Goal: Task Accomplishment & Management: Use online tool/utility

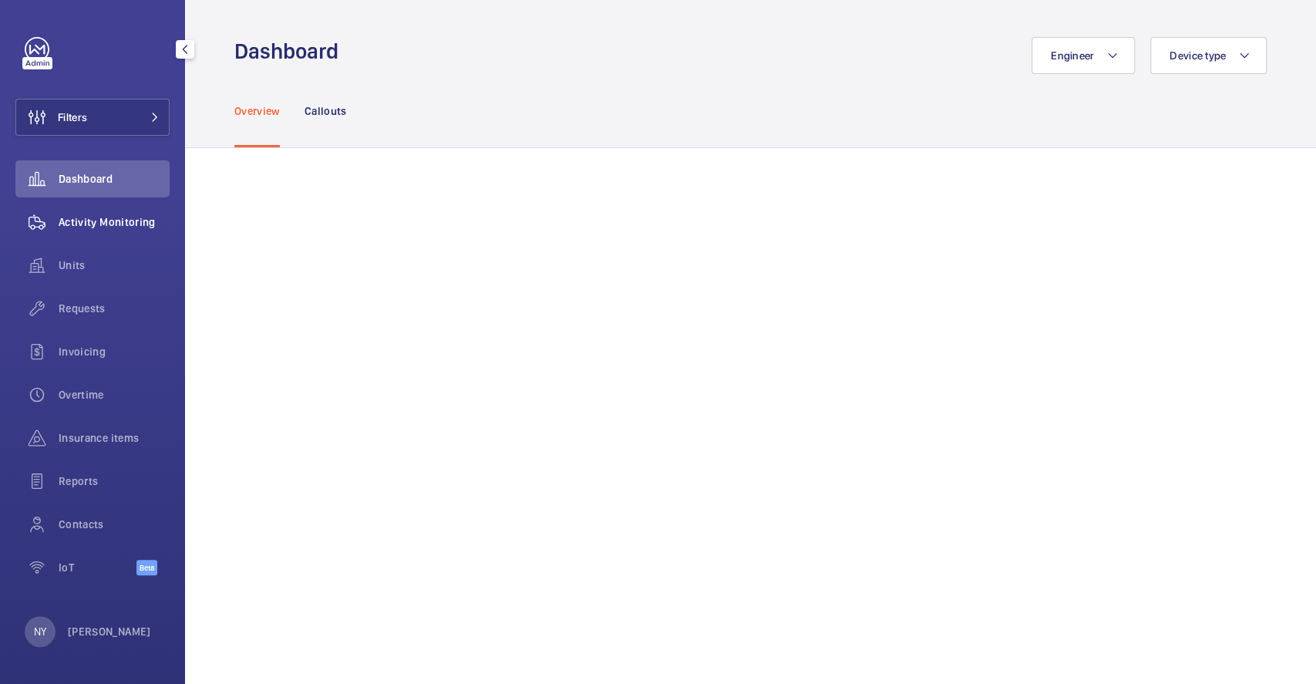
click at [94, 213] on div "Activity Monitoring" at bounding box center [92, 221] width 154 height 37
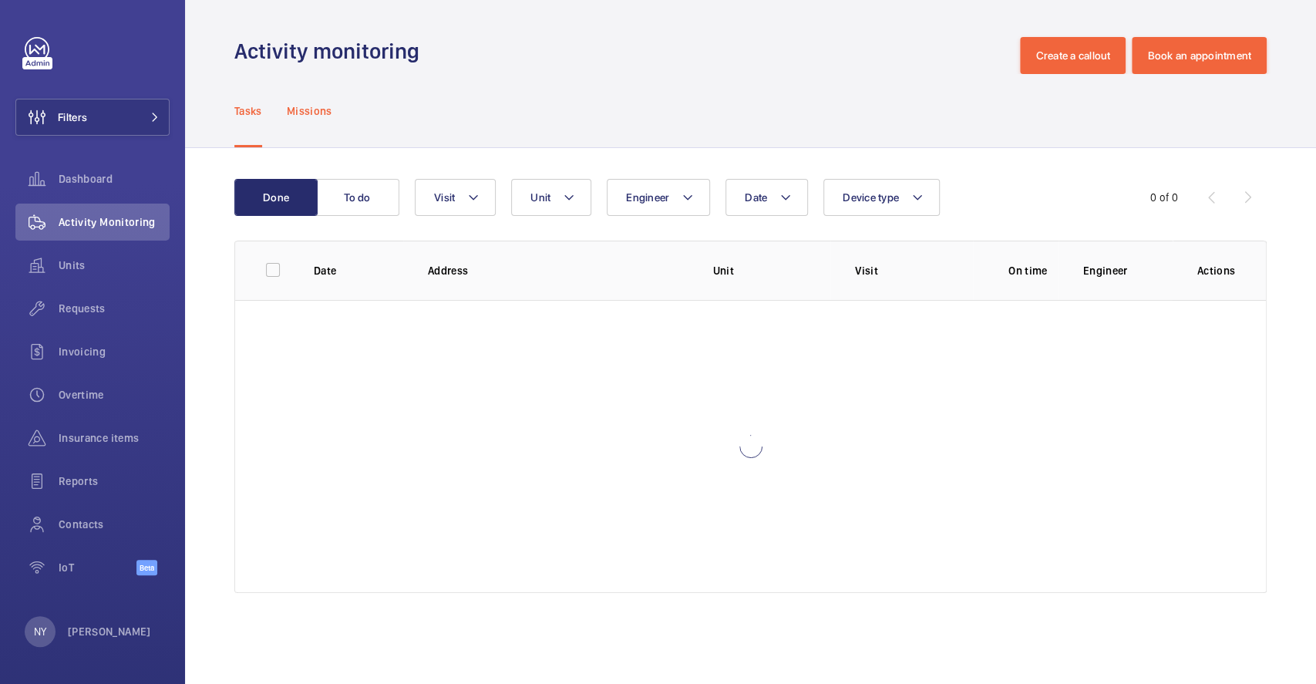
click at [310, 106] on p "Missions" at bounding box center [309, 110] width 45 height 15
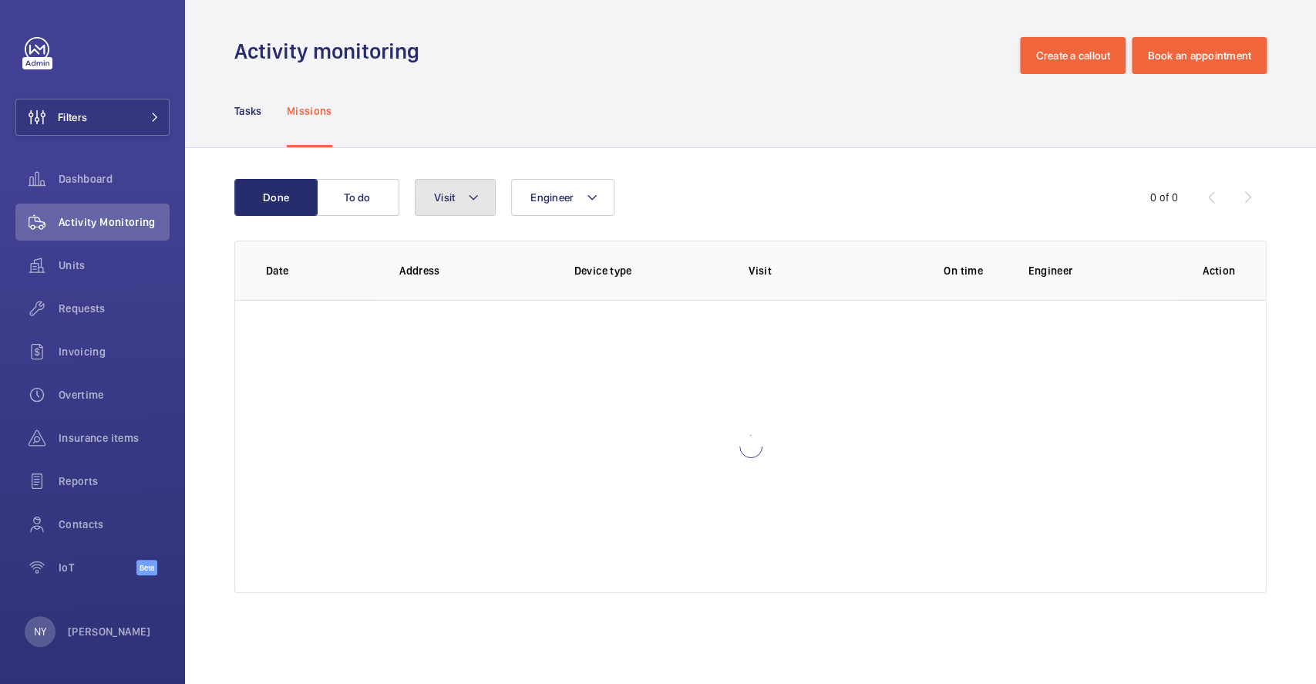
click at [459, 195] on button "Visit" at bounding box center [455, 197] width 81 height 37
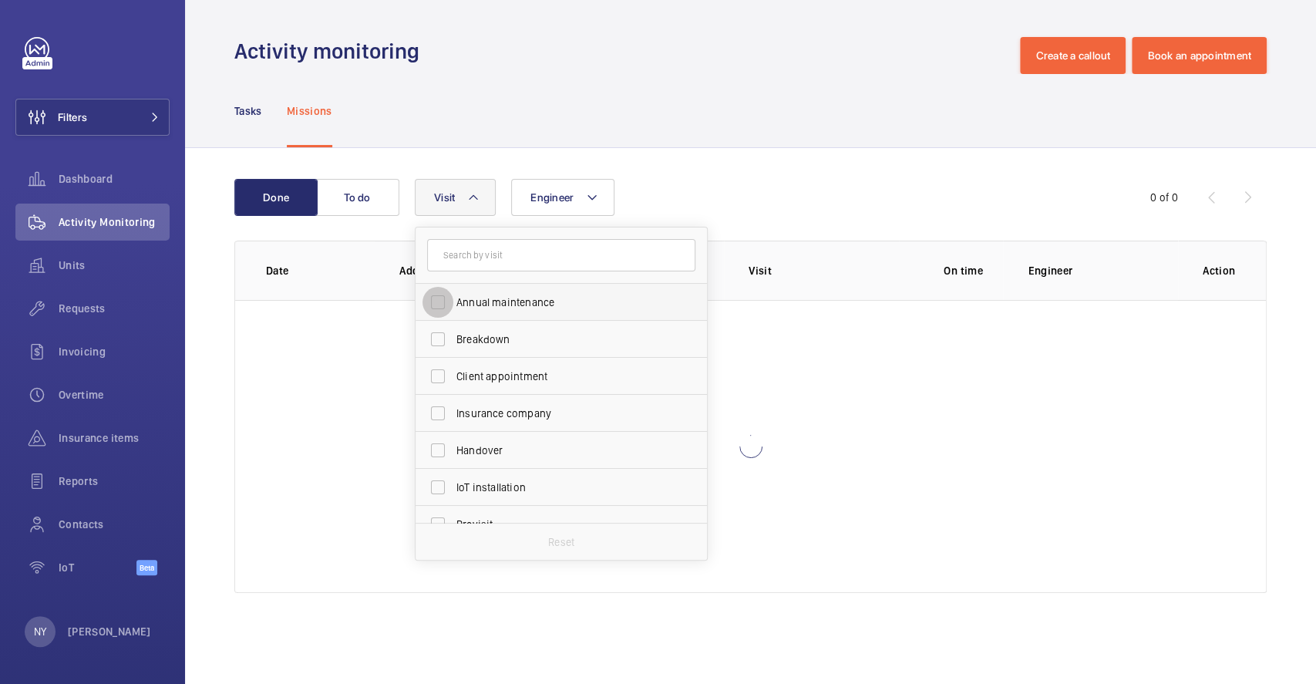
click at [443, 291] on input "Annual maintenance" at bounding box center [437, 302] width 31 height 31
checkbox input "true"
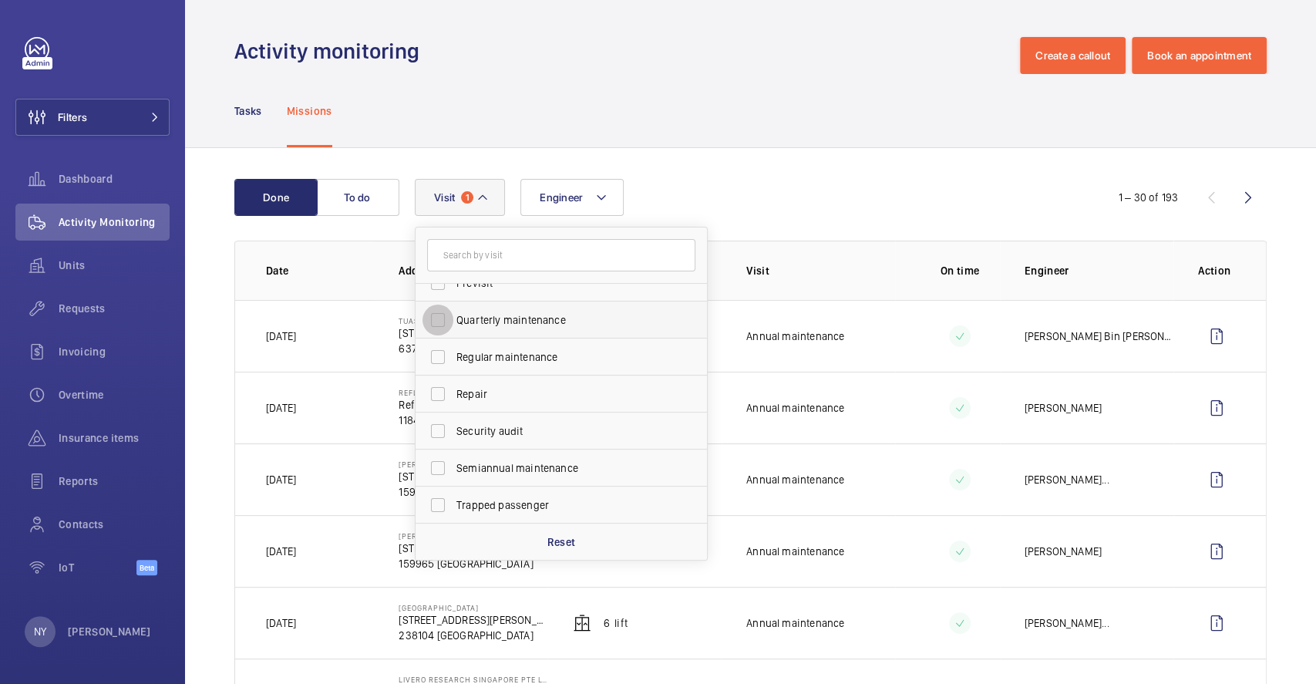
click at [452, 324] on input "Quarterly maintenance" at bounding box center [437, 319] width 31 height 31
checkbox input "true"
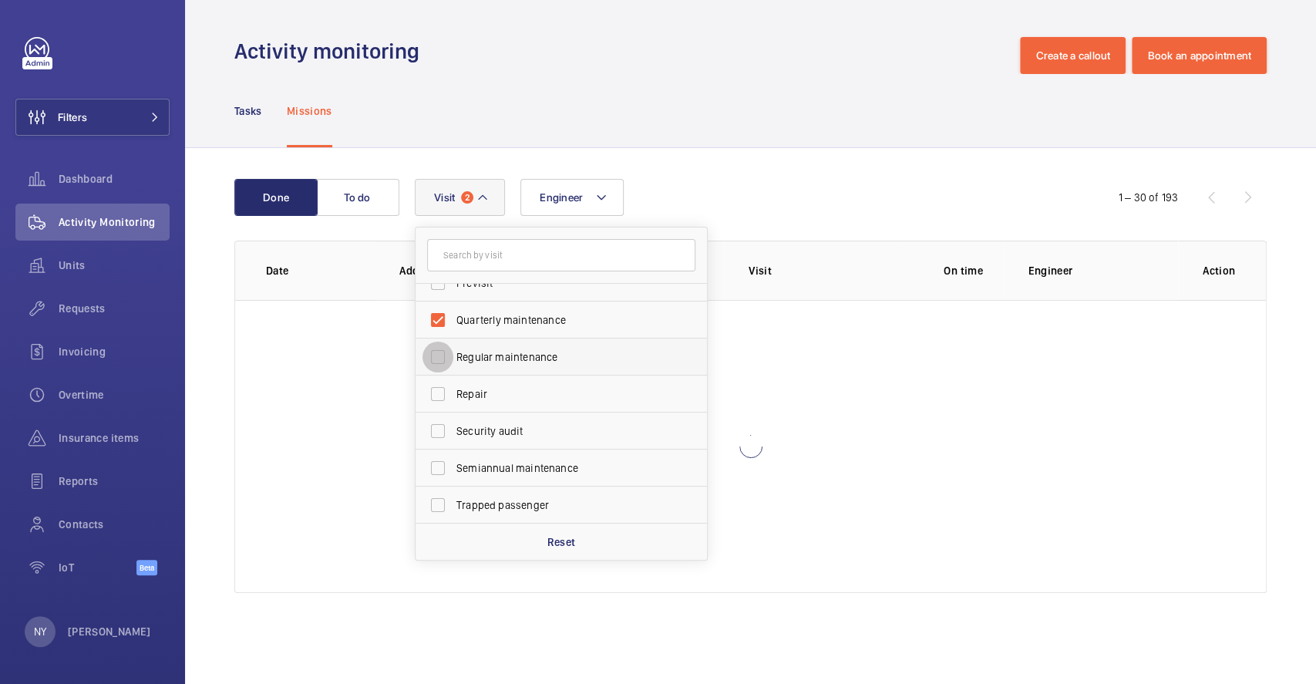
click at [451, 351] on input "Regular maintenance" at bounding box center [437, 356] width 31 height 31
checkbox input "true"
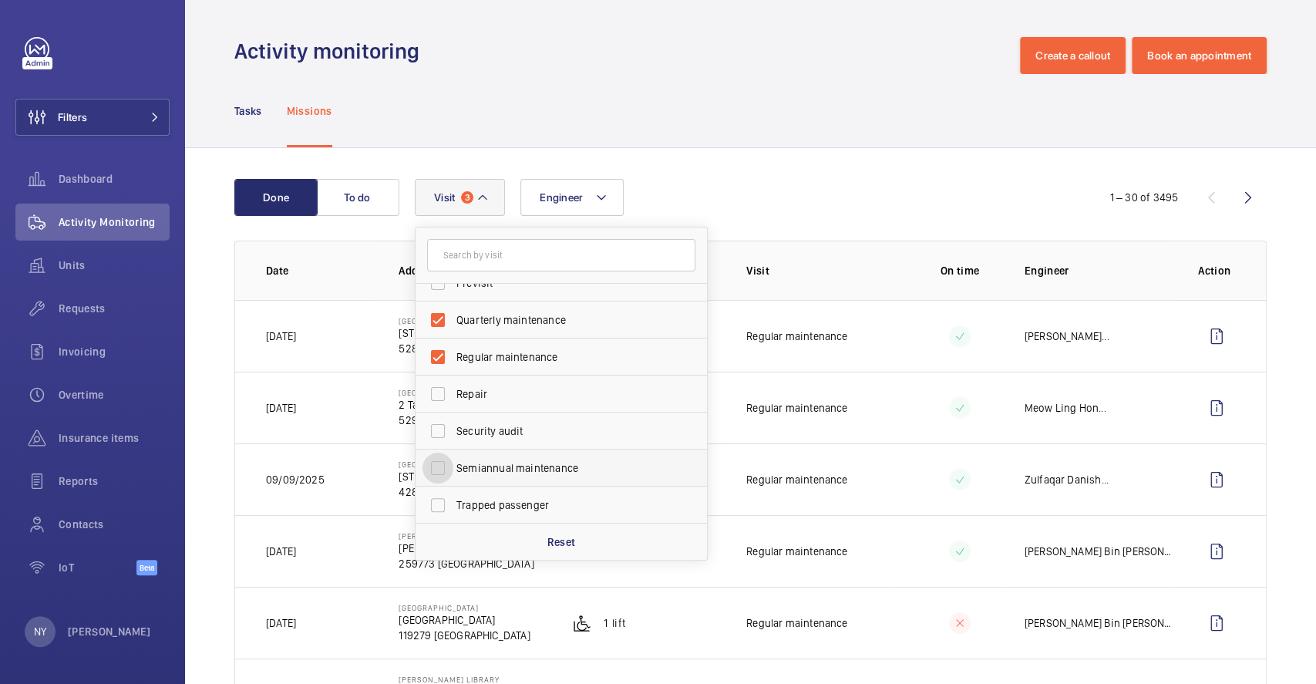
click at [450, 459] on input "Semiannual maintenance" at bounding box center [437, 467] width 31 height 31
checkbox input "true"
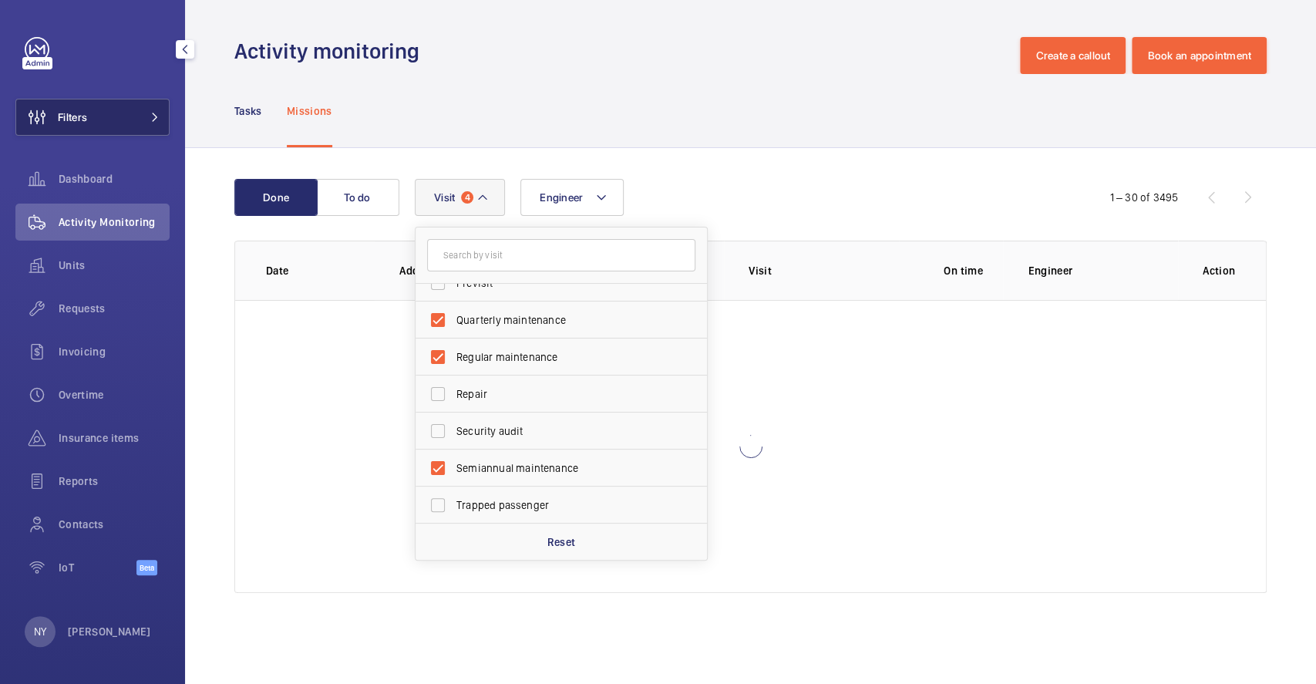
click at [62, 108] on span "Filters" at bounding box center [51, 117] width 71 height 37
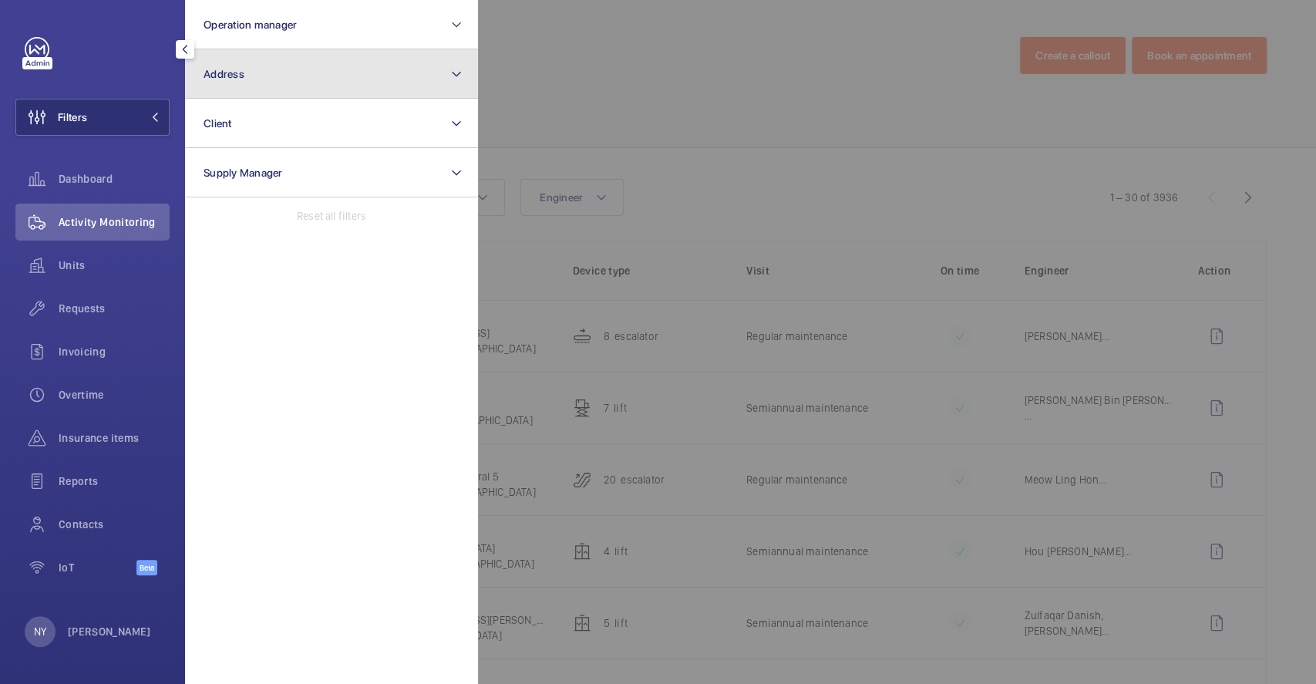
click at [265, 71] on button "Address" at bounding box center [331, 73] width 293 height 49
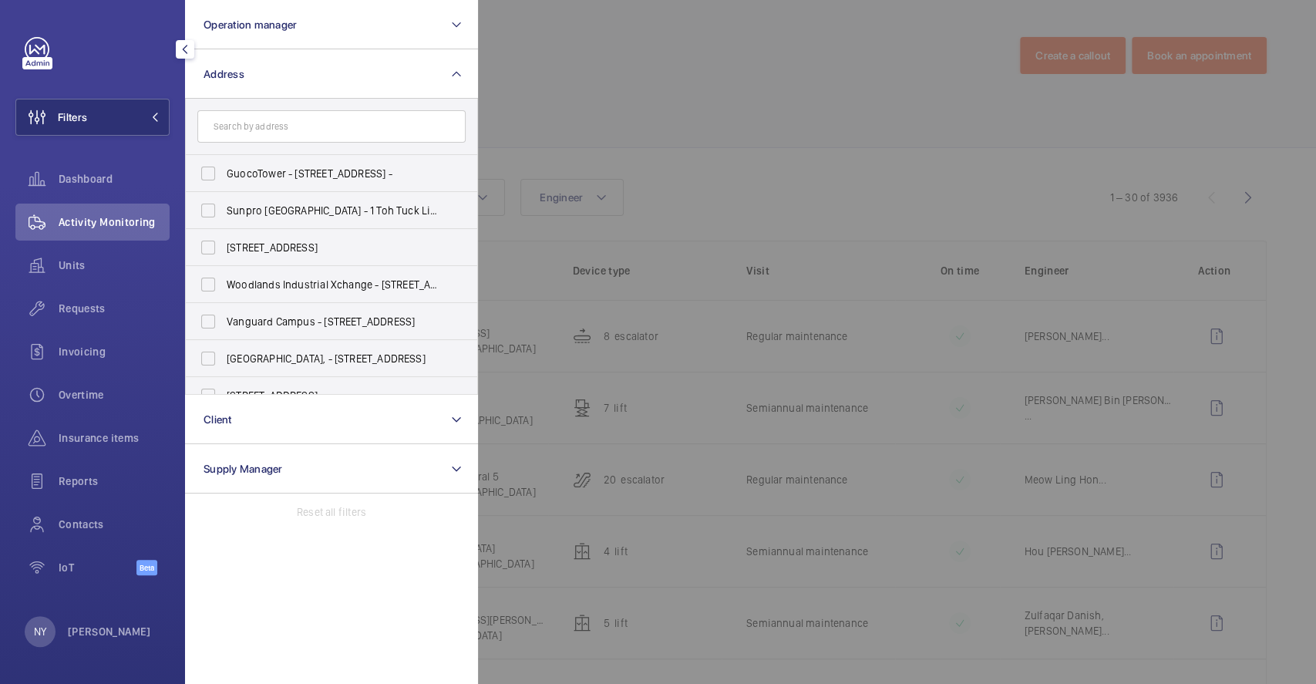
click at [680, 94] on div at bounding box center [1136, 342] width 1316 height 684
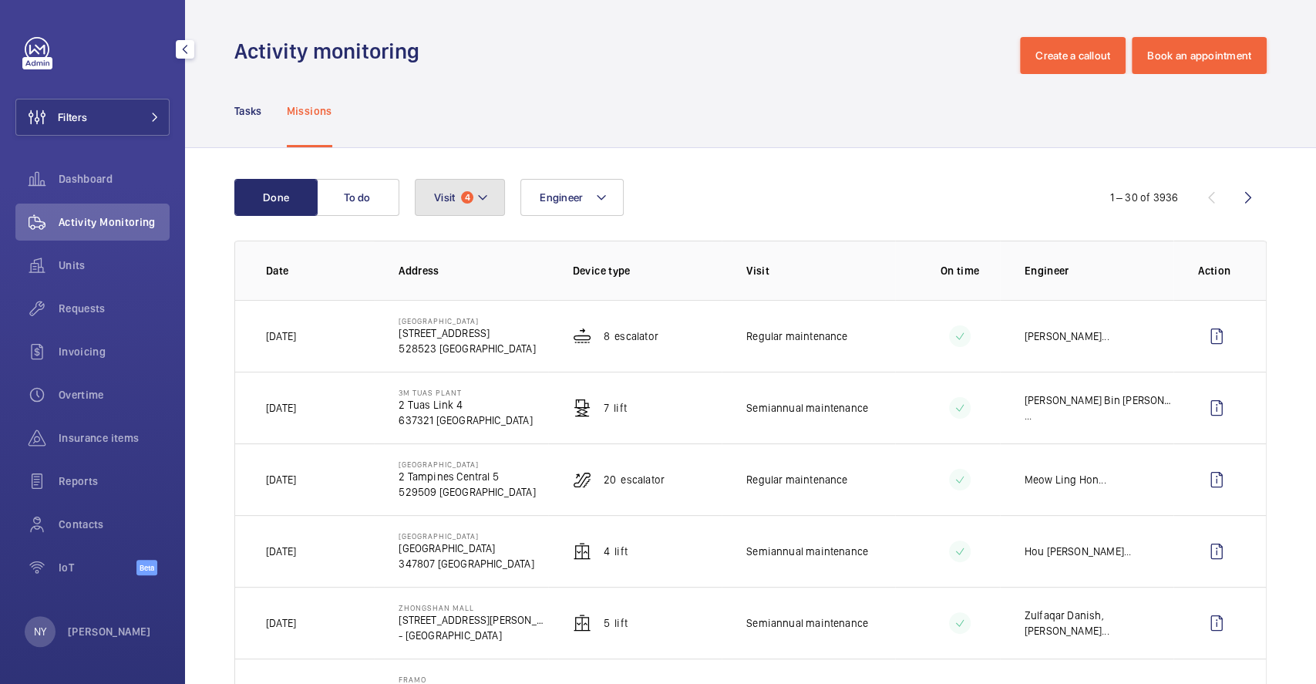
click at [487, 193] on mat-icon at bounding box center [482, 197] width 12 height 18
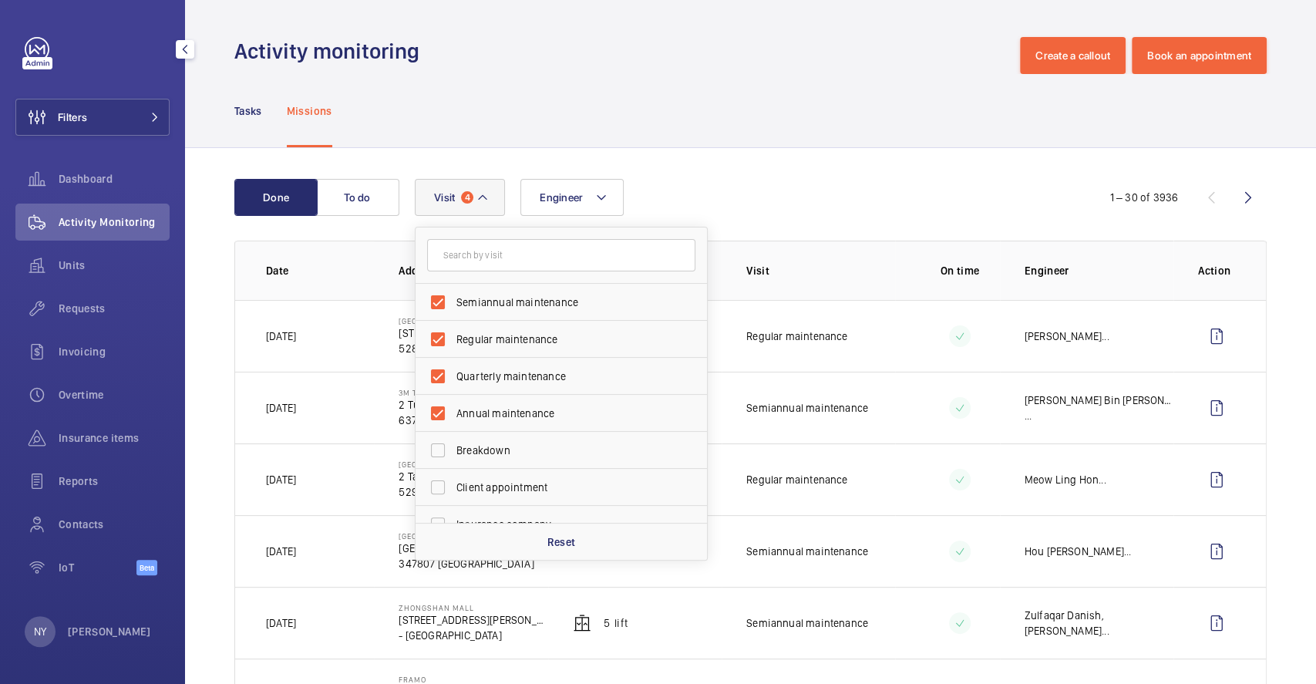
click at [832, 143] on div "Tasks Missions" at bounding box center [750, 110] width 1032 height 73
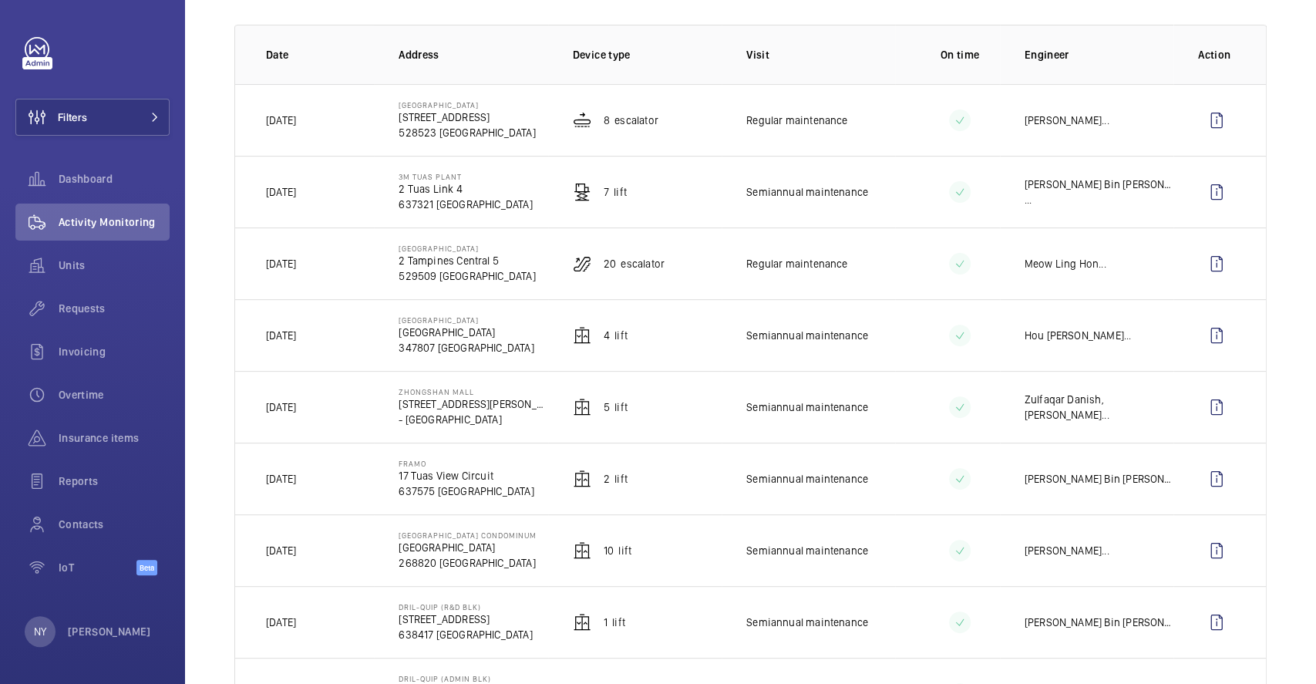
scroll to position [411, 0]
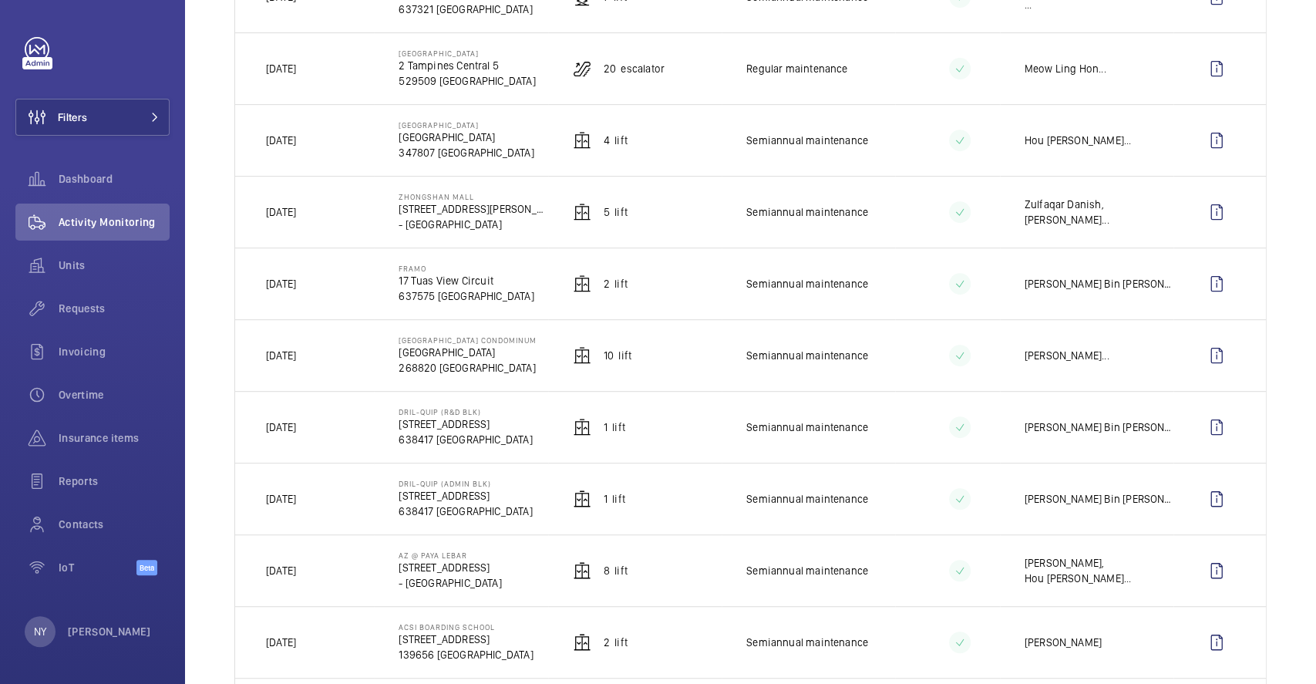
drag, startPoint x: 288, startPoint y: 355, endPoint x: 311, endPoint y: 355, distance: 23.1
click at [296, 355] on p "Yesterday" at bounding box center [281, 355] width 30 height 15
drag, startPoint x: 285, startPoint y: 133, endPoint x: 317, endPoint y: 139, distance: 32.2
click at [317, 139] on td "Yesterday" at bounding box center [304, 140] width 139 height 72
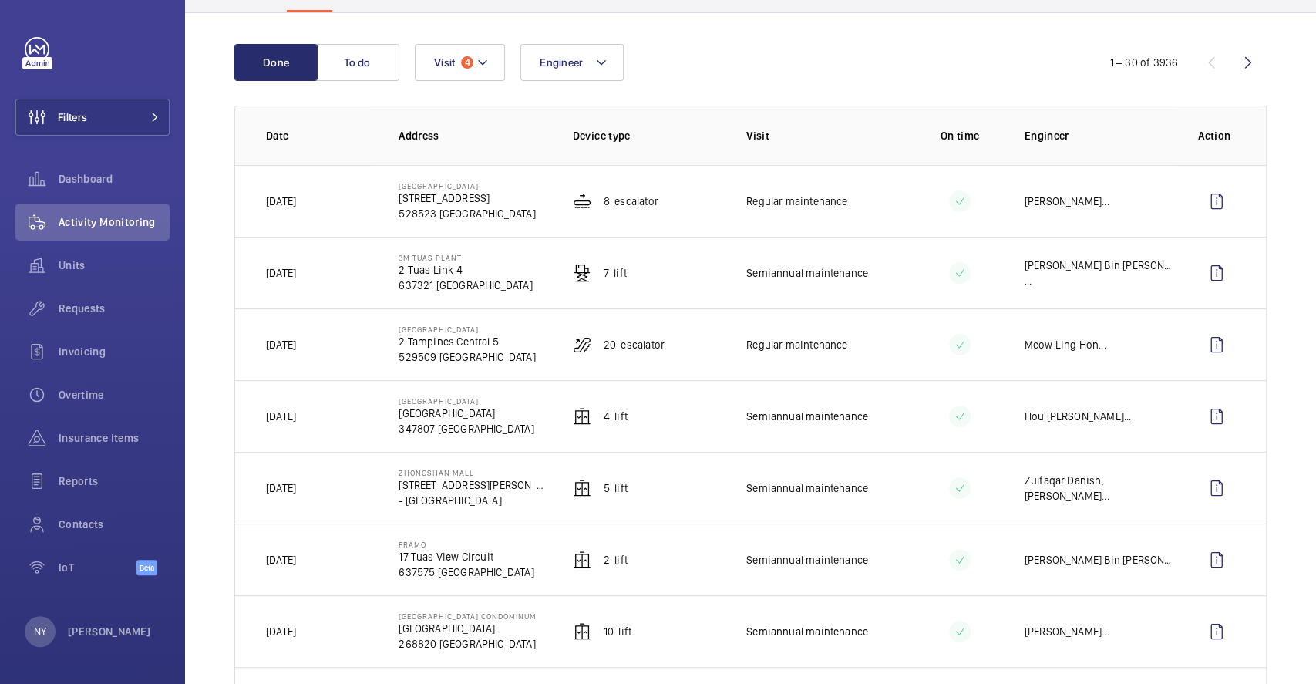
scroll to position [103, 0]
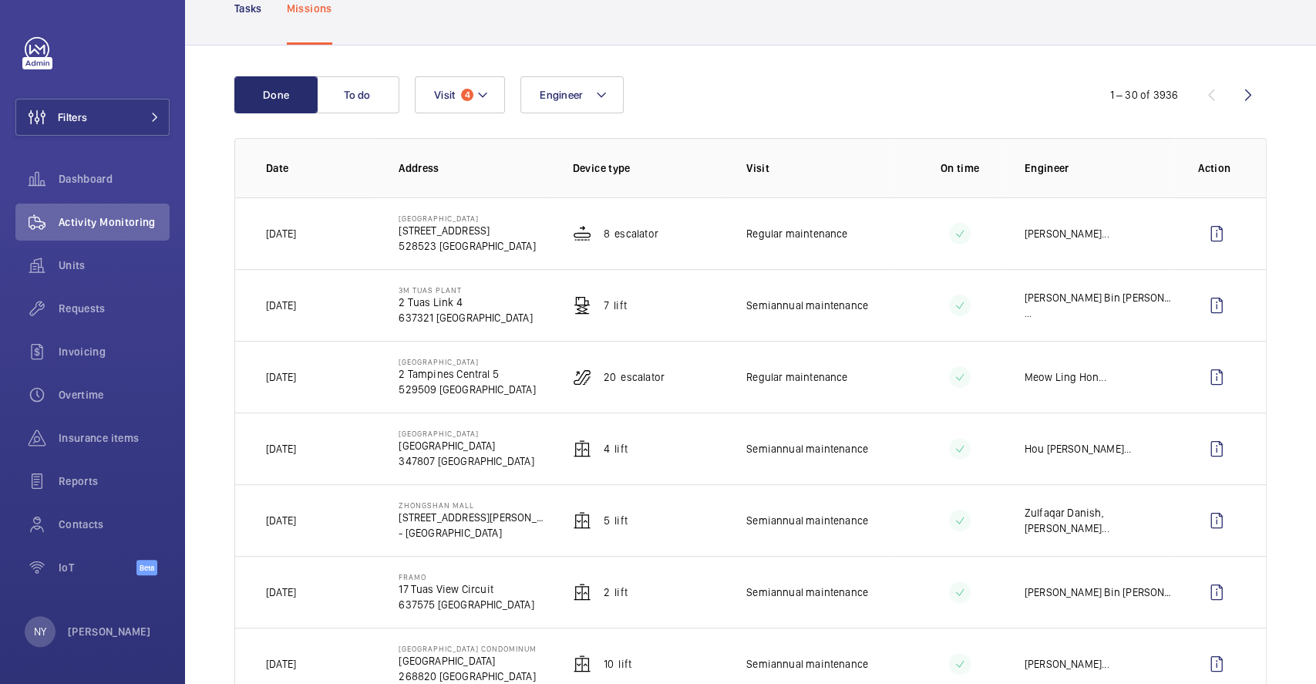
drag, startPoint x: 284, startPoint y: 306, endPoint x: 308, endPoint y: 309, distance: 24.9
click at [296, 309] on p "Yesterday" at bounding box center [281, 305] width 30 height 15
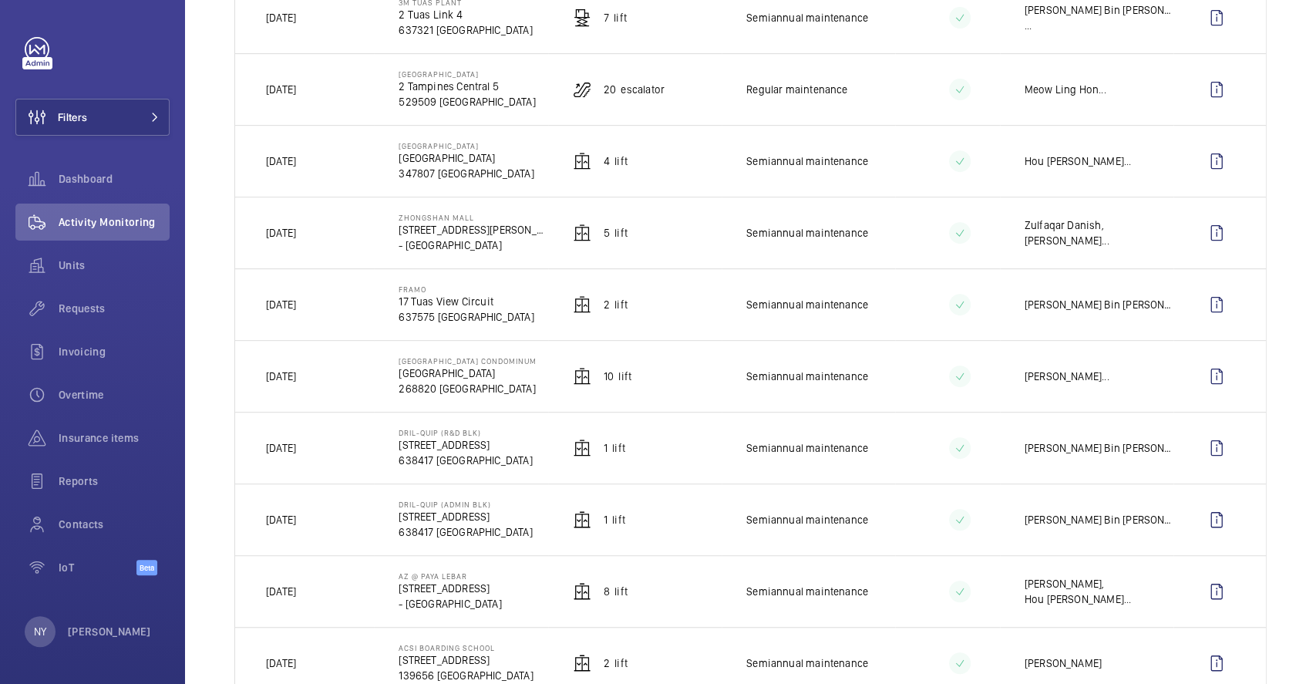
scroll to position [617, 0]
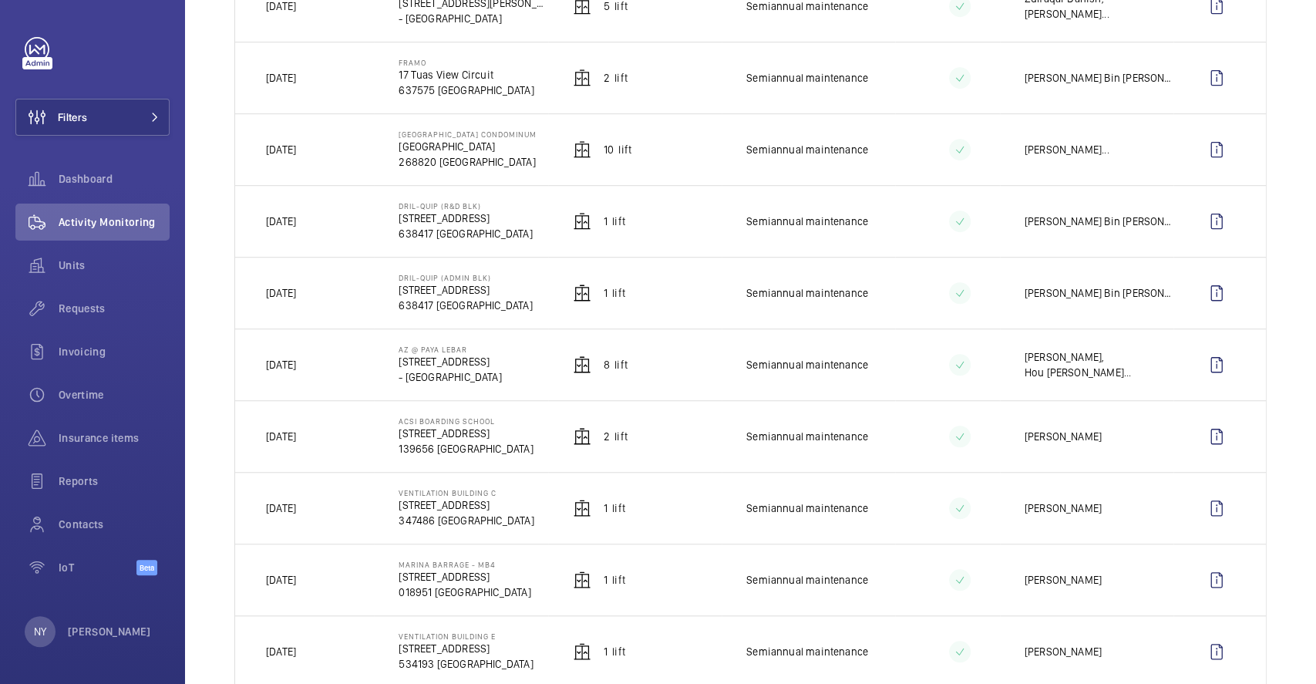
drag, startPoint x: 284, startPoint y: 149, endPoint x: 322, endPoint y: 149, distance: 38.5
click at [322, 149] on td "Yesterday" at bounding box center [304, 149] width 139 height 72
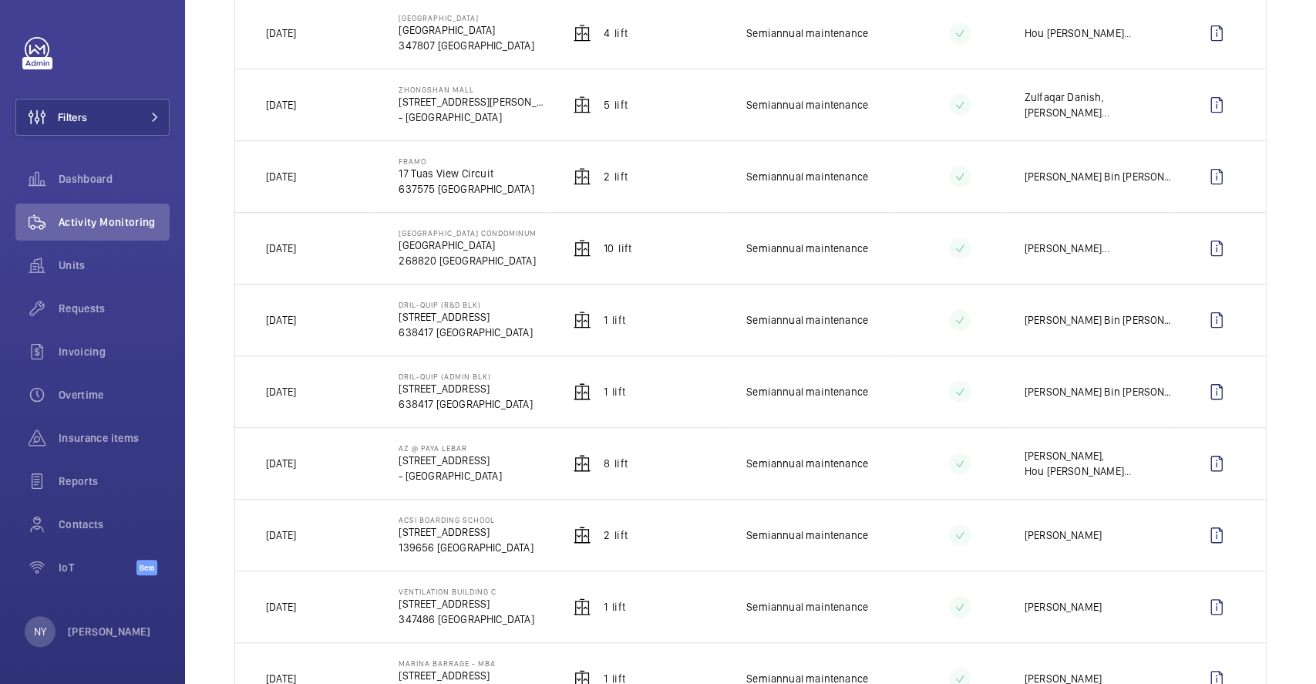
scroll to position [411, 0]
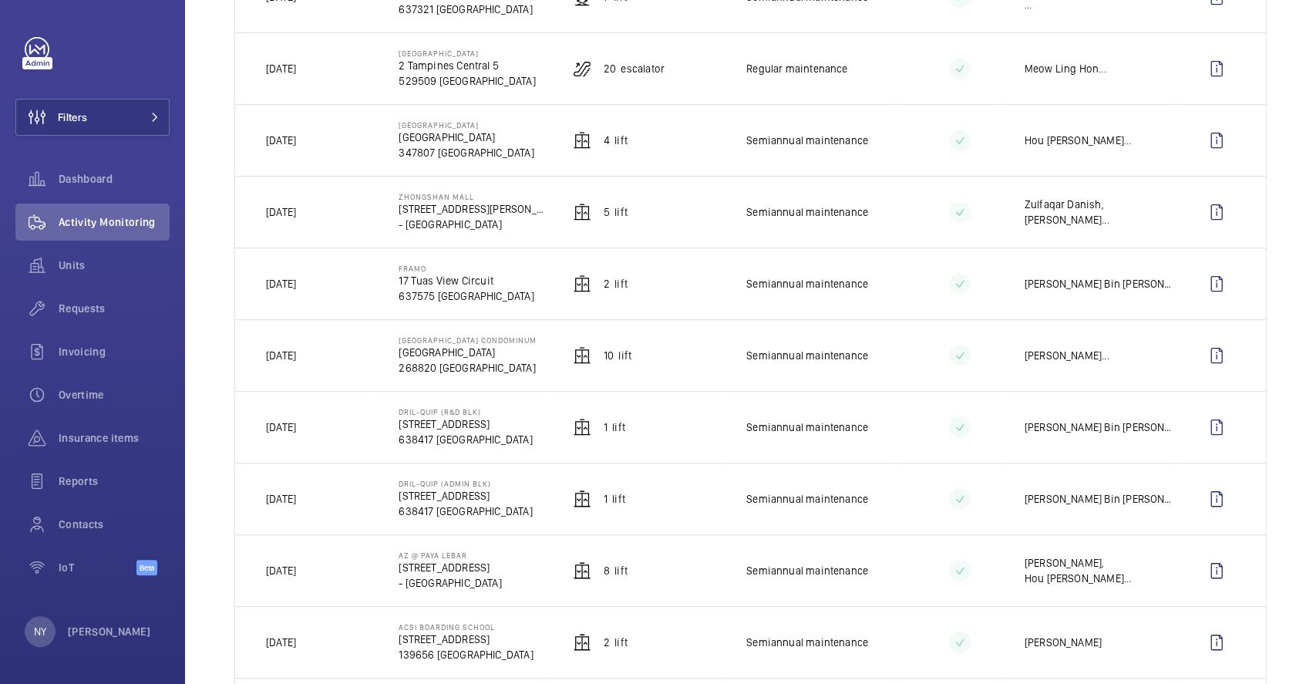
drag, startPoint x: 281, startPoint y: 142, endPoint x: 299, endPoint y: 142, distance: 17.7
click at [296, 142] on p "Yesterday" at bounding box center [281, 140] width 30 height 15
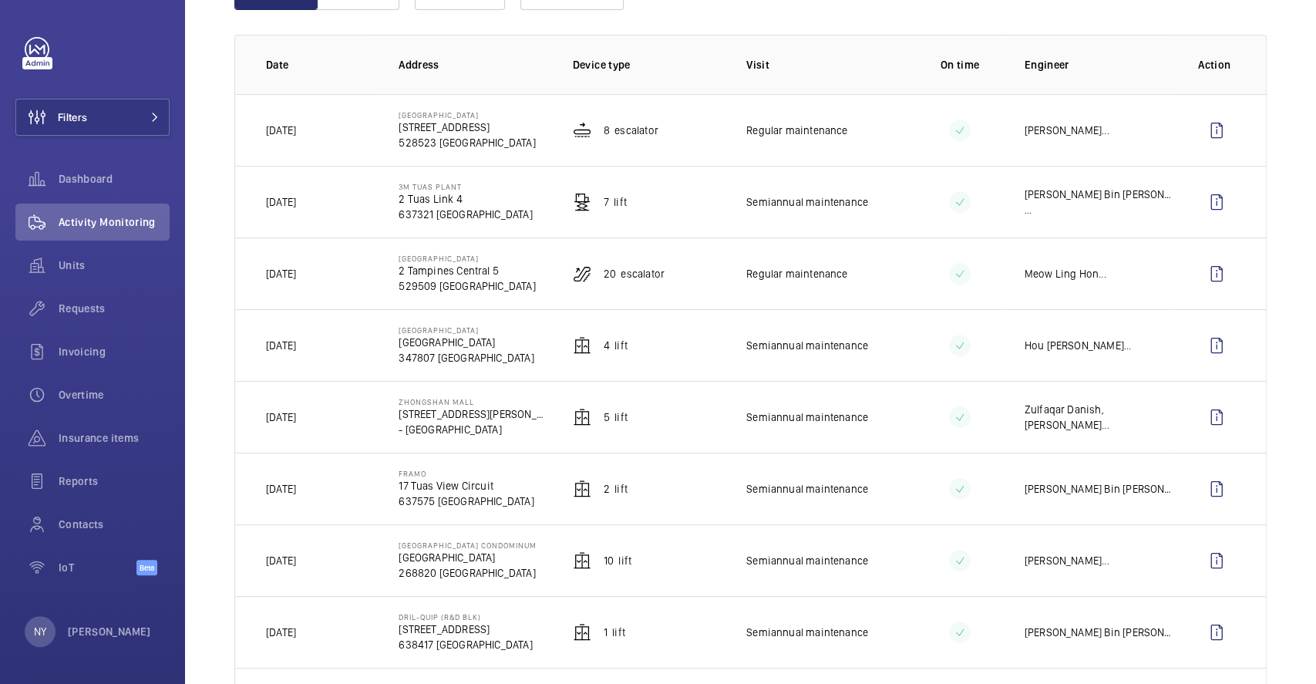
scroll to position [205, 0]
drag, startPoint x: 284, startPoint y: 209, endPoint x: 320, endPoint y: 208, distance: 36.2
click at [320, 208] on td "Yesterday" at bounding box center [304, 202] width 139 height 72
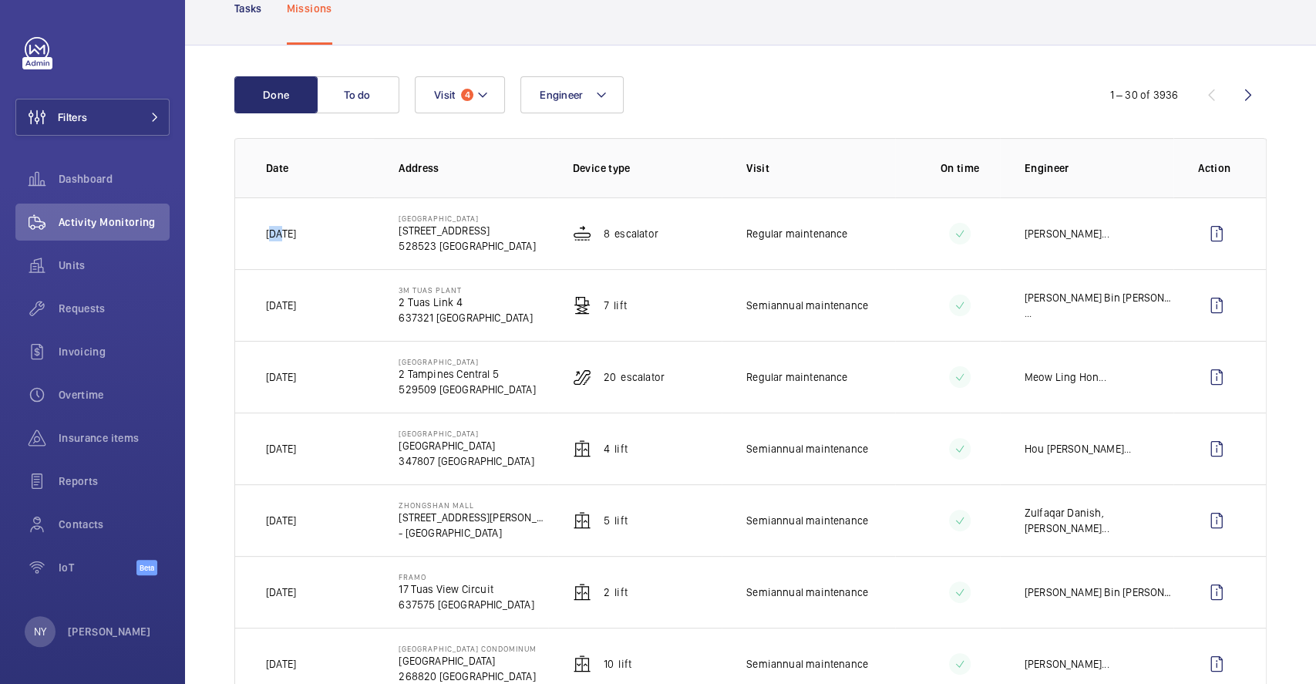
drag, startPoint x: 270, startPoint y: 230, endPoint x: 284, endPoint y: 229, distance: 13.9
click at [284, 229] on p "Today" at bounding box center [281, 233] width 30 height 15
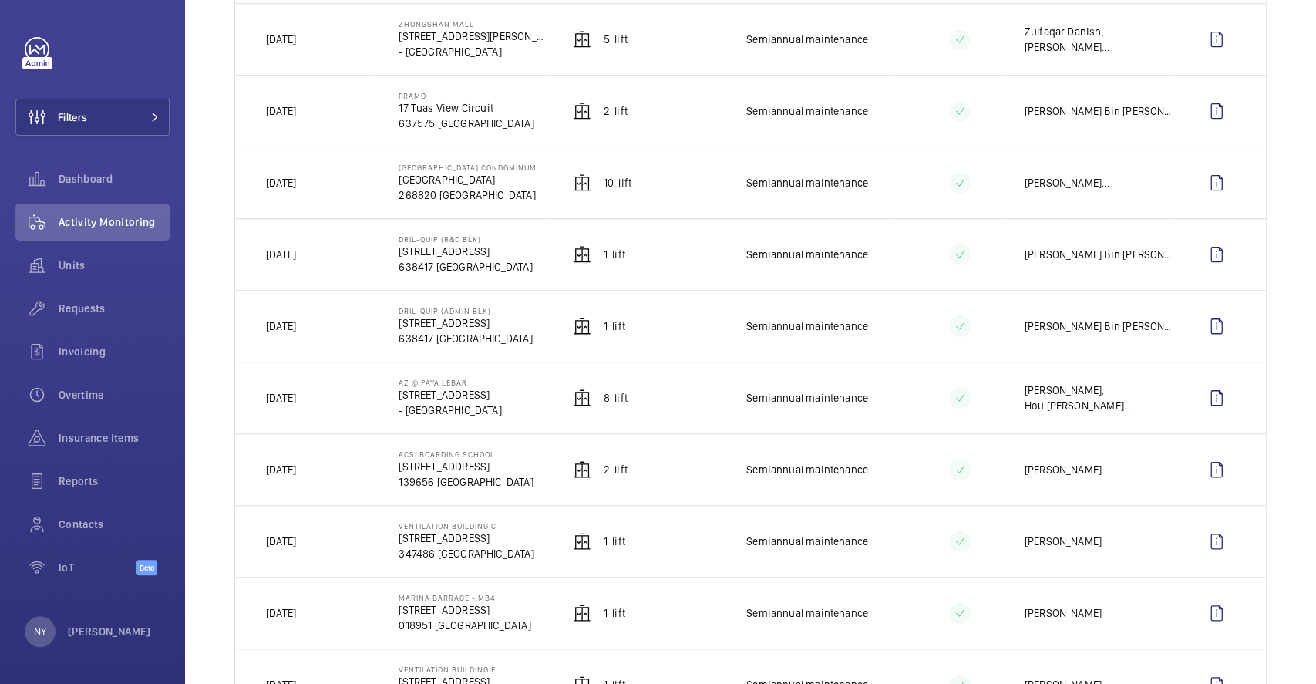
scroll to position [617, 0]
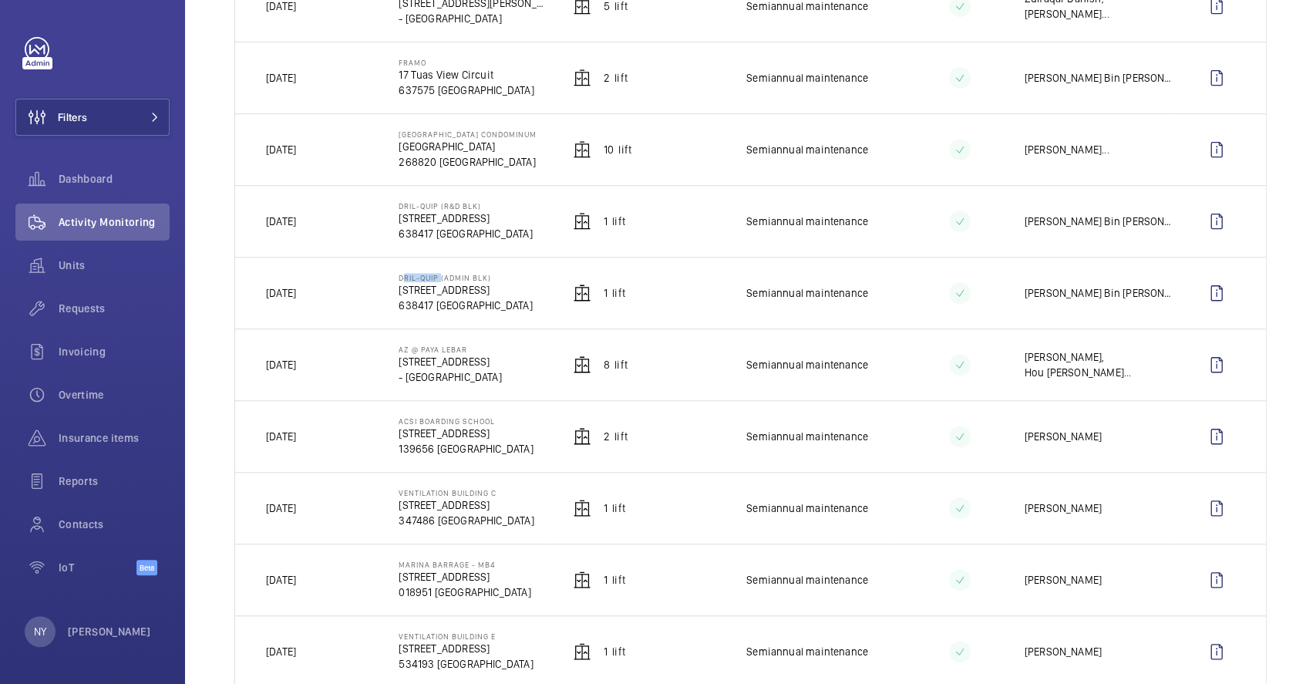
drag, startPoint x: 395, startPoint y: 276, endPoint x: 436, endPoint y: 276, distance: 40.8
click at [436, 276] on p "Dril-Quip (Admin Blk)" at bounding box center [464, 277] width 133 height 9
copy p "Dril-Quip"
click at [96, 114] on button "Filters" at bounding box center [92, 117] width 154 height 37
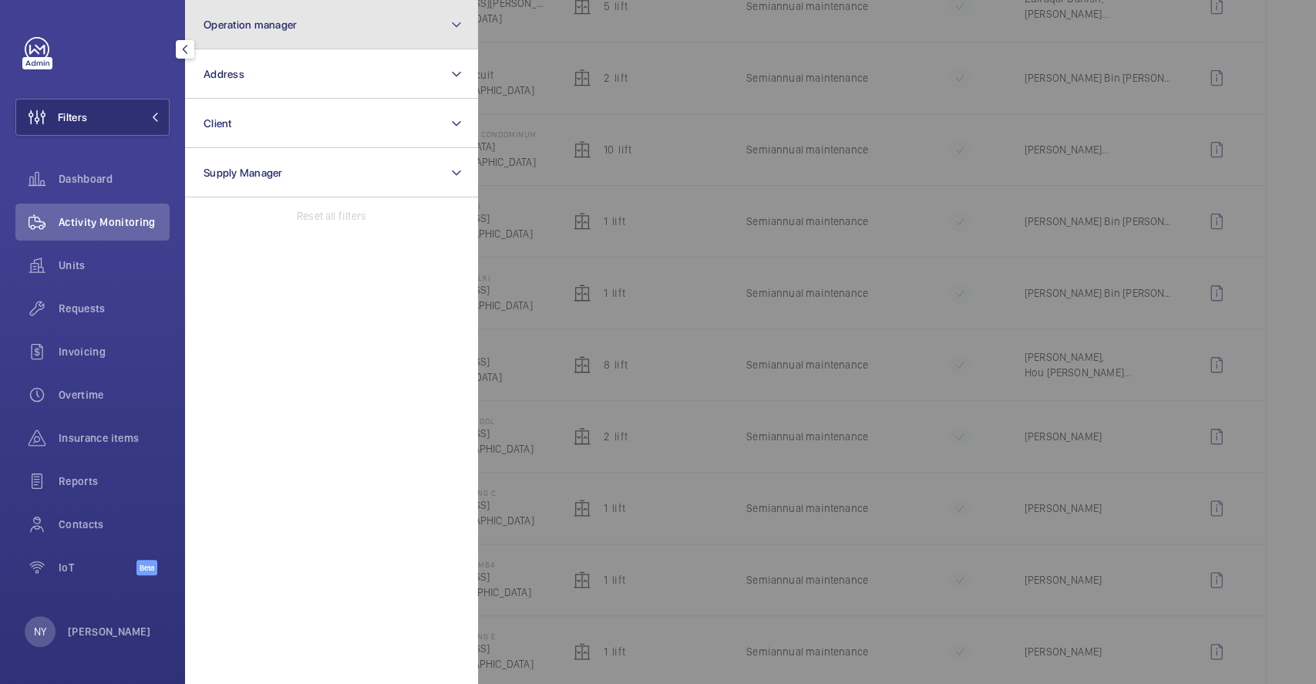
click at [287, 41] on button "Operation manager" at bounding box center [331, 24] width 293 height 49
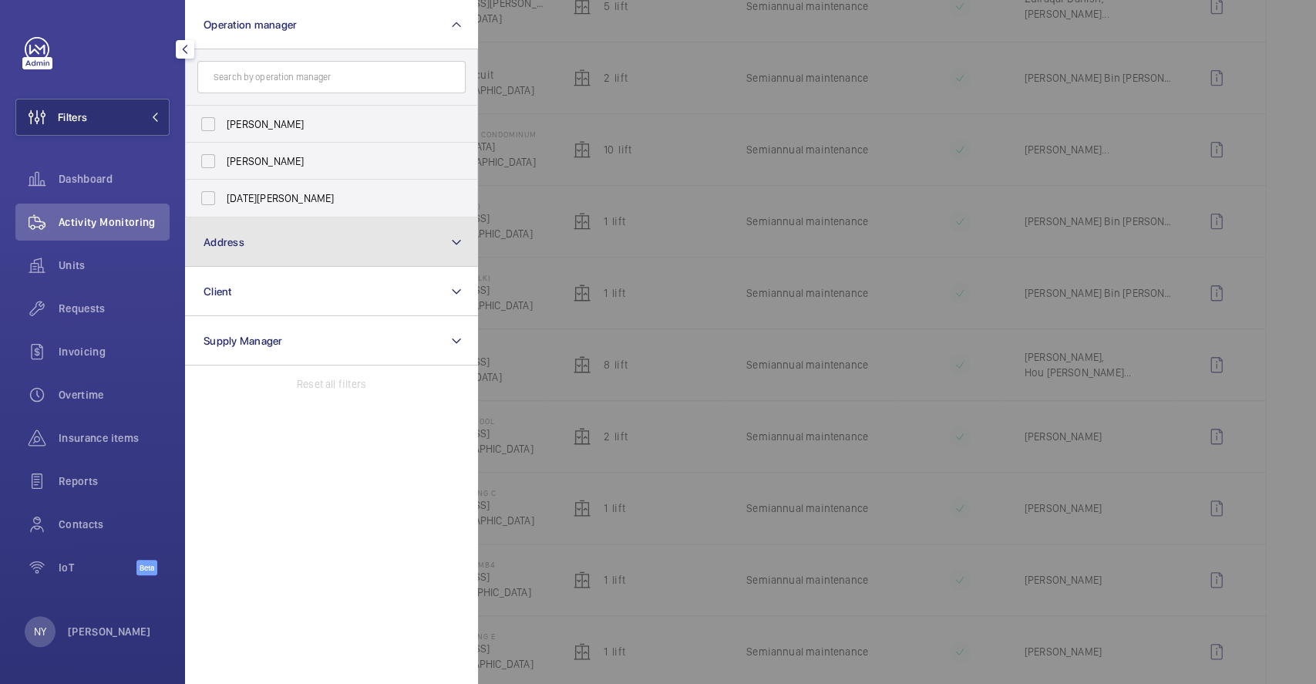
click at [243, 255] on button "Address" at bounding box center [331, 241] width 293 height 49
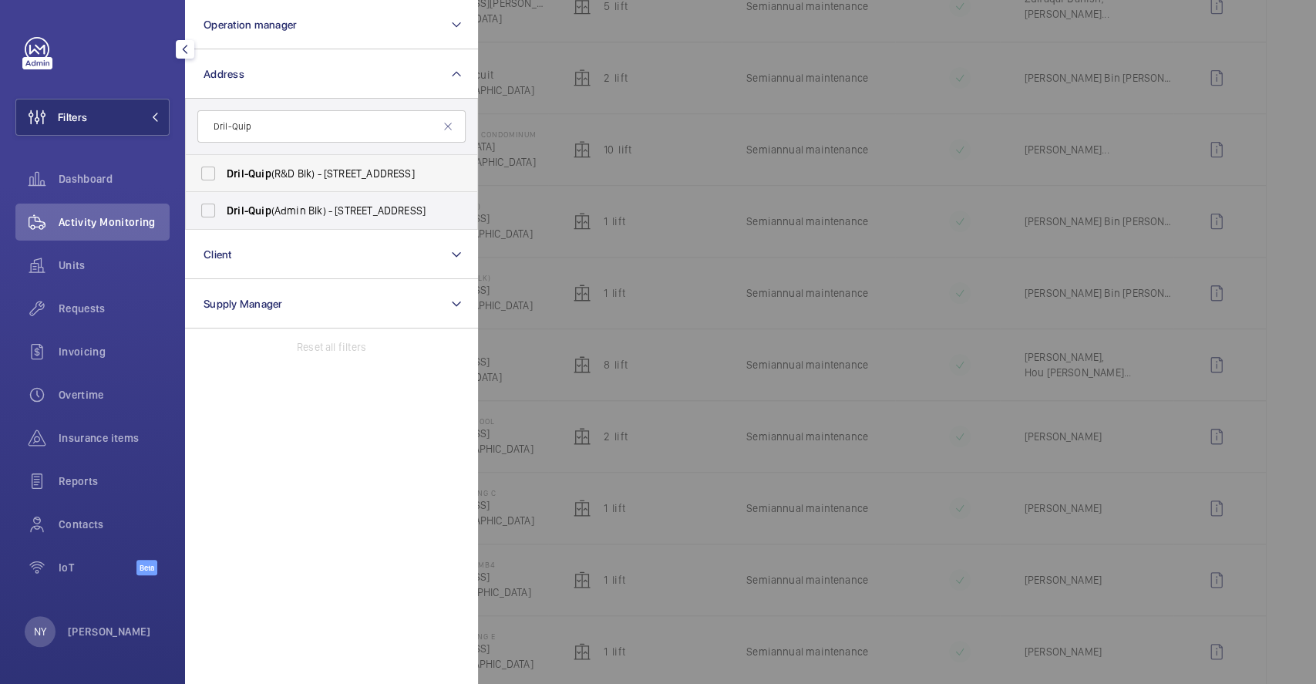
type input "Dril-Quip"
click at [308, 185] on label "Dril-Quip (R&D Blk) - 80 Tuas West Dr, SINGAPORE 638417" at bounding box center [320, 173] width 268 height 37
click at [224, 185] on input "Dril-Quip (R&D Blk) - 80 Tuas West Dr, SINGAPORE 638417" at bounding box center [208, 173] width 31 height 31
checkbox input "true"
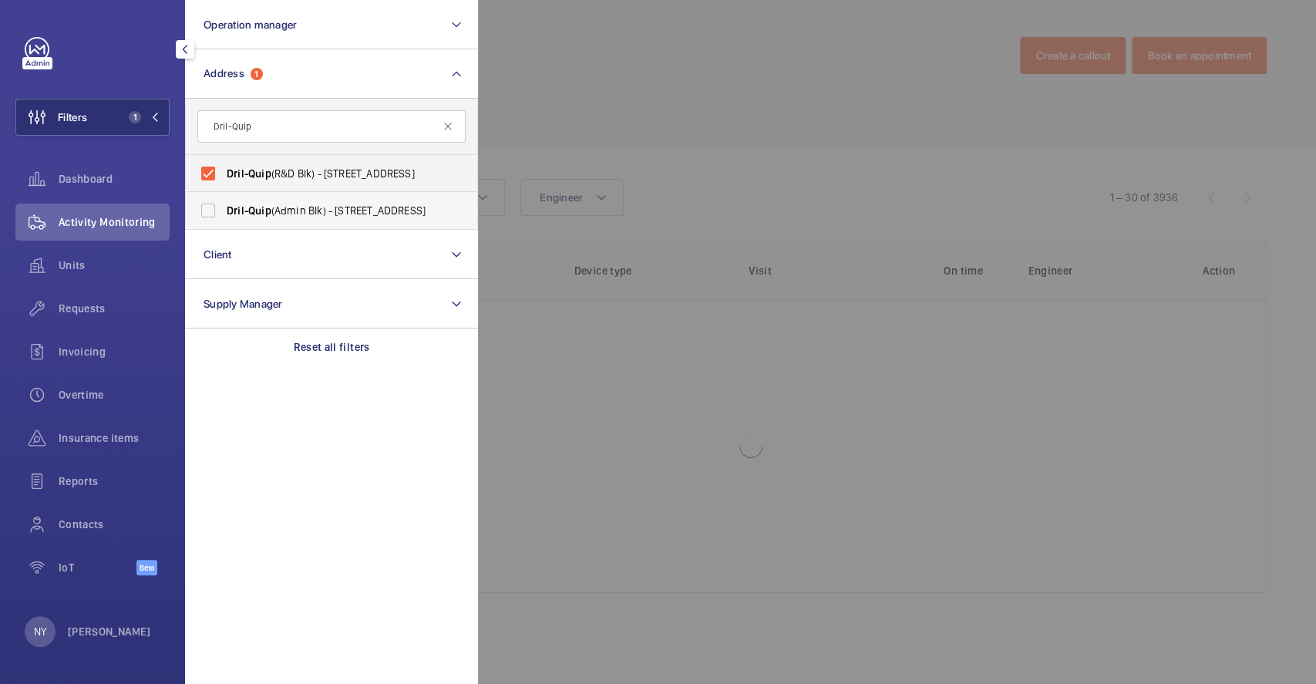
click at [308, 207] on span "Dril-Quip (Admin Blk) - 80 Tuas West Dr, SINGAPORE 638417" at bounding box center [333, 210] width 212 height 15
click at [224, 207] on input "Dril-Quip (Admin Blk) - 80 Tuas West Dr, SINGAPORE 638417" at bounding box center [208, 210] width 31 height 31
checkbox input "true"
click at [624, 116] on div at bounding box center [1136, 342] width 1316 height 684
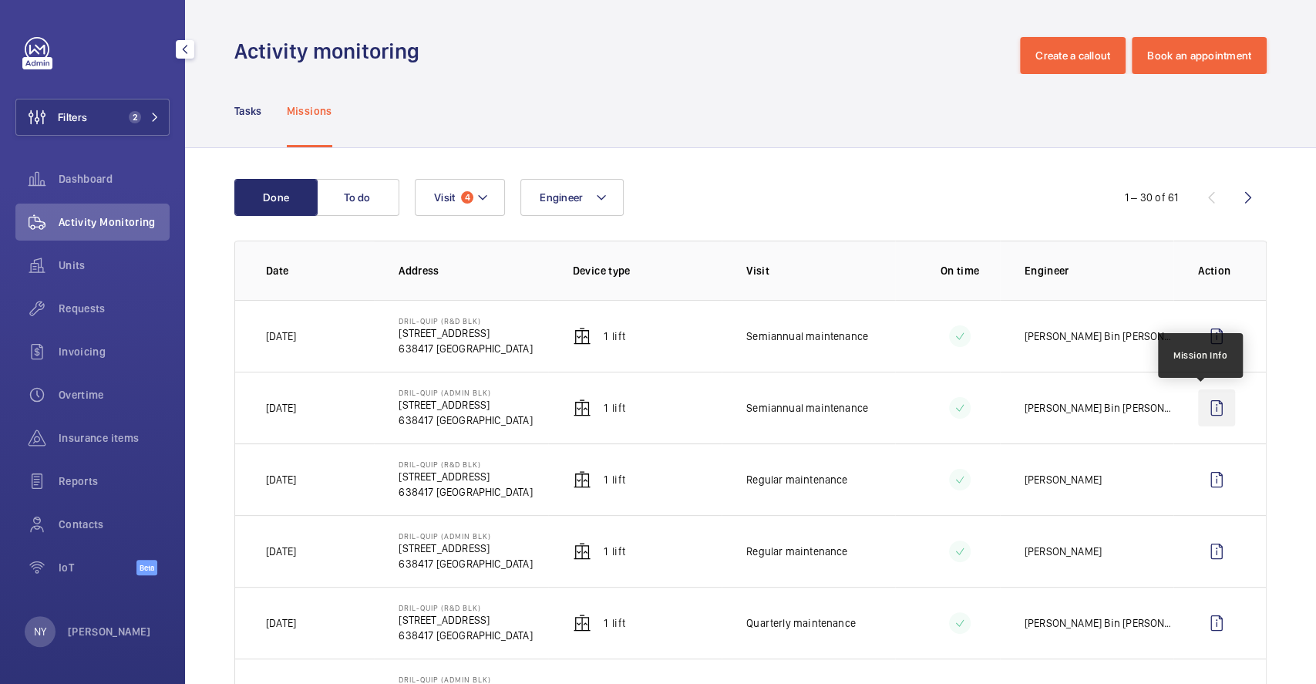
click at [1216, 410] on wm-front-icon-button at bounding box center [1216, 407] width 37 height 37
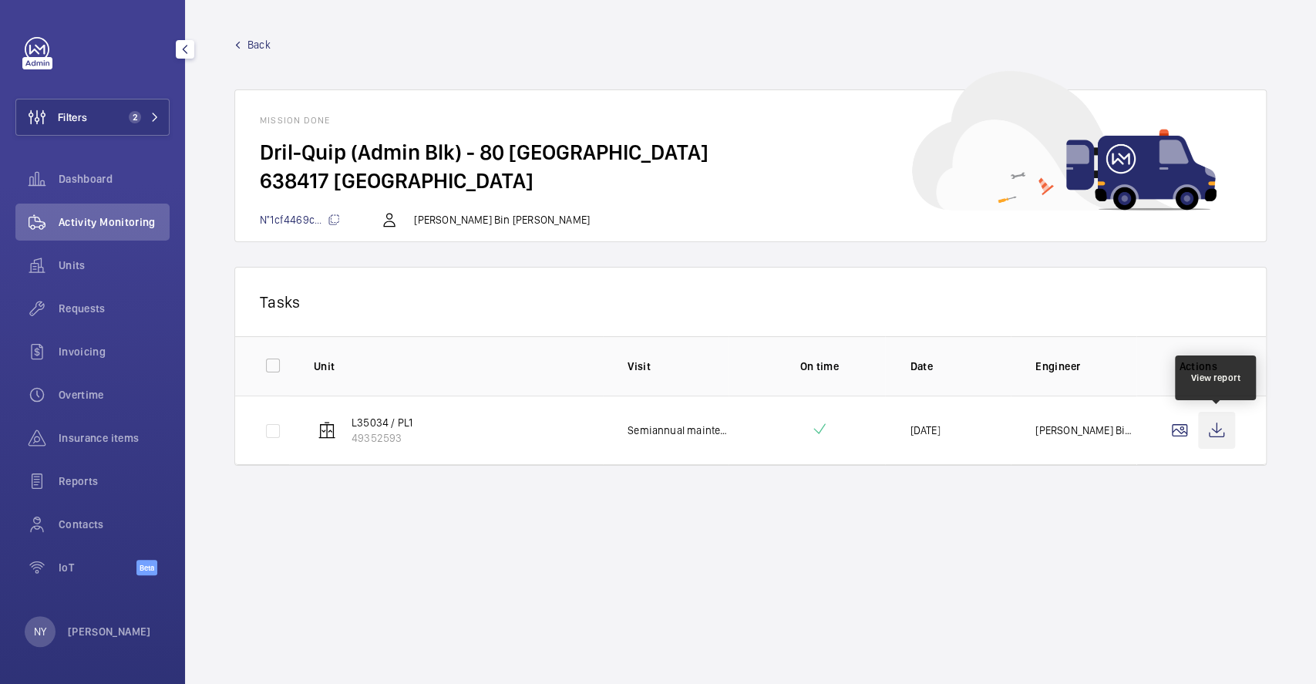
click at [1225, 426] on wm-front-icon-button at bounding box center [1216, 430] width 37 height 37
click at [259, 46] on span "Back" at bounding box center [258, 44] width 23 height 15
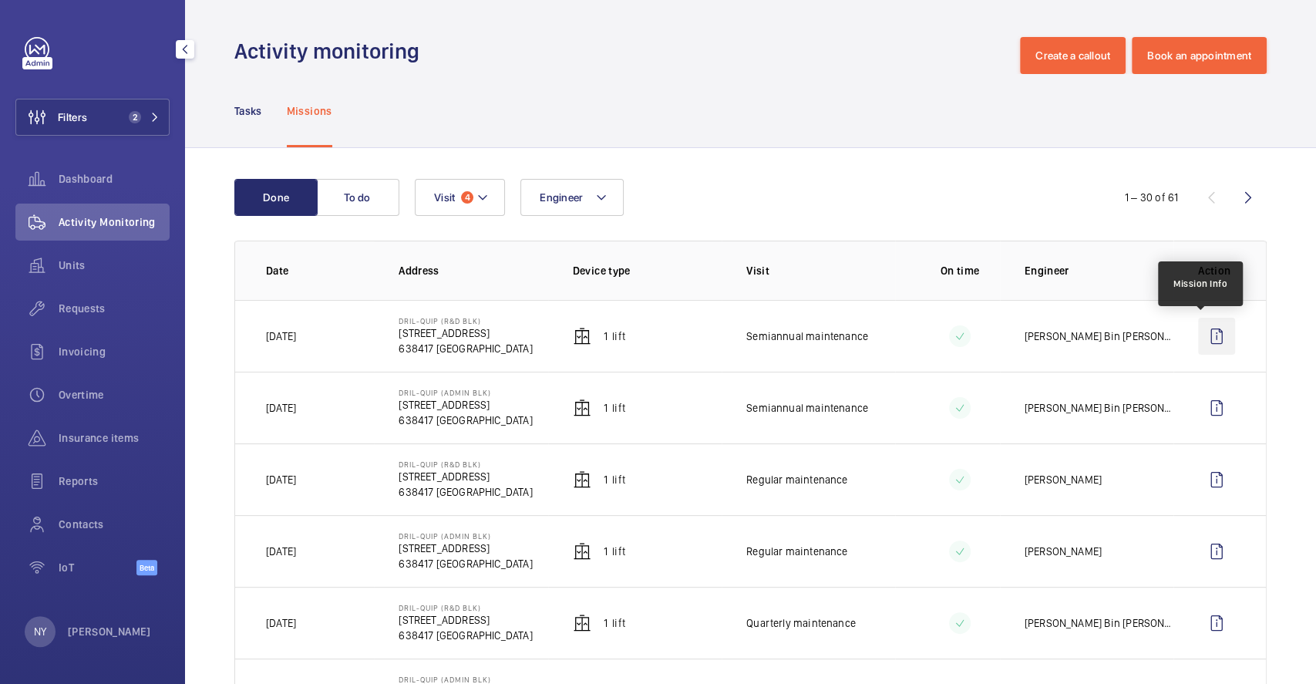
click at [1206, 351] on wm-front-icon-button at bounding box center [1216, 336] width 37 height 37
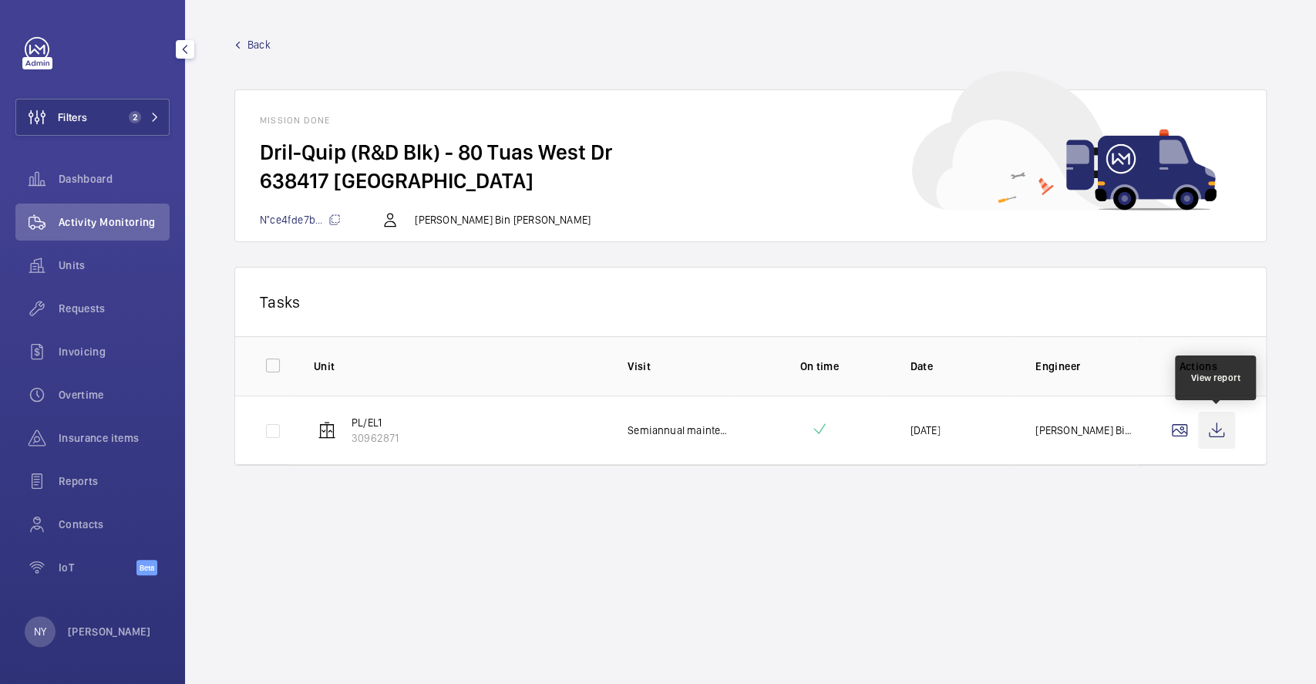
click at [1211, 422] on wm-front-icon-button at bounding box center [1216, 430] width 37 height 37
click at [258, 40] on span "Back" at bounding box center [258, 44] width 23 height 15
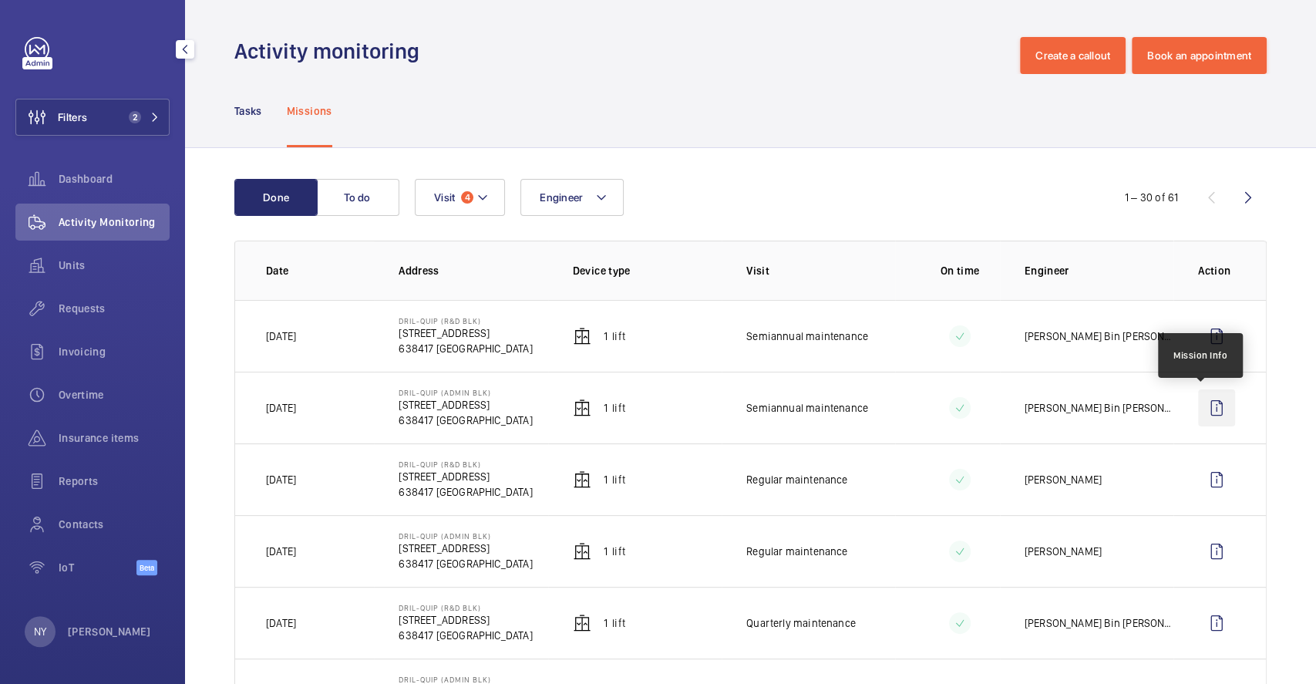
click at [1205, 415] on wm-front-icon-button at bounding box center [1216, 407] width 37 height 37
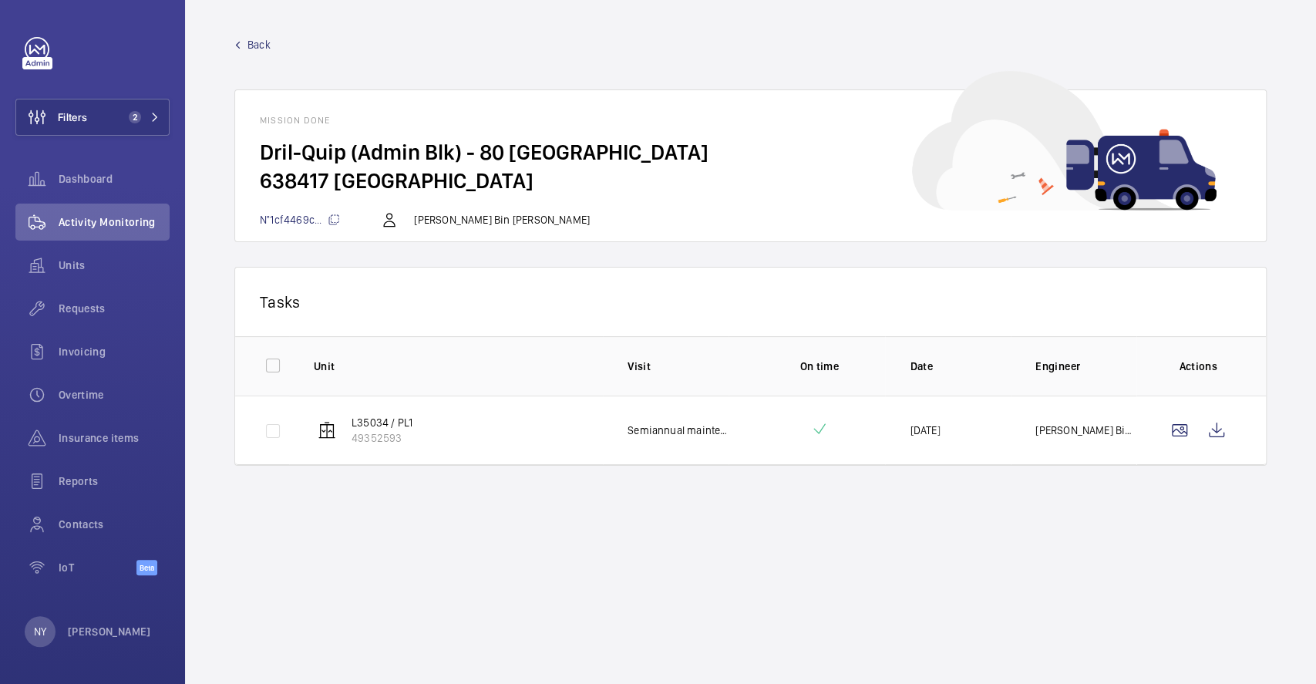
click at [254, 52] on div "Back Mission done Dril-Quip (Admin Blk) - 80 Tuas West Dr 638417 SINGAPORE N°1c…" at bounding box center [750, 139] width 1032 height 205
click at [256, 43] on span "Back" at bounding box center [258, 44] width 23 height 15
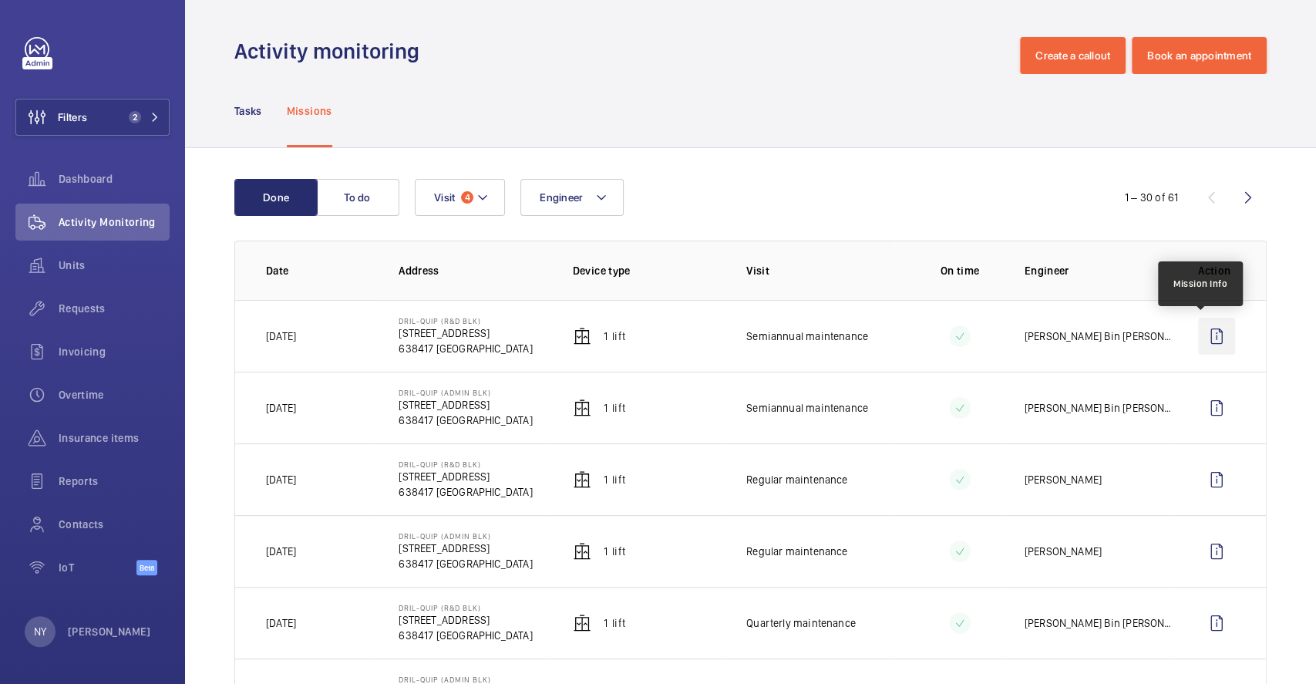
click at [1198, 341] on wm-front-icon-button at bounding box center [1216, 336] width 37 height 37
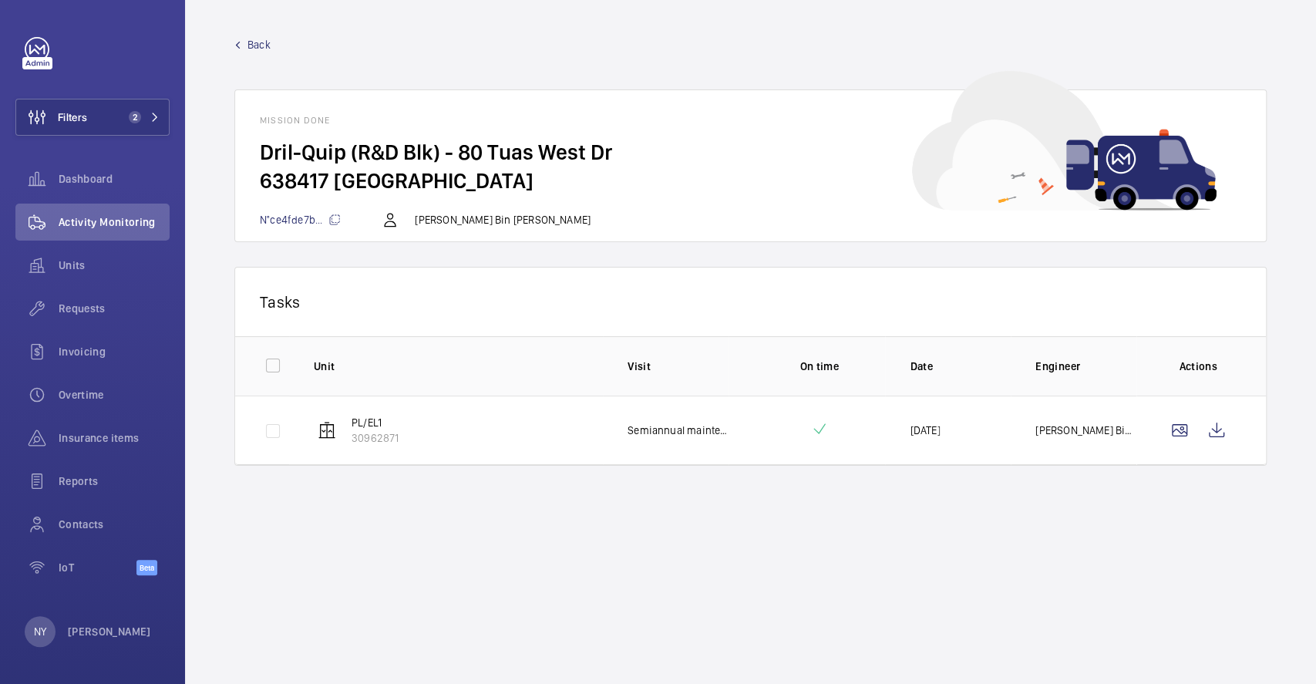
click at [266, 49] on span "Back" at bounding box center [258, 44] width 23 height 15
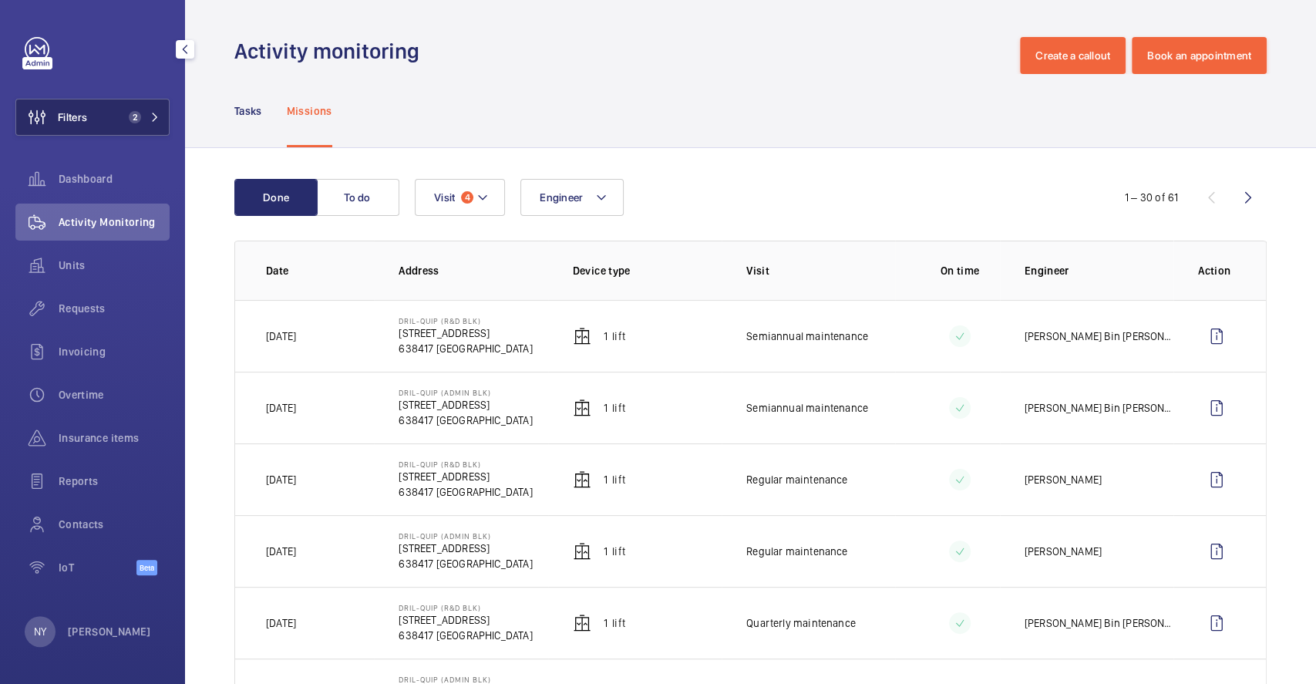
click at [59, 126] on span "Filters" at bounding box center [51, 117] width 71 height 37
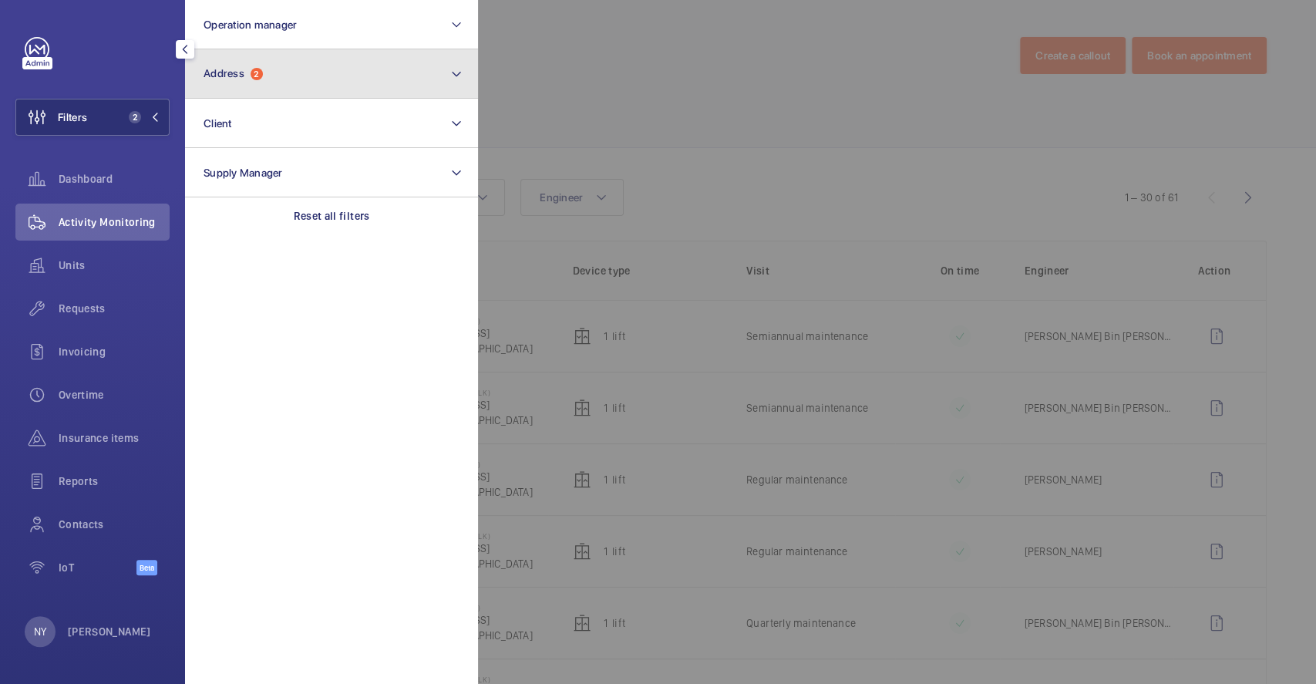
click at [325, 77] on button "Address 2" at bounding box center [331, 73] width 293 height 49
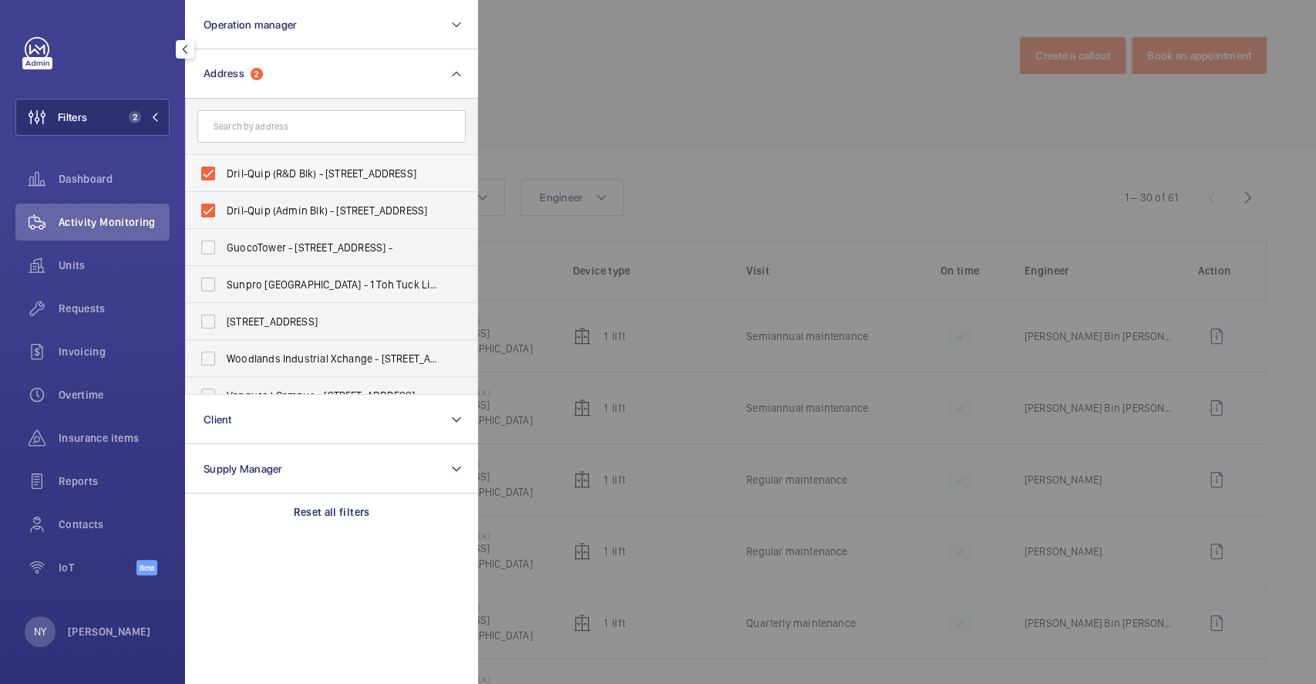
click at [267, 170] on span "Dril-Quip (R&D Blk) - 80 Tuas West Dr, SINGAPORE 638417" at bounding box center [333, 173] width 212 height 15
click at [224, 170] on input "Dril-Quip (R&D Blk) - 80 Tuas West Dr, SINGAPORE 638417" at bounding box center [208, 173] width 31 height 31
checkbox input "false"
click at [274, 198] on label "Dril-Quip (Admin Blk) - 80 Tuas West Dr, SINGAPORE 638417" at bounding box center [320, 210] width 268 height 37
click at [224, 198] on input "Dril-Quip (Admin Blk) - 80 Tuas West Dr, SINGAPORE 638417" at bounding box center [208, 210] width 31 height 31
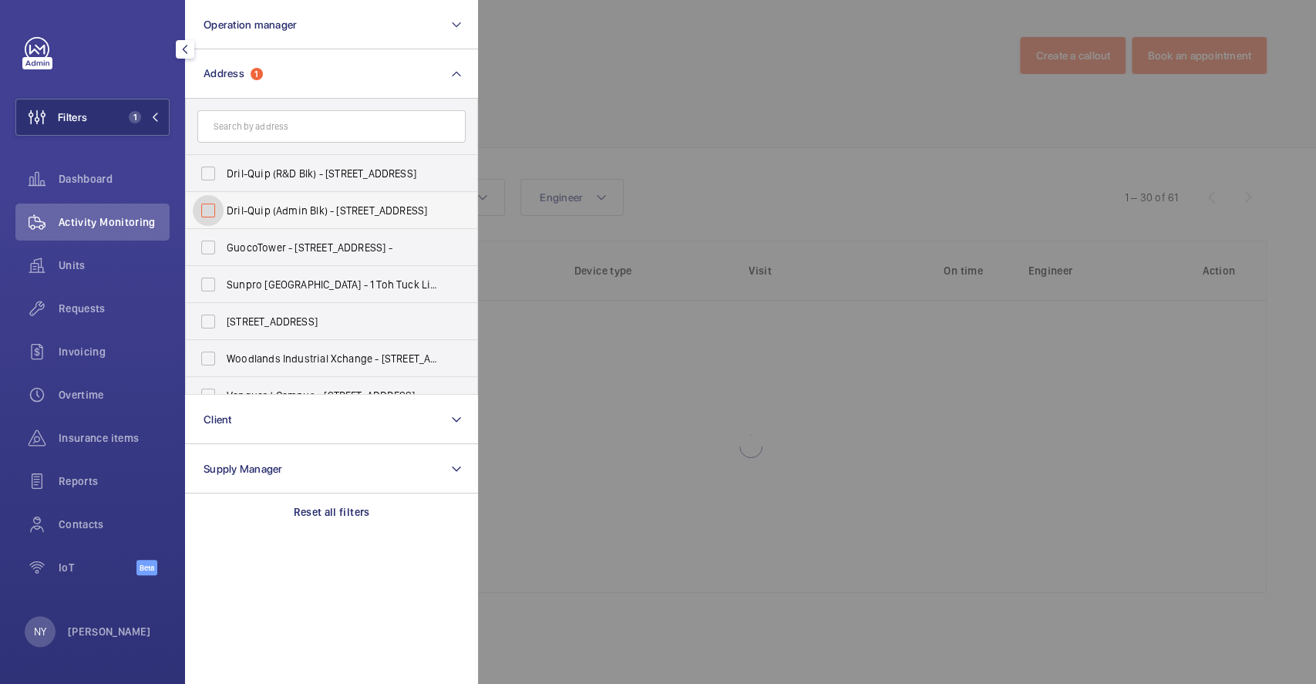
checkbox input "false"
click at [742, 176] on div at bounding box center [1136, 342] width 1316 height 684
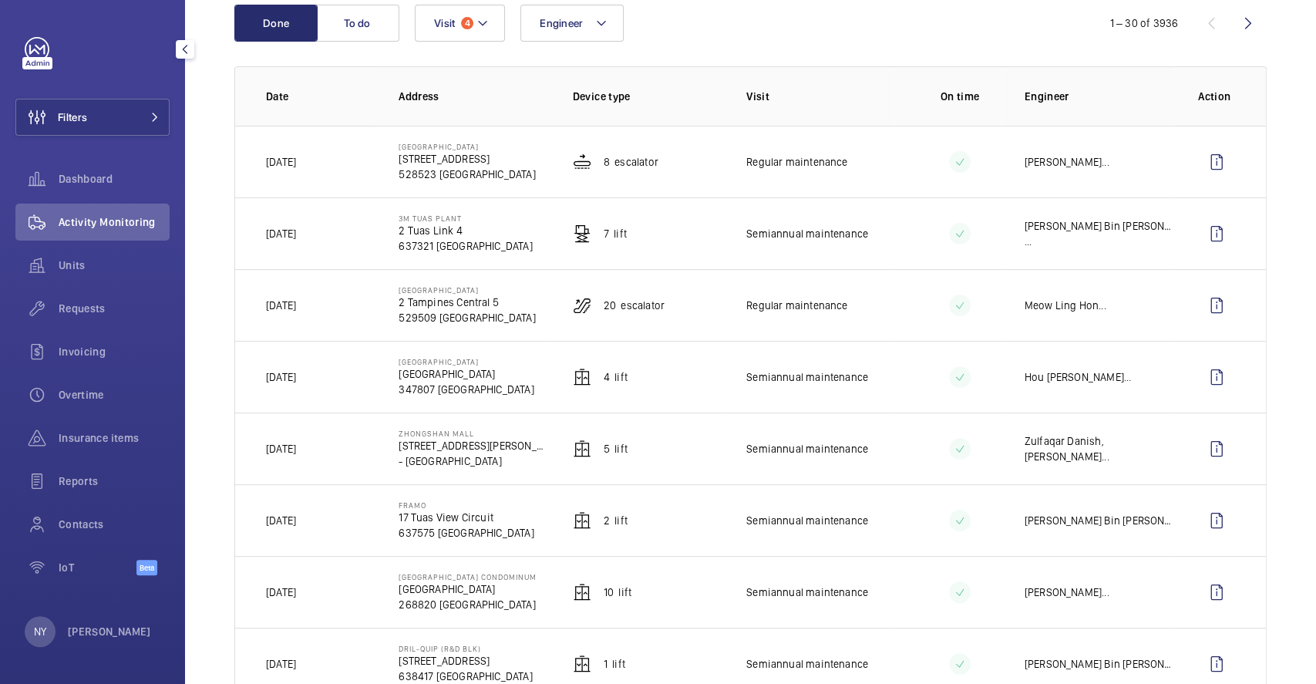
scroll to position [513, 0]
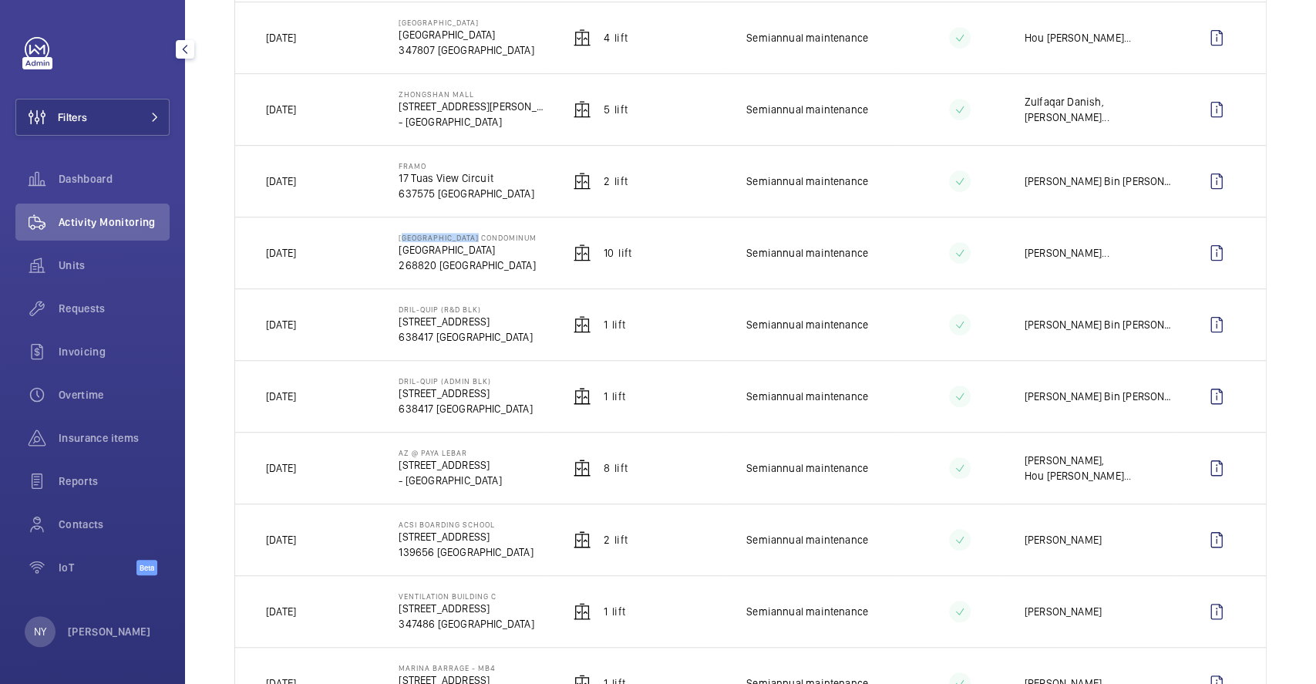
drag, startPoint x: 395, startPoint y: 236, endPoint x: 476, endPoint y: 232, distance: 81.0
click at [476, 232] on td "Waterfall Gardens Condominum Waterfall Gardens 268820 SINGAPORE" at bounding box center [460, 253] width 173 height 72
copy p "Waterfall Garden"
click at [1198, 247] on wm-front-icon-button at bounding box center [1216, 252] width 37 height 37
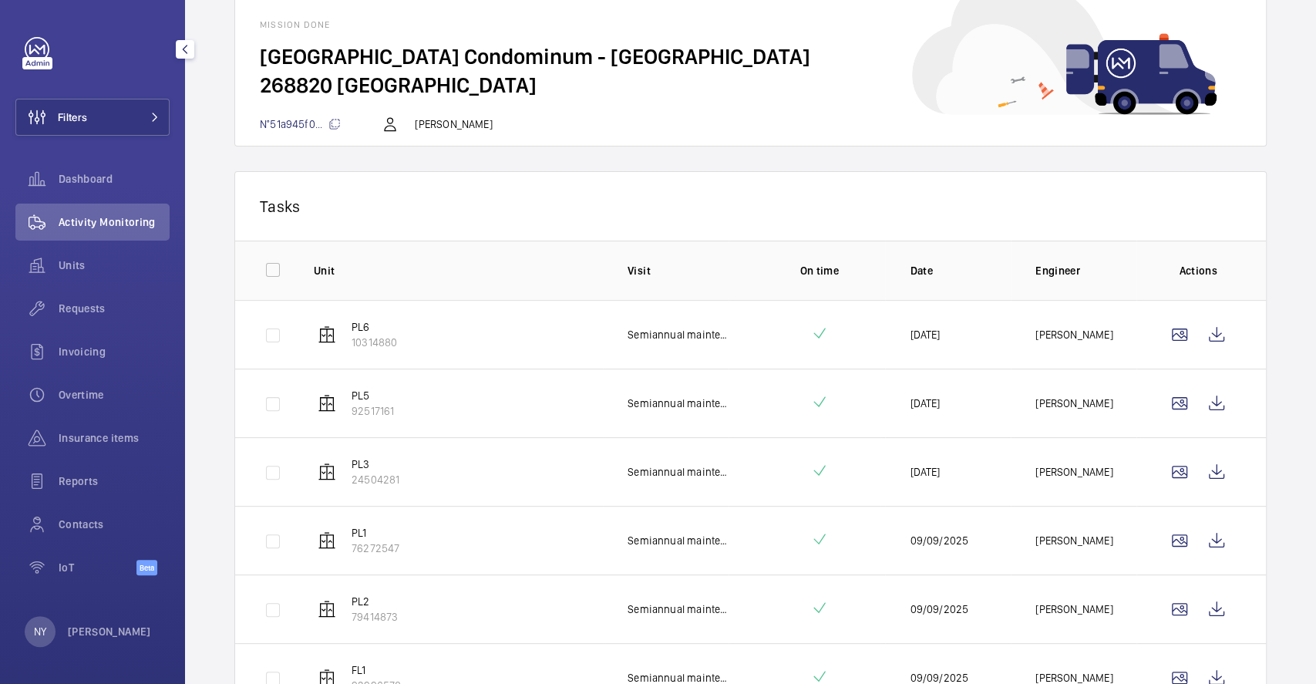
scroll to position [49, 0]
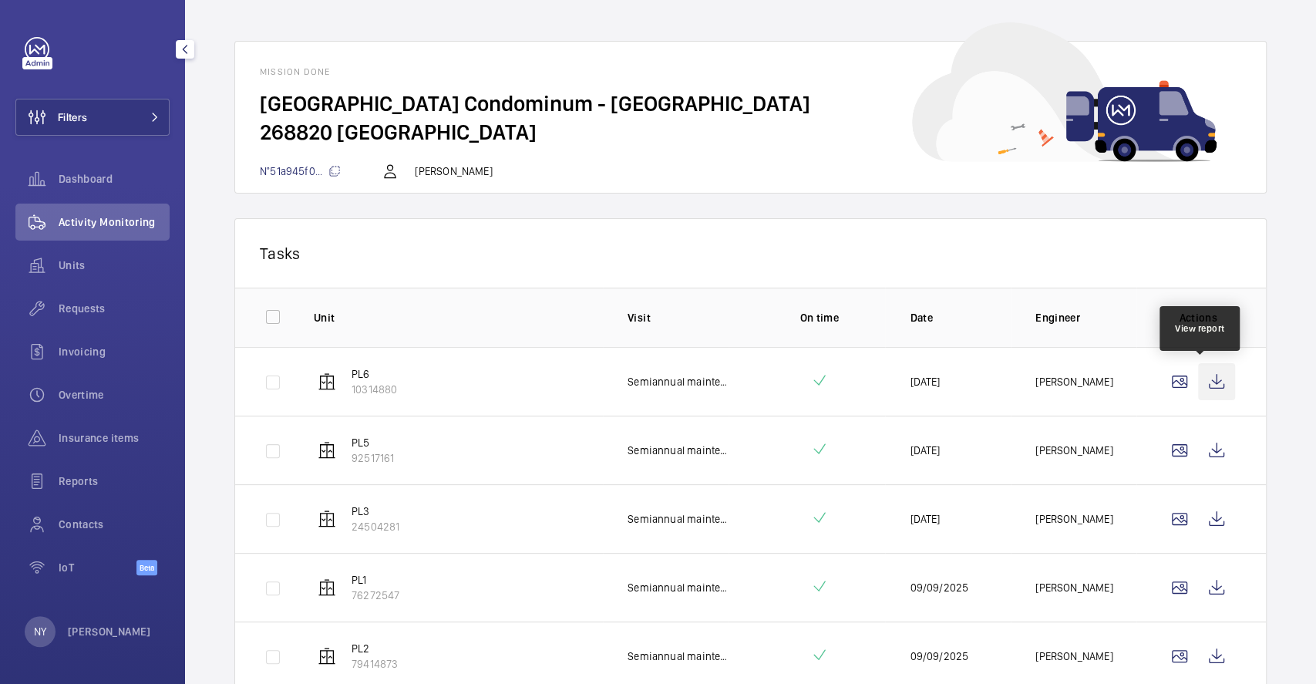
click at [1209, 379] on wm-front-icon-button at bounding box center [1216, 381] width 37 height 37
click at [1198, 438] on wm-front-icon-button at bounding box center [1216, 450] width 37 height 37
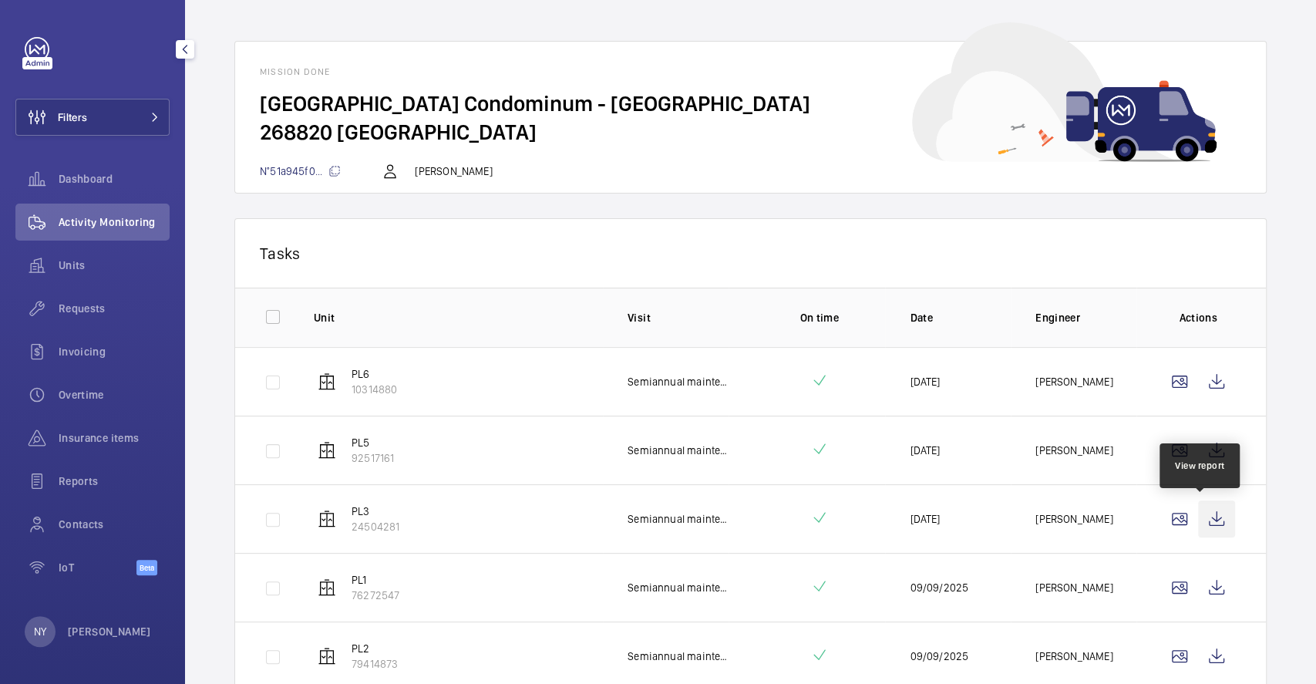
click at [1218, 518] on wm-front-icon-button at bounding box center [1216, 518] width 37 height 37
click at [1198, 597] on wm-front-icon-button at bounding box center [1216, 587] width 37 height 37
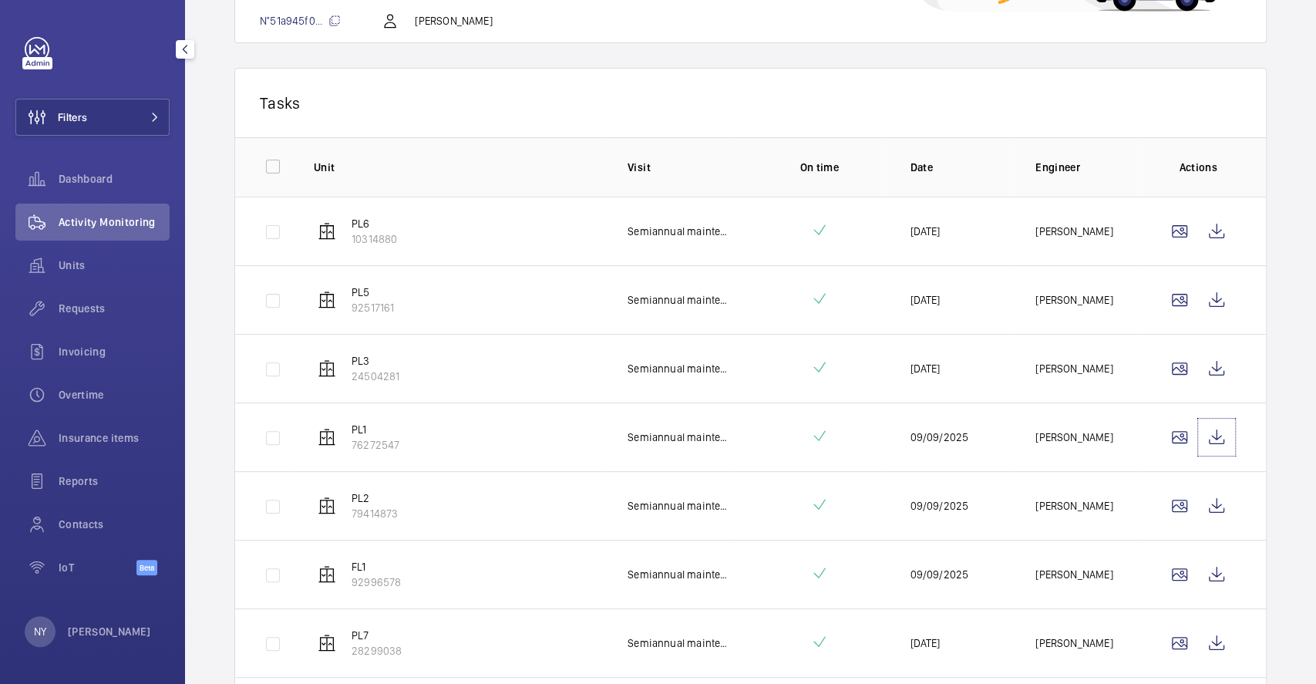
scroll to position [357, 0]
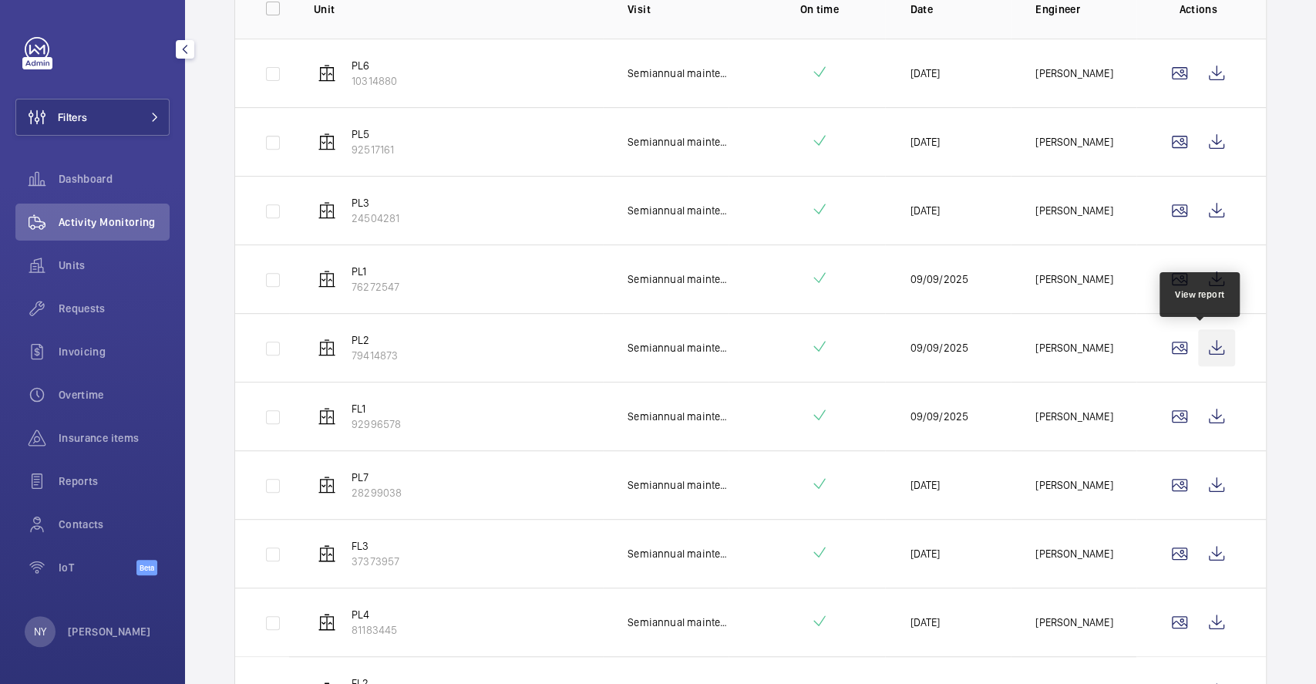
click at [1202, 355] on wm-front-icon-button at bounding box center [1216, 347] width 37 height 37
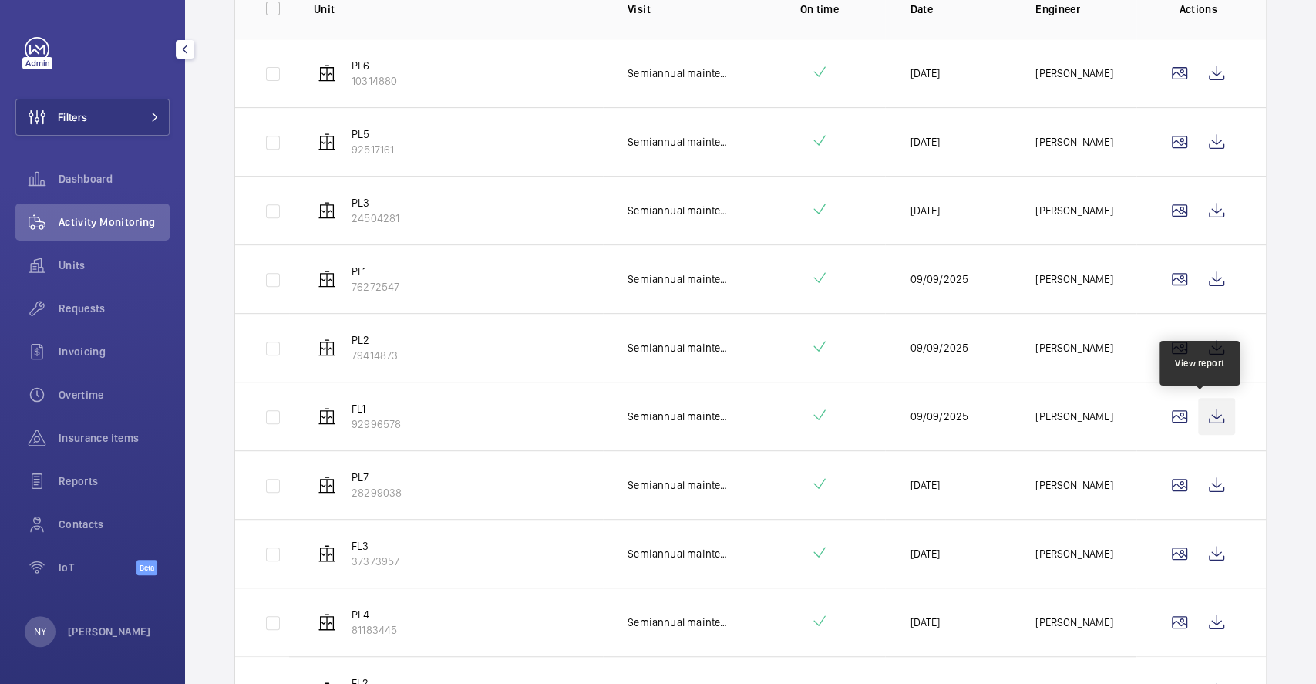
click at [1199, 405] on wm-front-icon-button at bounding box center [1216, 416] width 37 height 37
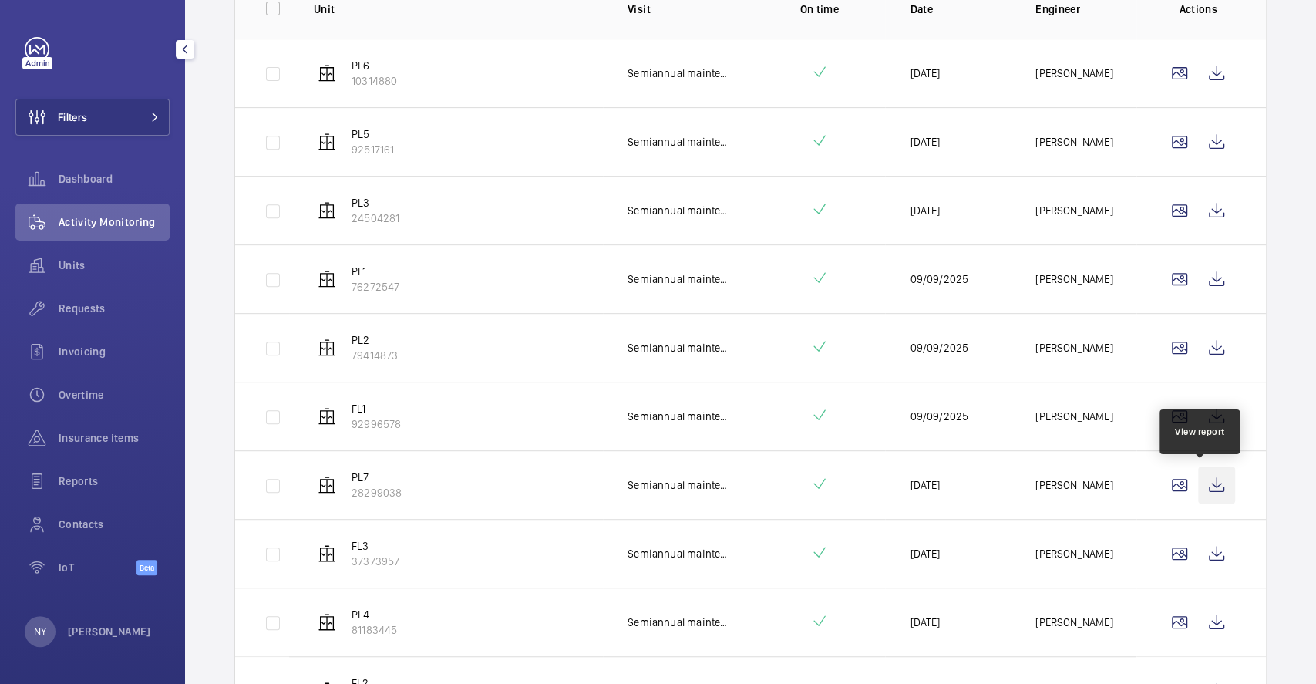
click at [1208, 484] on wm-front-icon-button at bounding box center [1216, 484] width 37 height 37
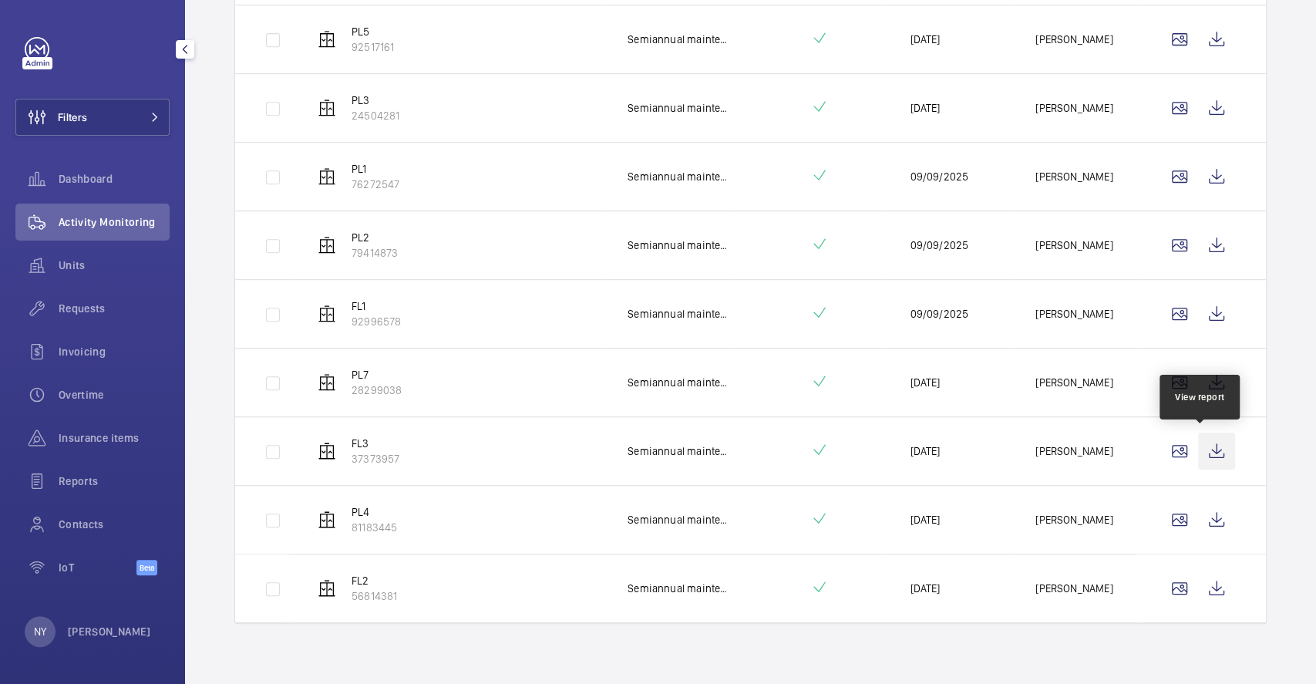
click at [1198, 458] on wm-front-icon-button at bounding box center [1216, 450] width 37 height 37
click at [1198, 508] on wm-front-icon-button at bounding box center [1216, 519] width 37 height 37
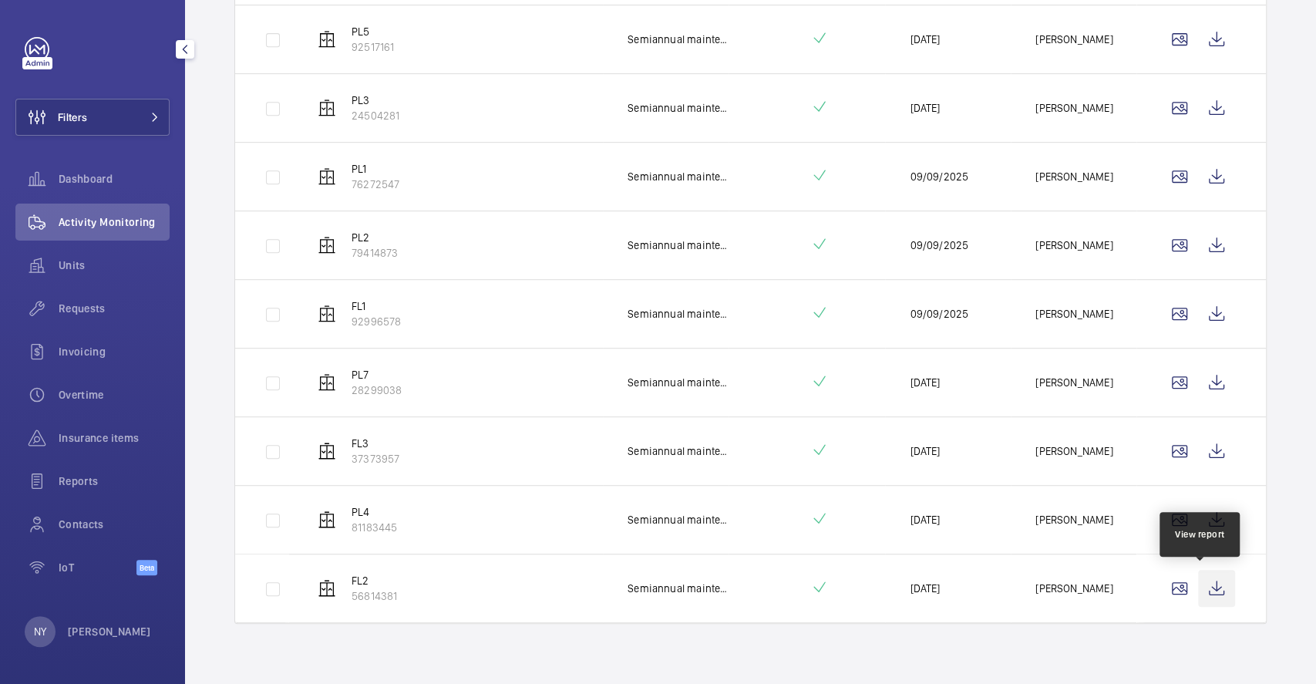
click at [1202, 593] on wm-front-icon-button at bounding box center [1216, 588] width 37 height 37
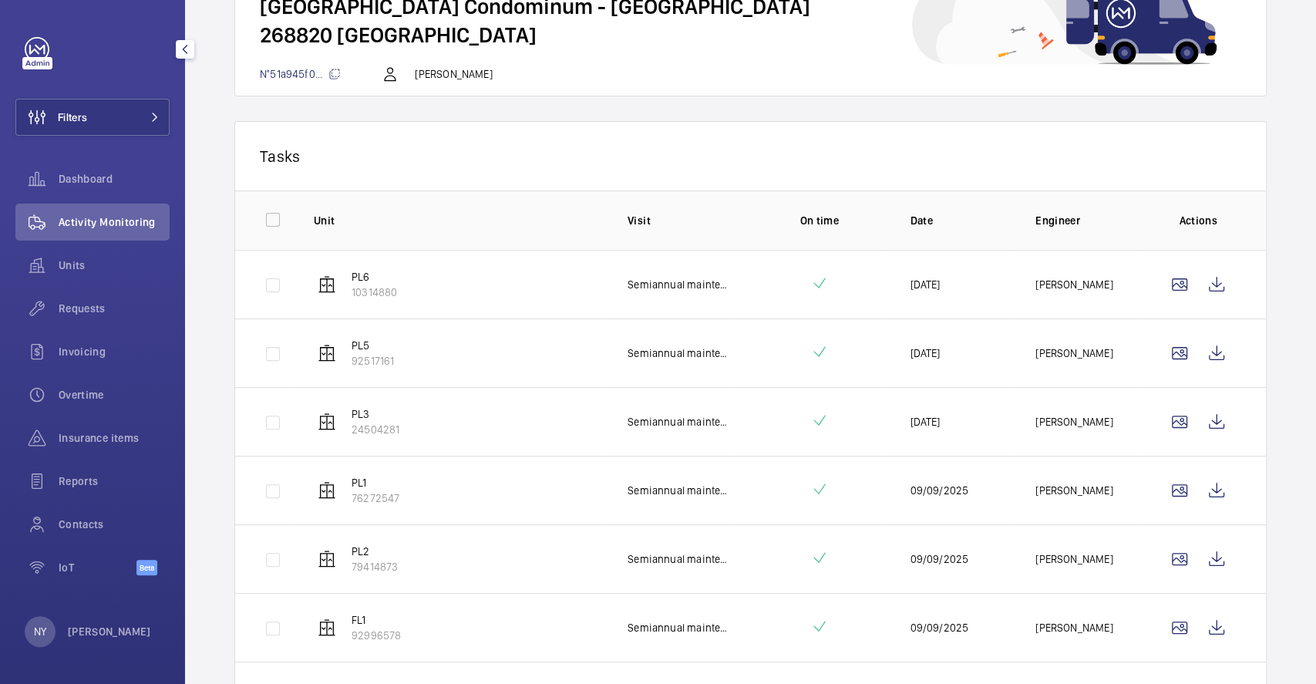
scroll to position [0, 0]
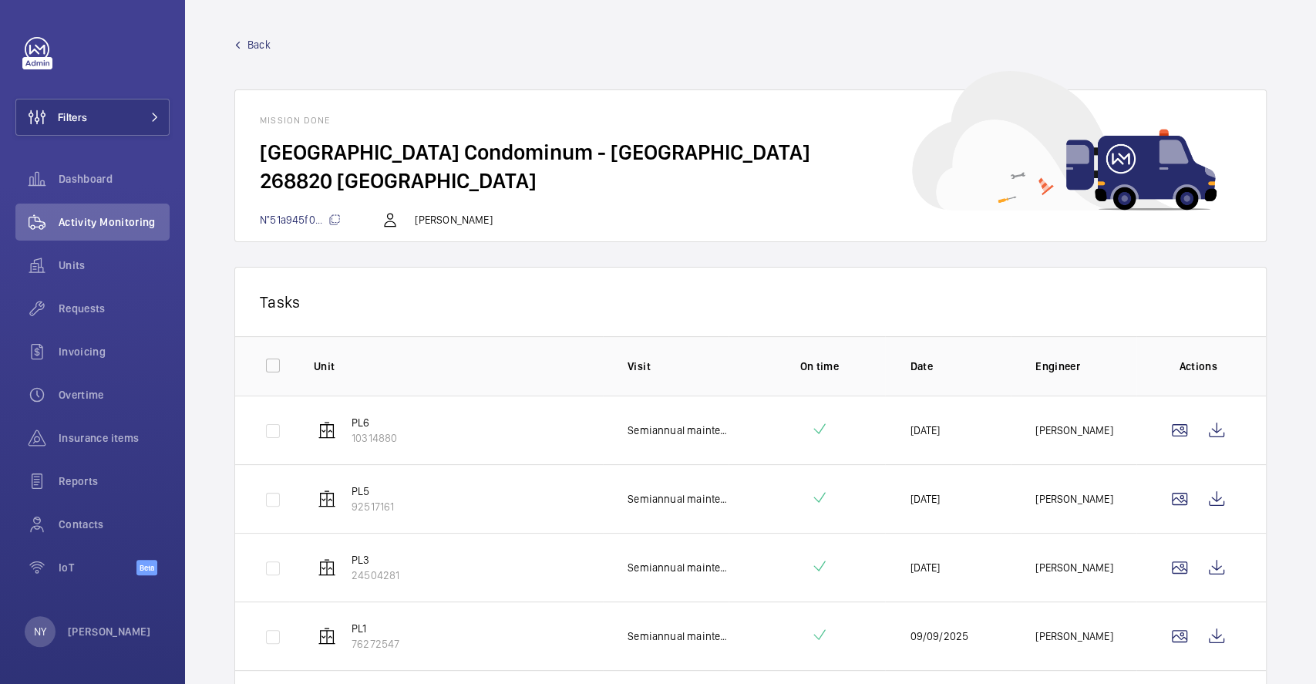
click at [264, 50] on span "Back" at bounding box center [258, 44] width 23 height 15
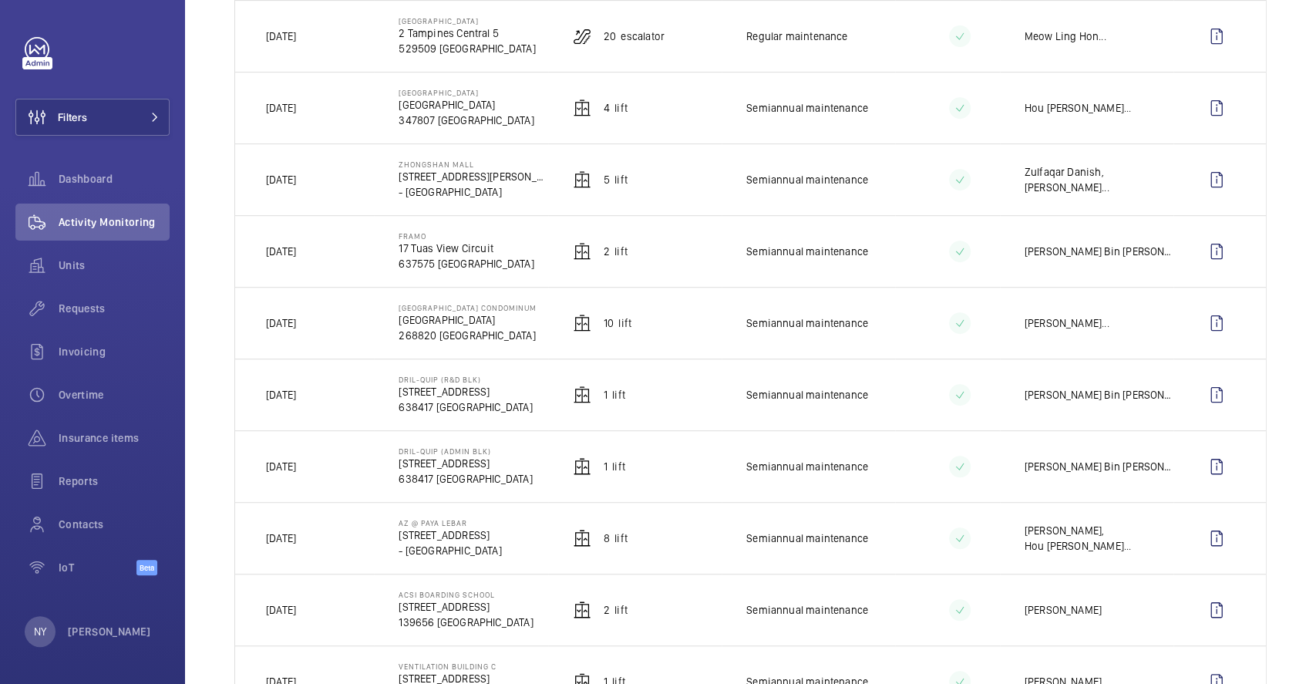
scroll to position [411, 0]
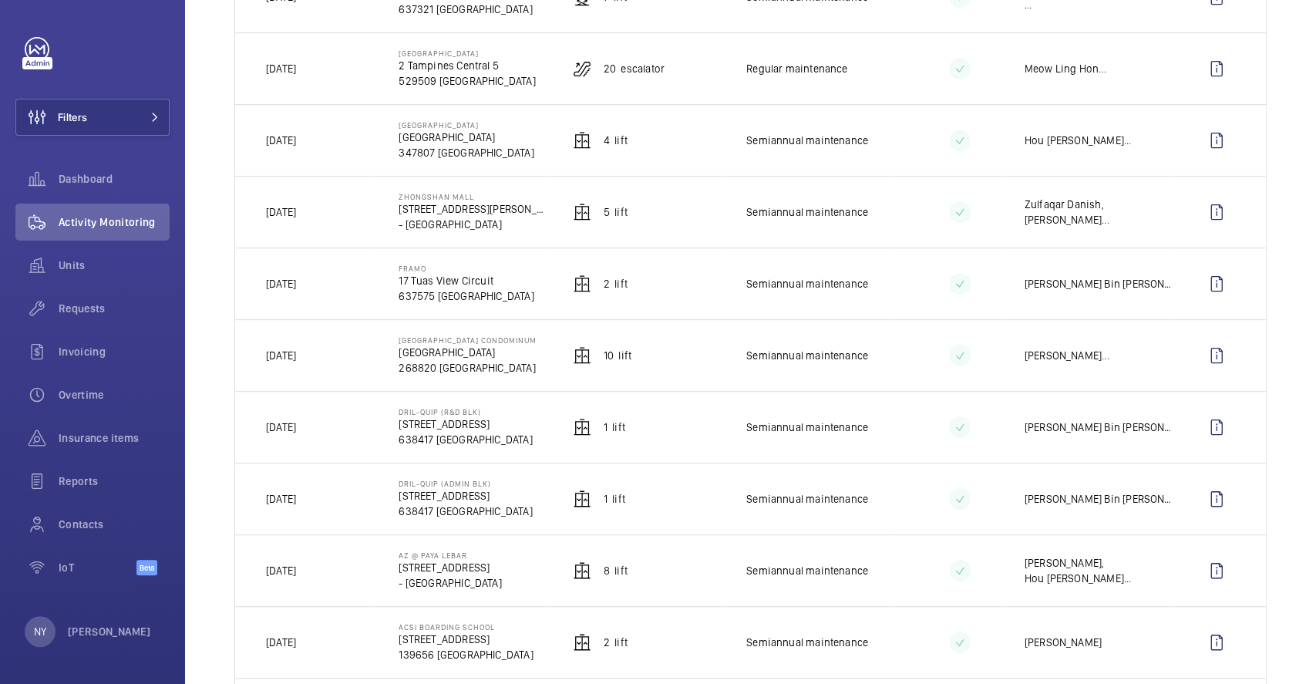
drag, startPoint x: 396, startPoint y: 263, endPoint x: 447, endPoint y: 271, distance: 51.5
click at [447, 271] on td "Framo 17 Tuas View Circuit 637575 SINGAPORE" at bounding box center [460, 283] width 173 height 72
copy p "Framo"
click at [1198, 281] on wm-front-icon-button at bounding box center [1216, 283] width 37 height 37
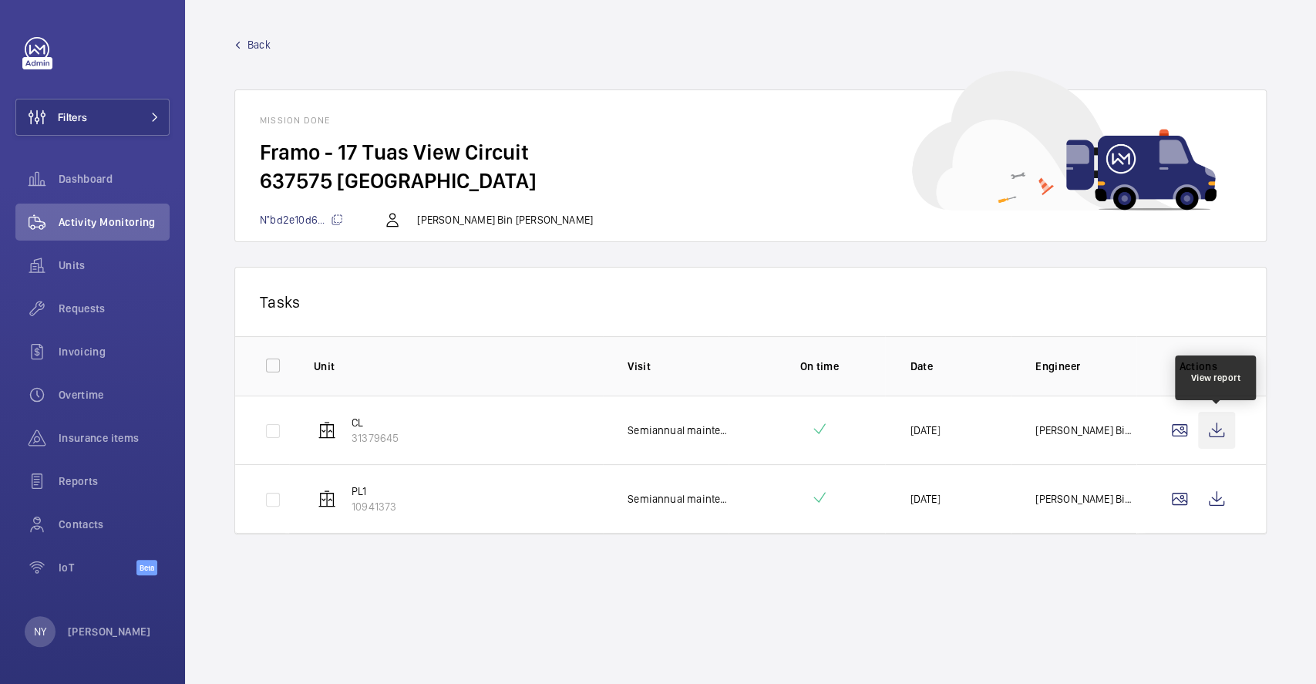
click at [1222, 428] on wm-front-icon-button at bounding box center [1216, 430] width 37 height 37
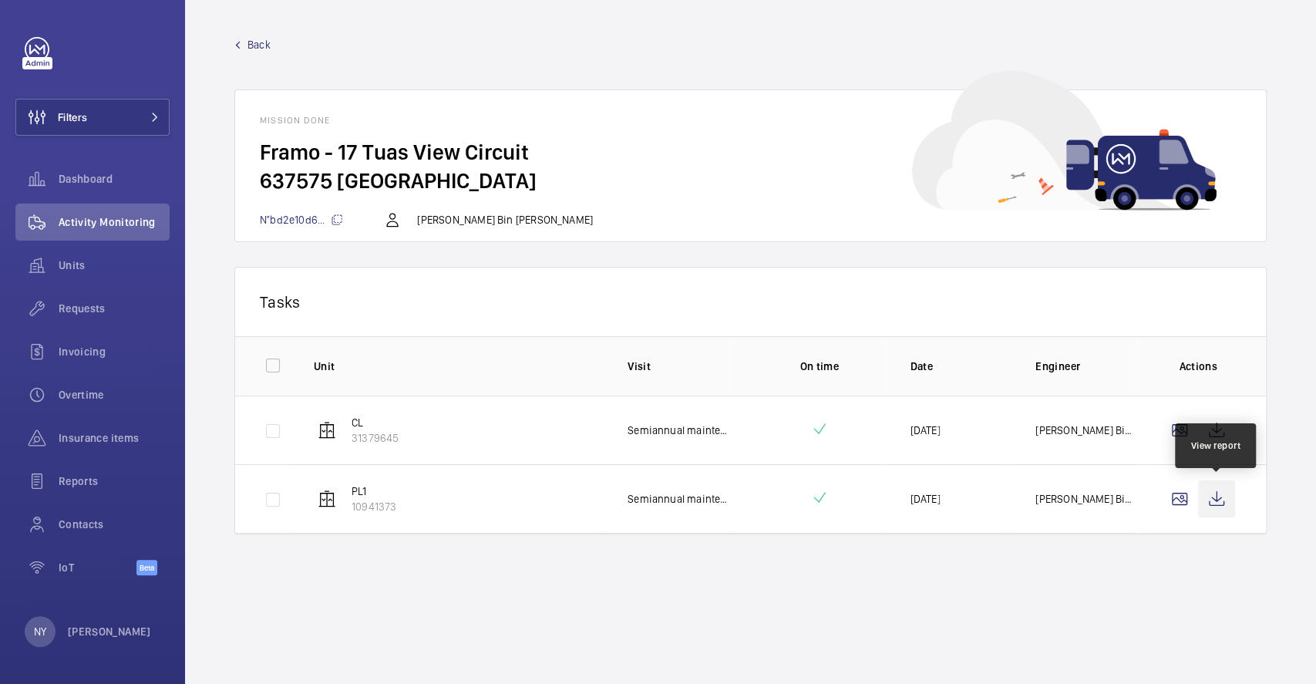
click at [1215, 498] on wm-front-icon-button at bounding box center [1216, 498] width 37 height 37
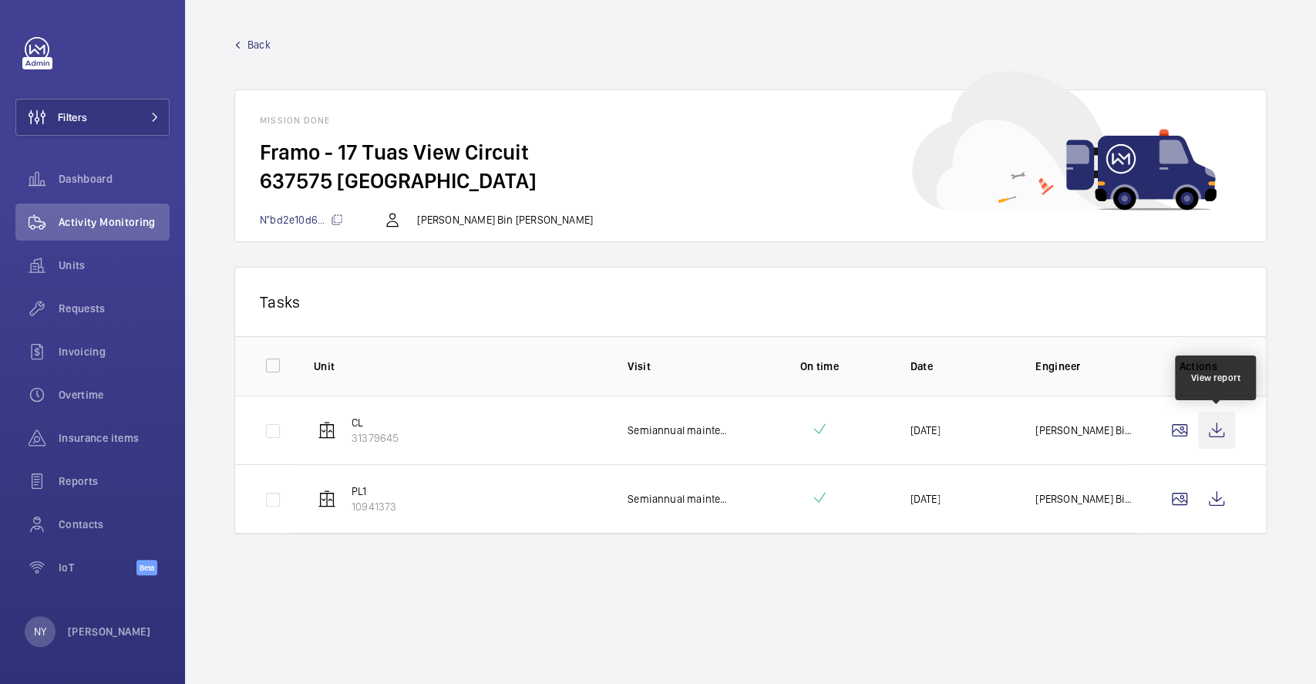
click at [1226, 440] on wm-front-icon-button at bounding box center [1216, 430] width 37 height 37
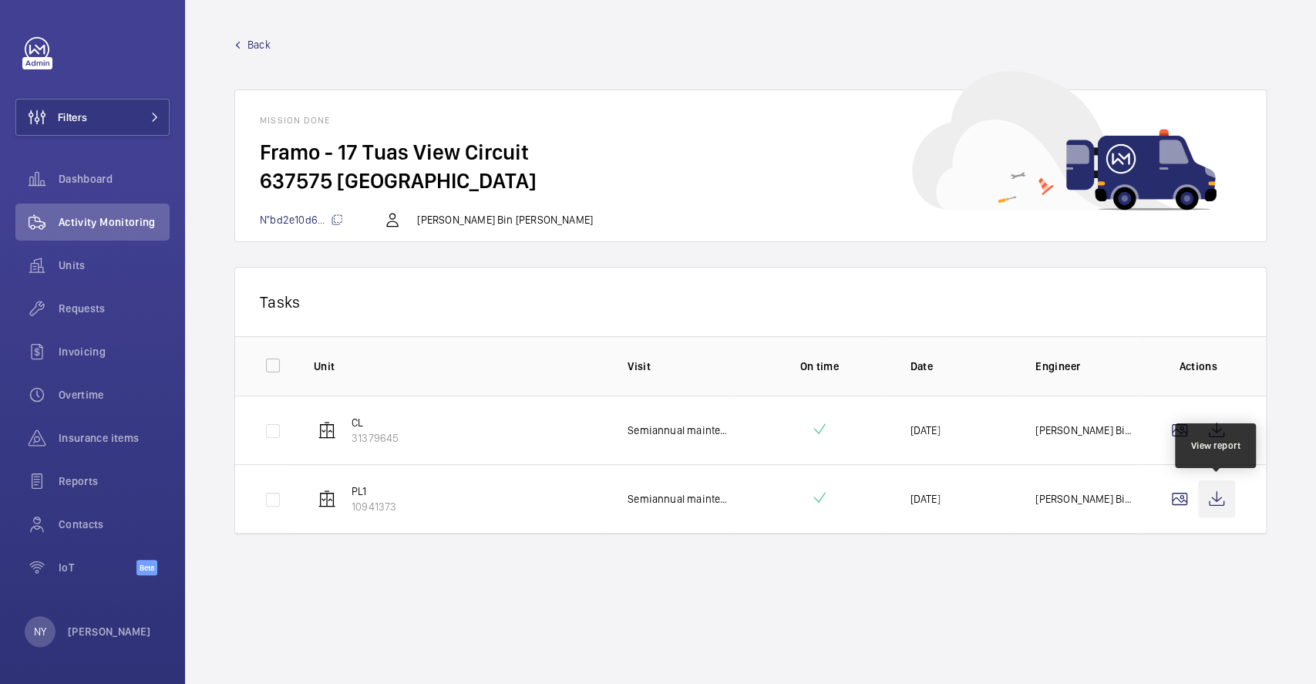
click at [1222, 510] on wm-front-icon-button at bounding box center [1216, 498] width 37 height 37
click at [1209, 499] on wm-front-icon-button at bounding box center [1216, 498] width 37 height 37
click at [257, 53] on div "Back Mission done Framo - 17 Tuas View Circuit 637575 SINGAPORE N°bd2e10d6... B…" at bounding box center [750, 139] width 1032 height 205
click at [258, 49] on span "Back" at bounding box center [258, 44] width 23 height 15
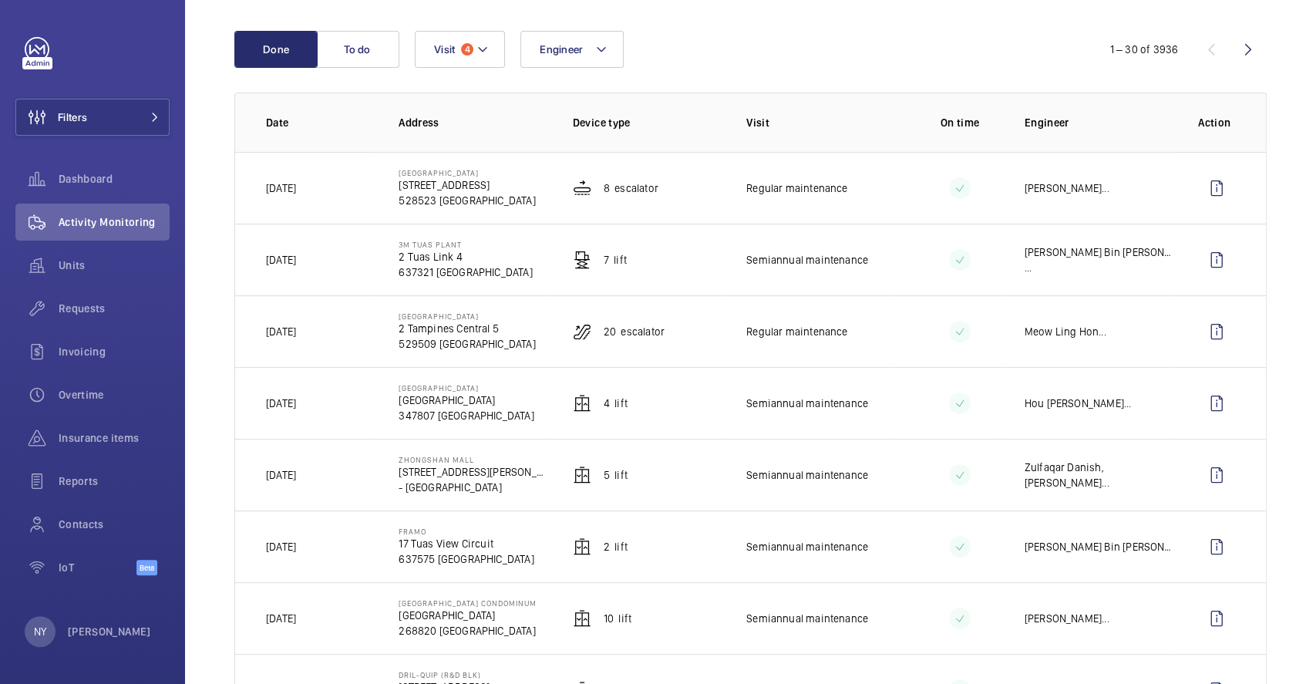
scroll to position [411, 0]
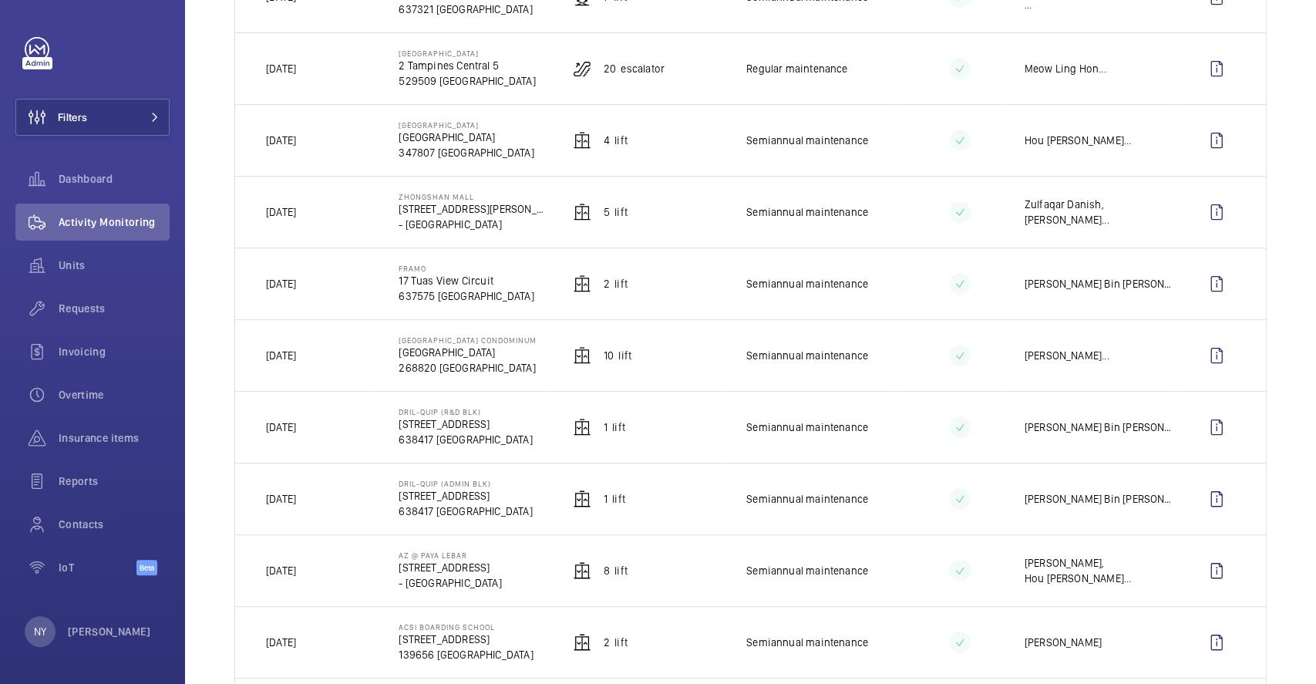
drag, startPoint x: 397, startPoint y: 196, endPoint x: 469, endPoint y: 197, distance: 71.7
click at [469, 197] on p "Zhongshan Mall" at bounding box center [472, 196] width 149 height 9
copy p "Zhongshan Mall"
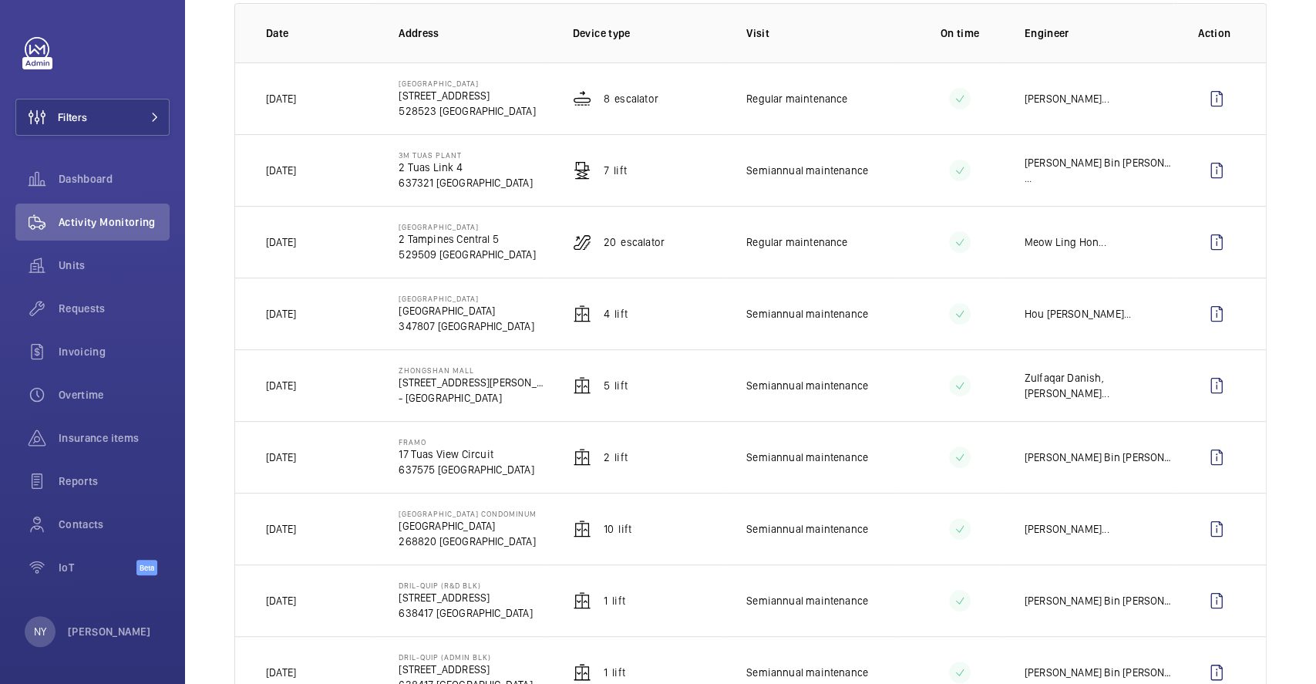
scroll to position [205, 0]
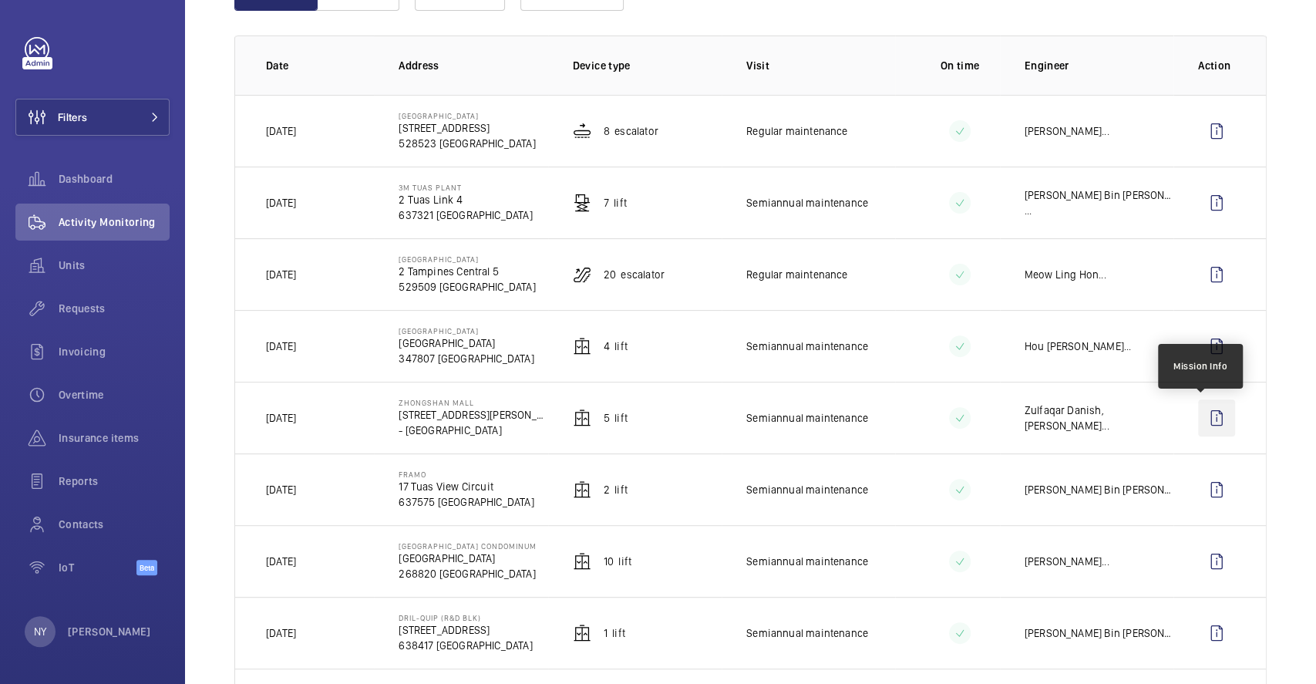
click at [1198, 411] on wm-front-icon-button at bounding box center [1216, 417] width 37 height 37
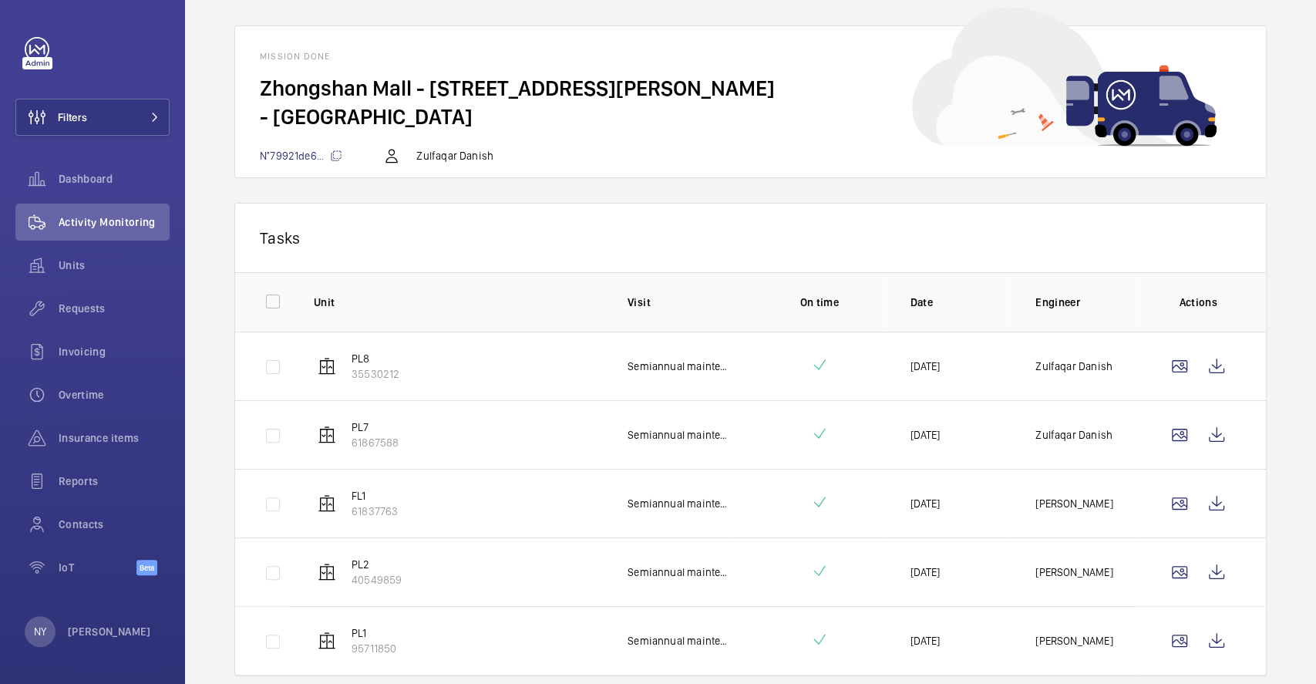
scroll to position [117, 0]
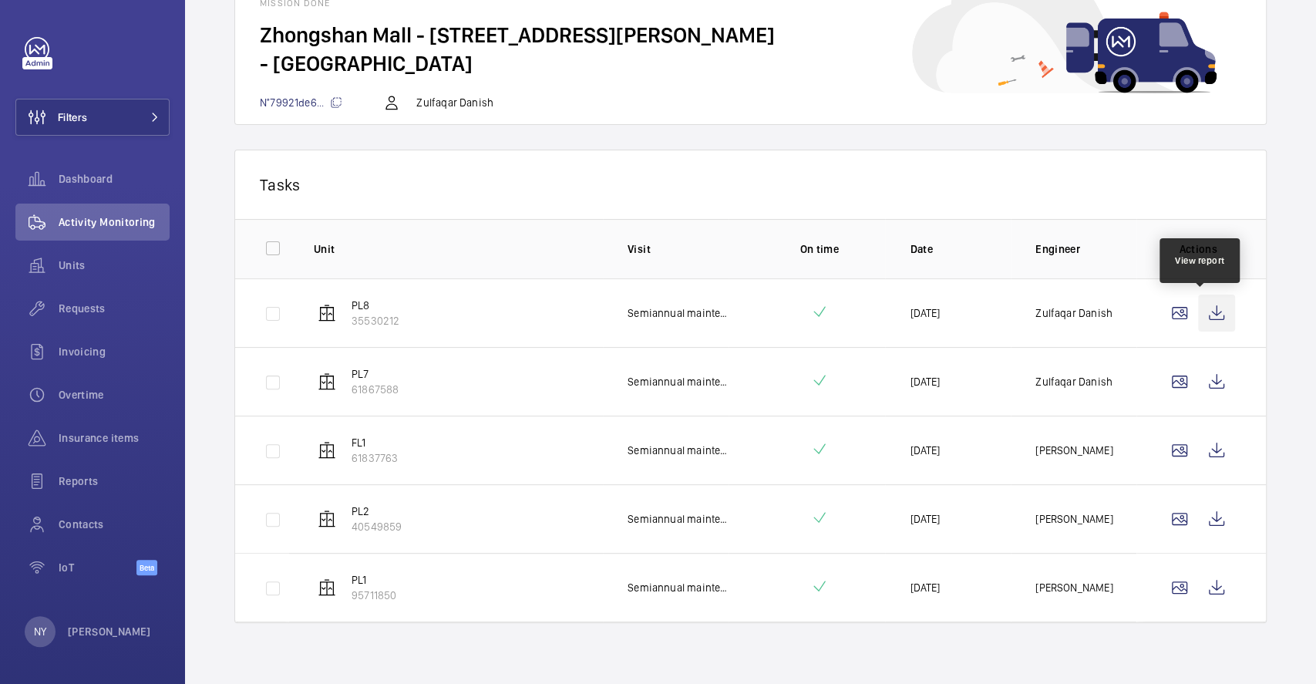
click at [1198, 311] on wm-front-icon-button at bounding box center [1216, 312] width 37 height 37
click at [1198, 376] on wm-front-icon-button at bounding box center [1216, 381] width 37 height 37
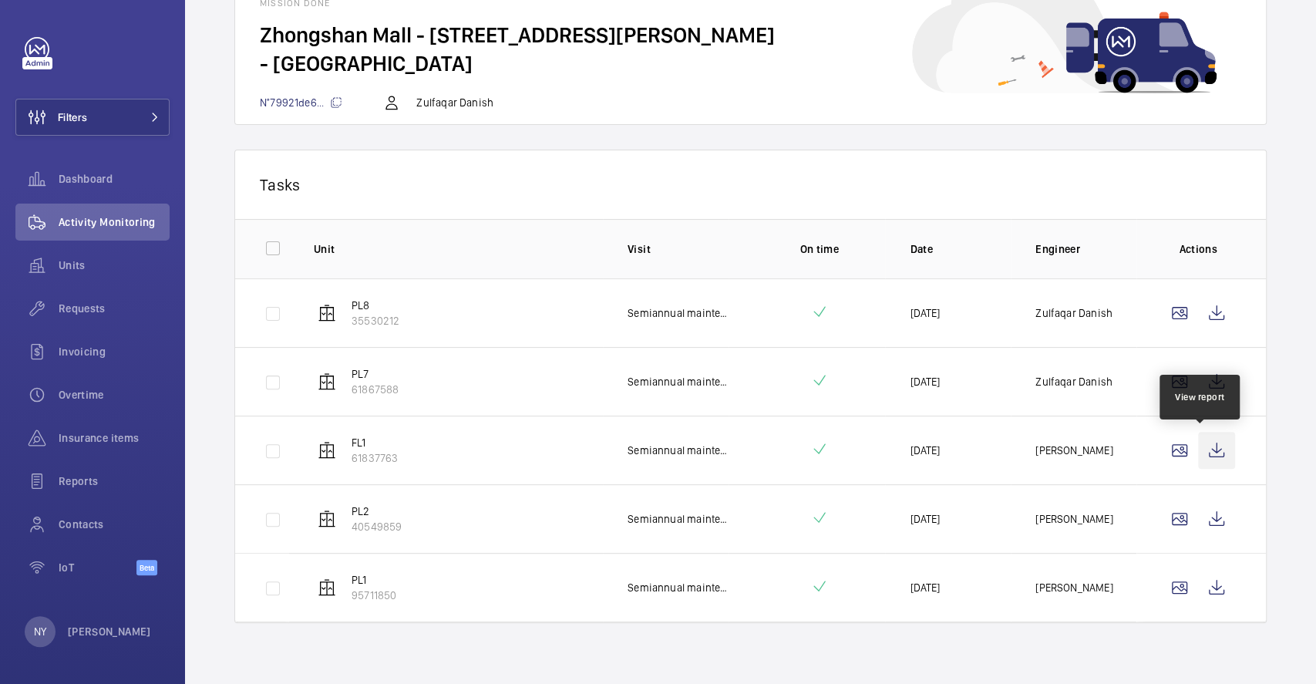
click at [1198, 447] on wm-front-icon-button at bounding box center [1216, 450] width 37 height 37
click at [1198, 530] on wm-front-icon-button at bounding box center [1216, 518] width 37 height 37
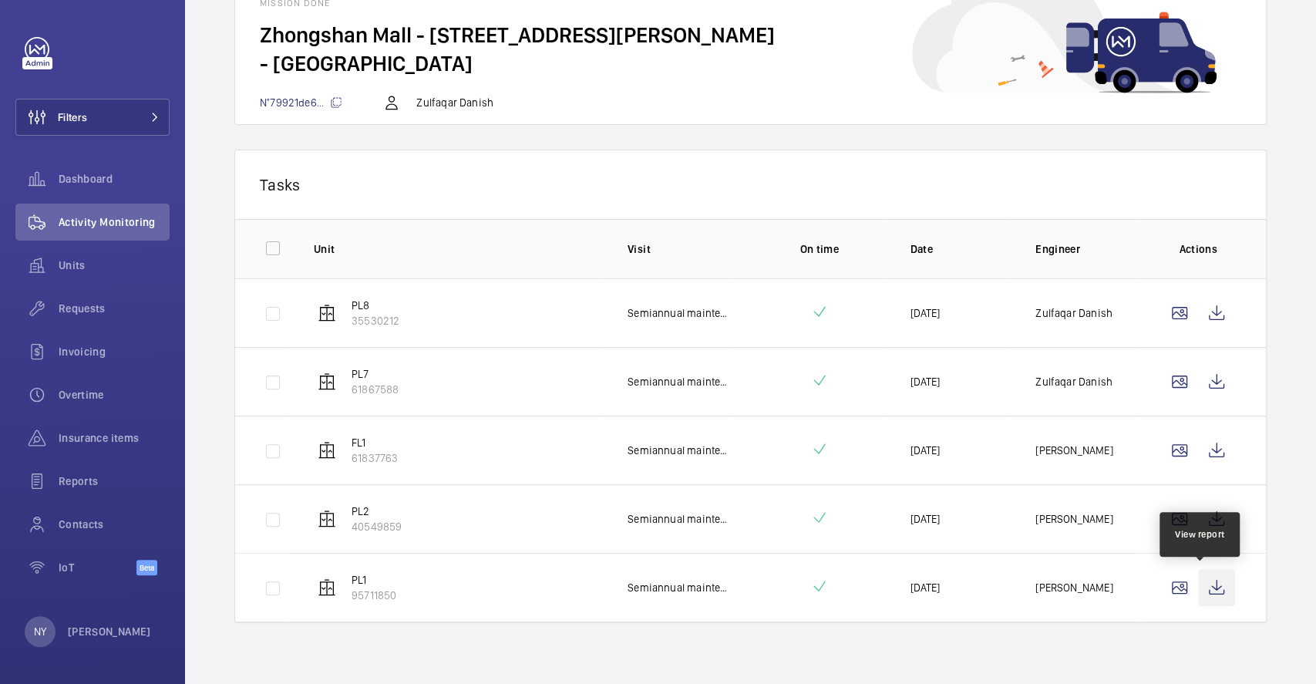
click at [1210, 585] on wm-front-icon-button at bounding box center [1216, 587] width 37 height 37
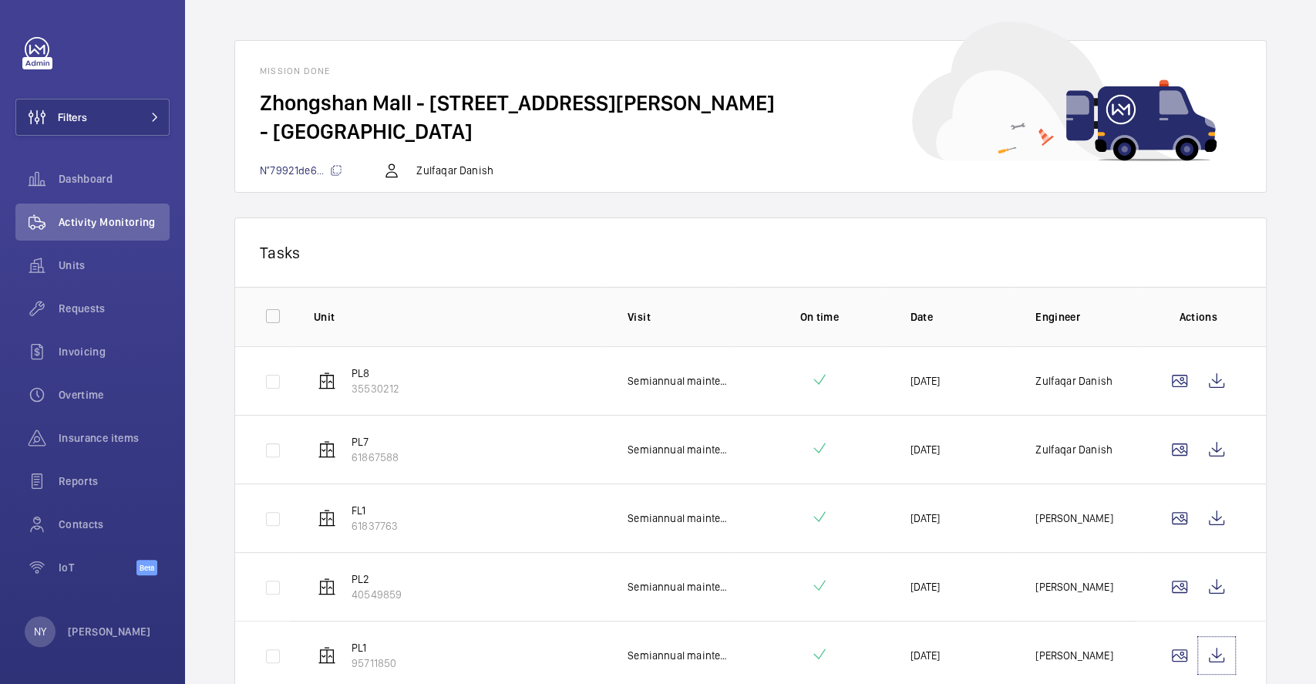
scroll to position [0, 0]
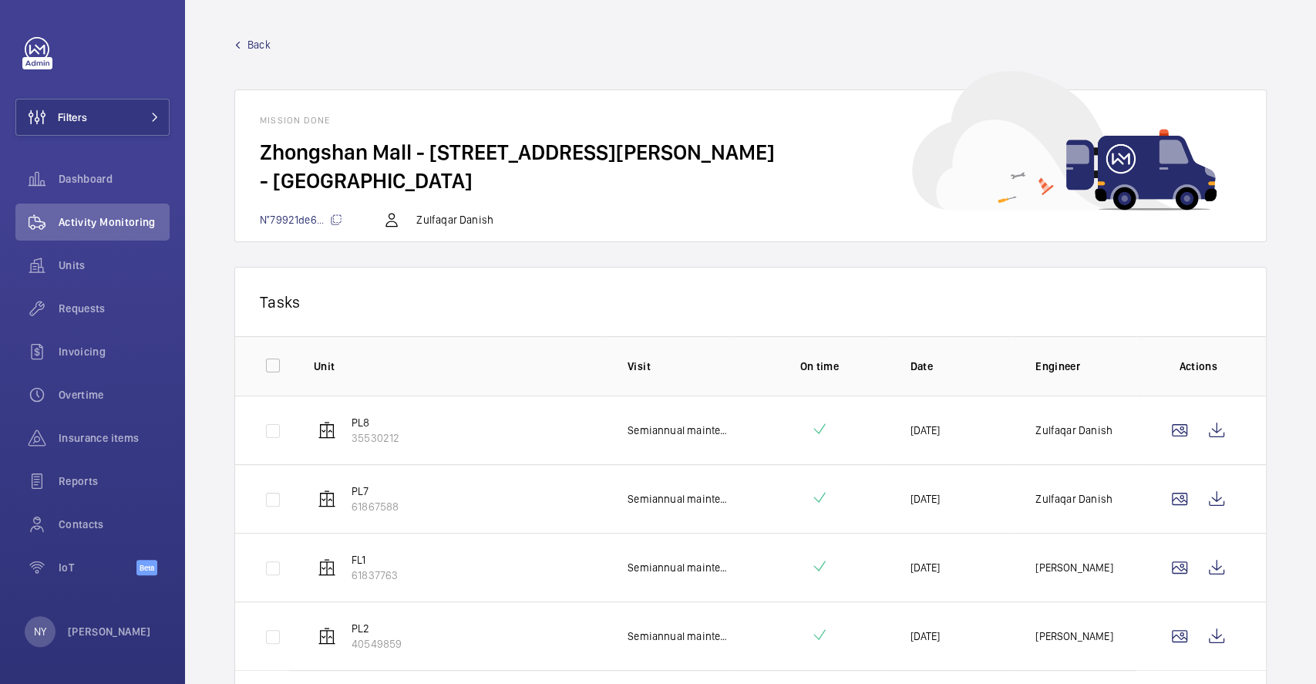
click at [253, 40] on span "Back" at bounding box center [258, 44] width 23 height 15
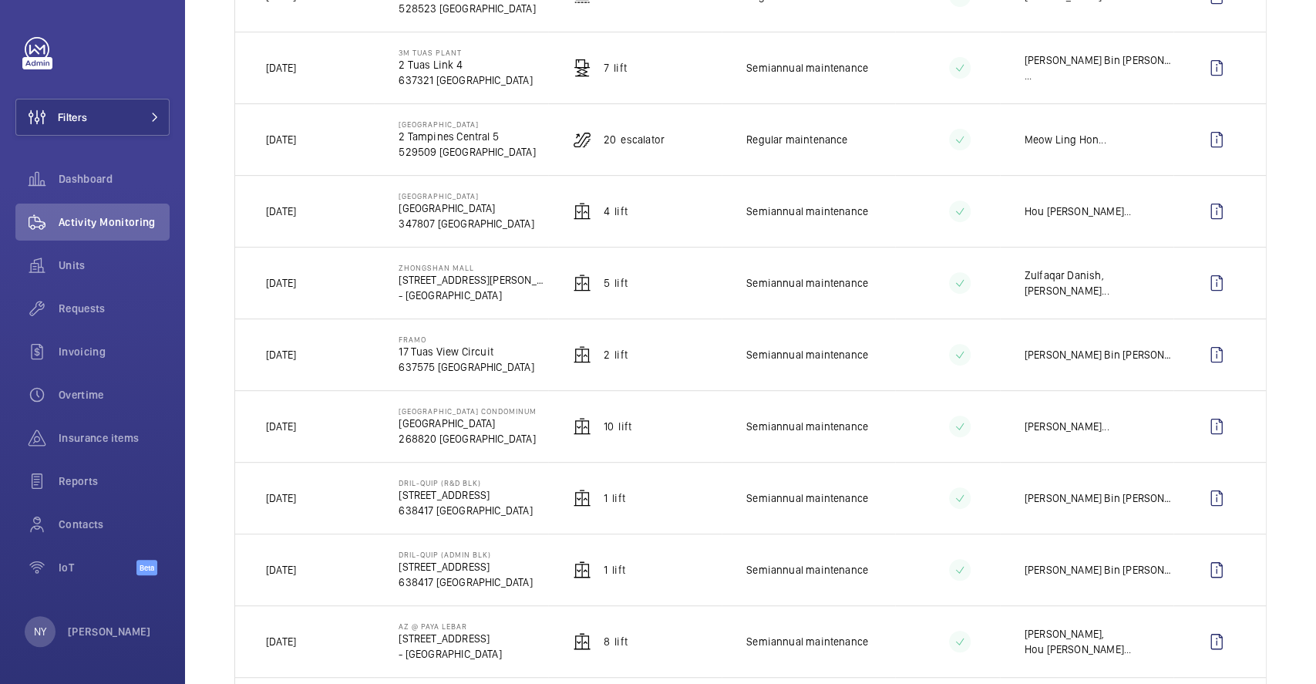
scroll to position [308, 0]
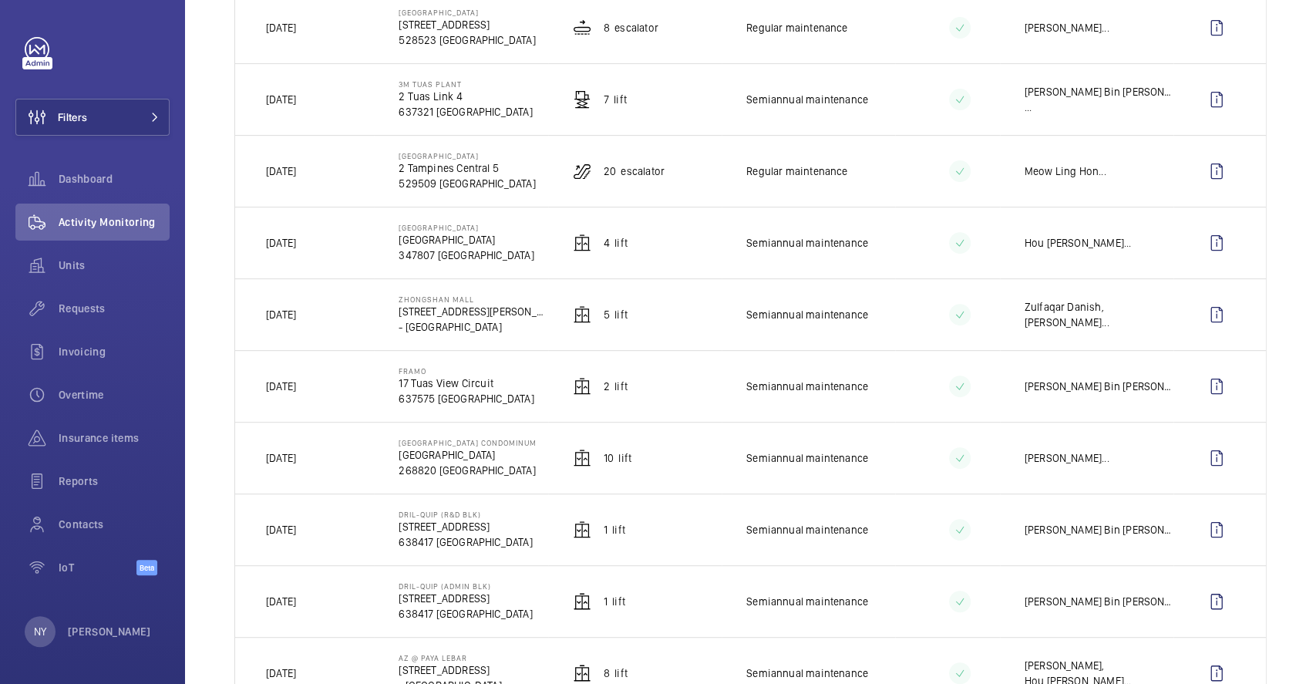
drag, startPoint x: 395, startPoint y: 227, endPoint x: 514, endPoint y: 225, distance: 119.5
click at [514, 225] on td "City Industrial Building City Industrial Building 347807 SINGAPORE" at bounding box center [460, 243] width 173 height 72
copy p "City Industrial Building"
click at [1206, 236] on wm-front-icon-button at bounding box center [1216, 242] width 37 height 37
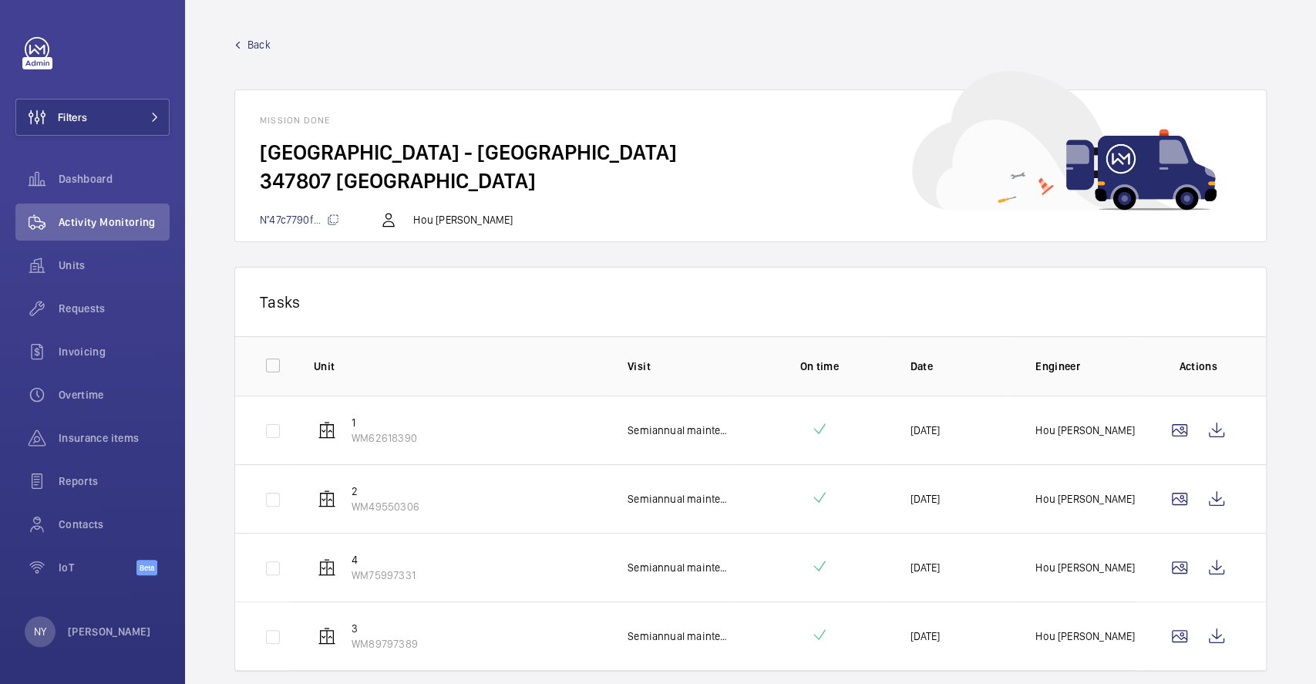
scroll to position [49, 0]
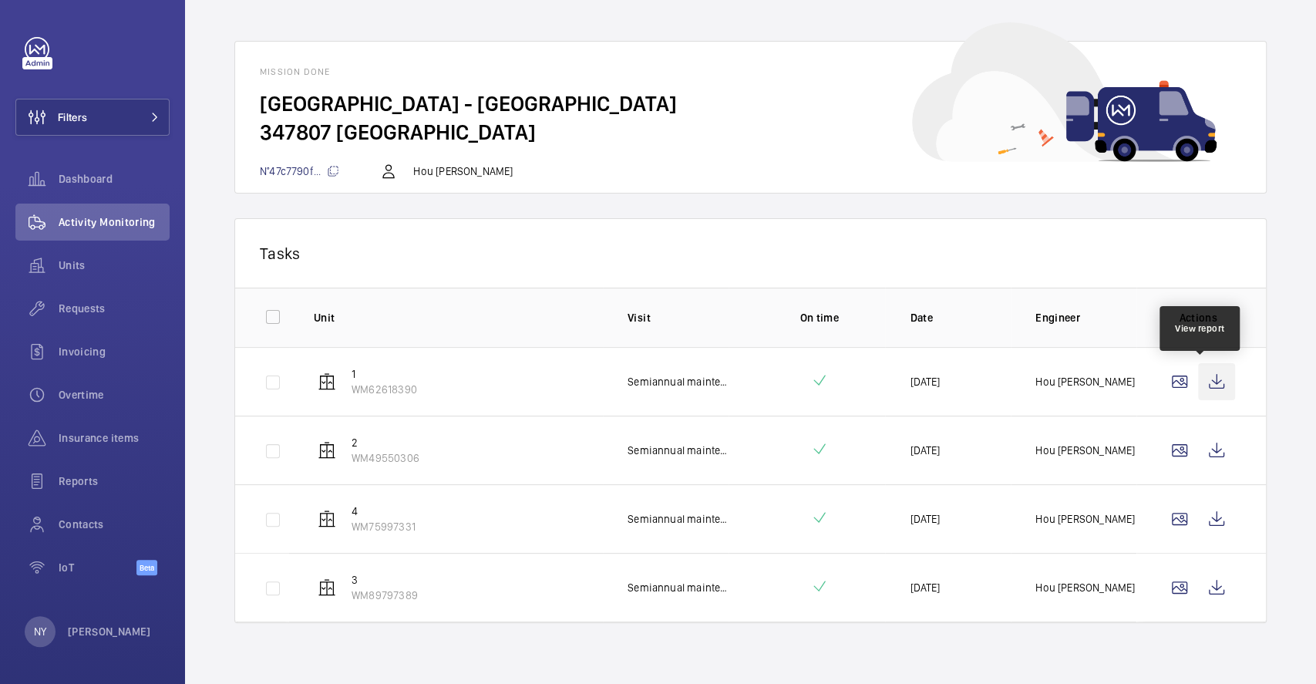
click at [1214, 386] on wm-front-icon-button at bounding box center [1216, 381] width 37 height 37
click at [1213, 446] on wm-front-icon-button at bounding box center [1216, 450] width 37 height 37
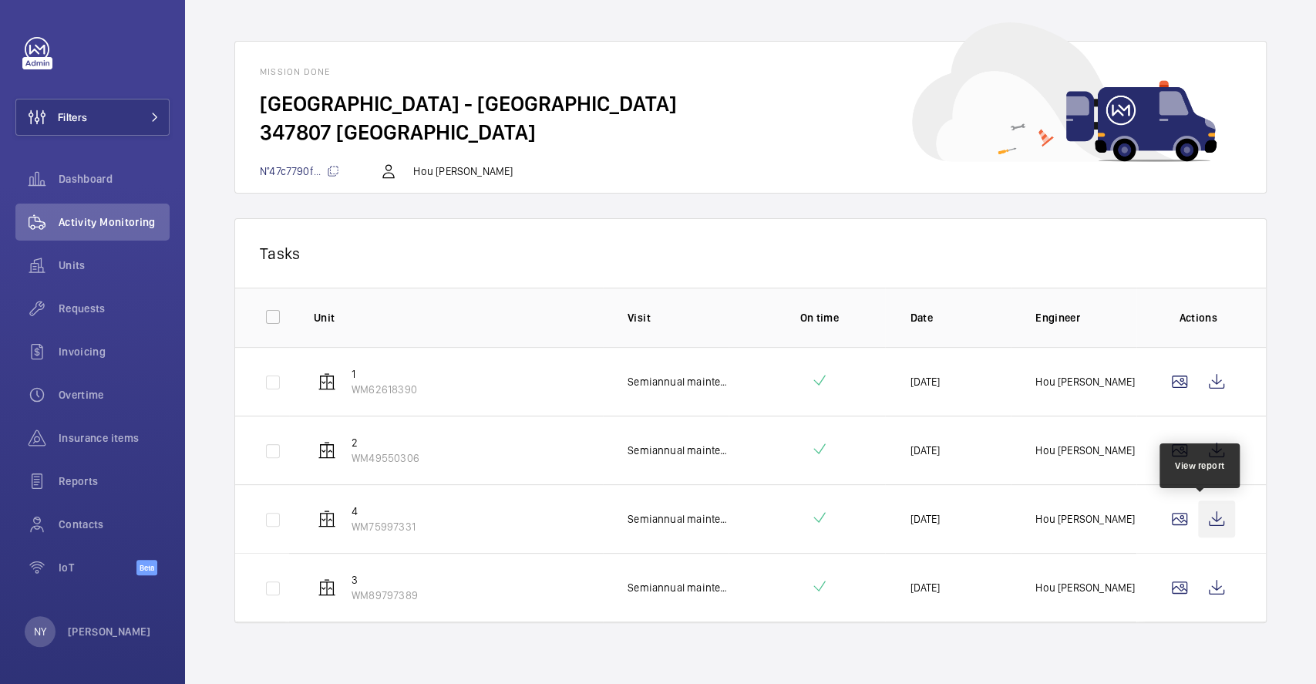
click at [1205, 523] on wm-front-icon-button at bounding box center [1216, 518] width 37 height 37
click at [1198, 592] on wm-front-icon-button at bounding box center [1216, 587] width 37 height 37
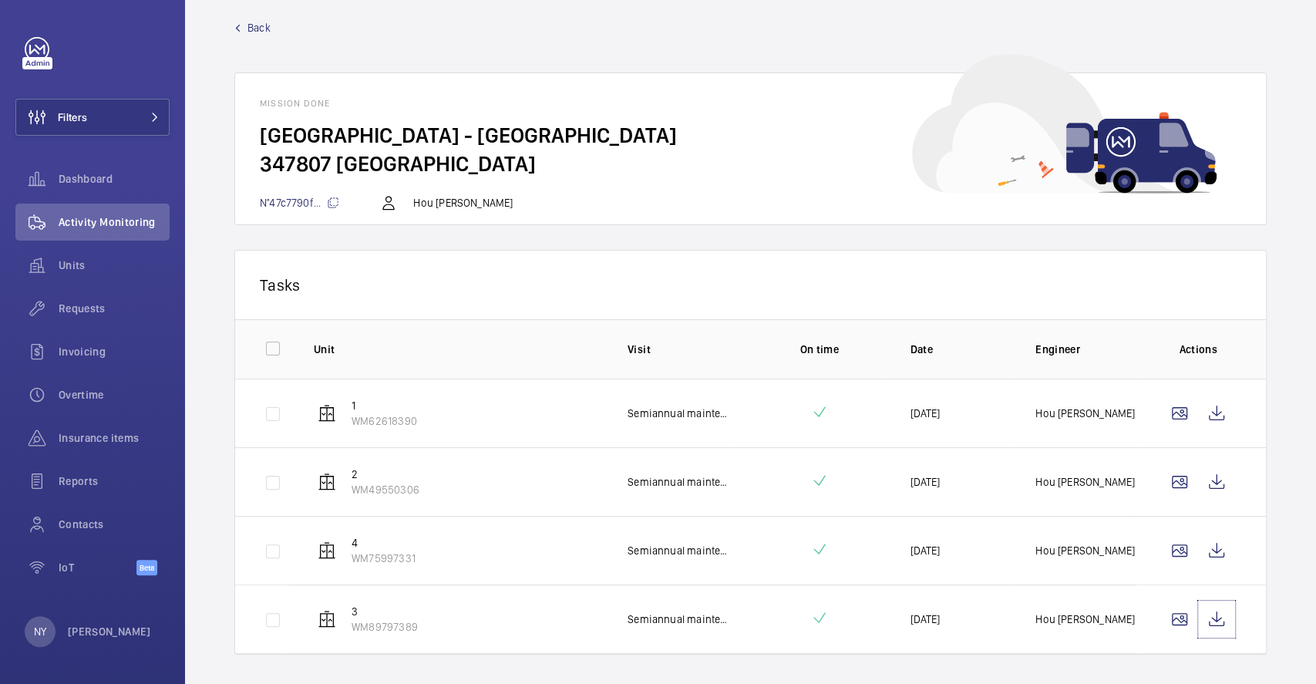
scroll to position [0, 0]
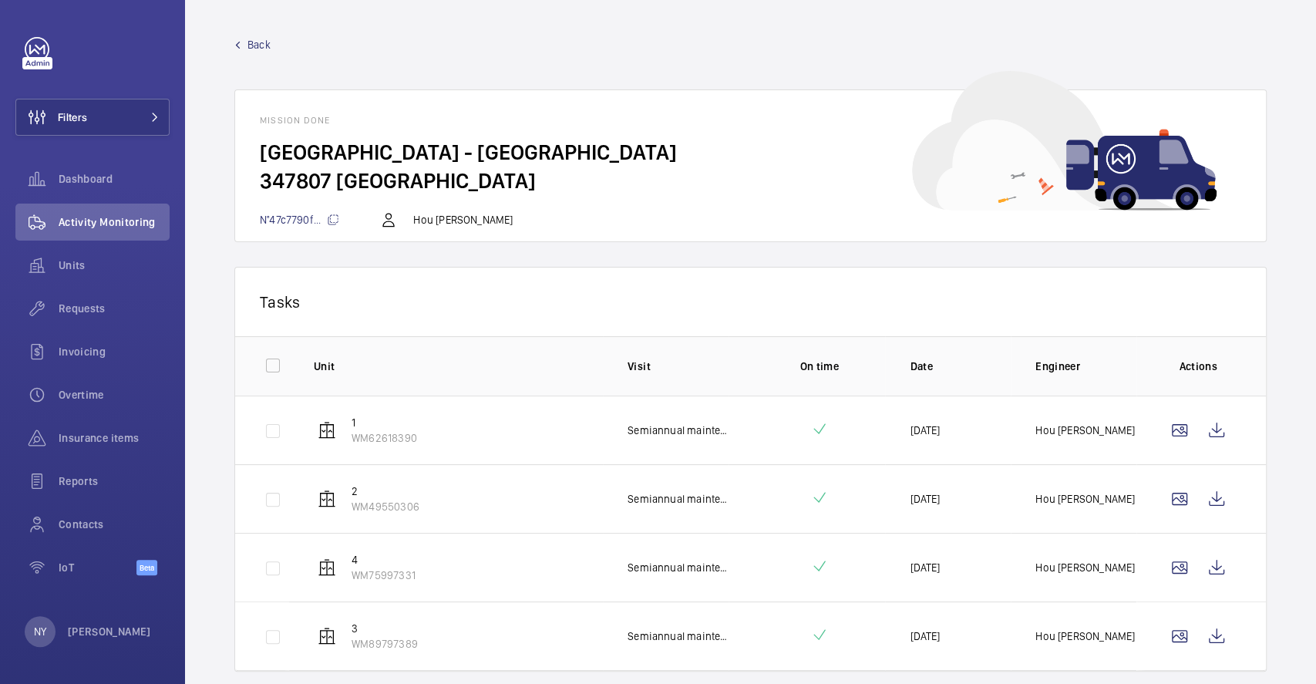
click at [260, 42] on span "Back" at bounding box center [258, 44] width 23 height 15
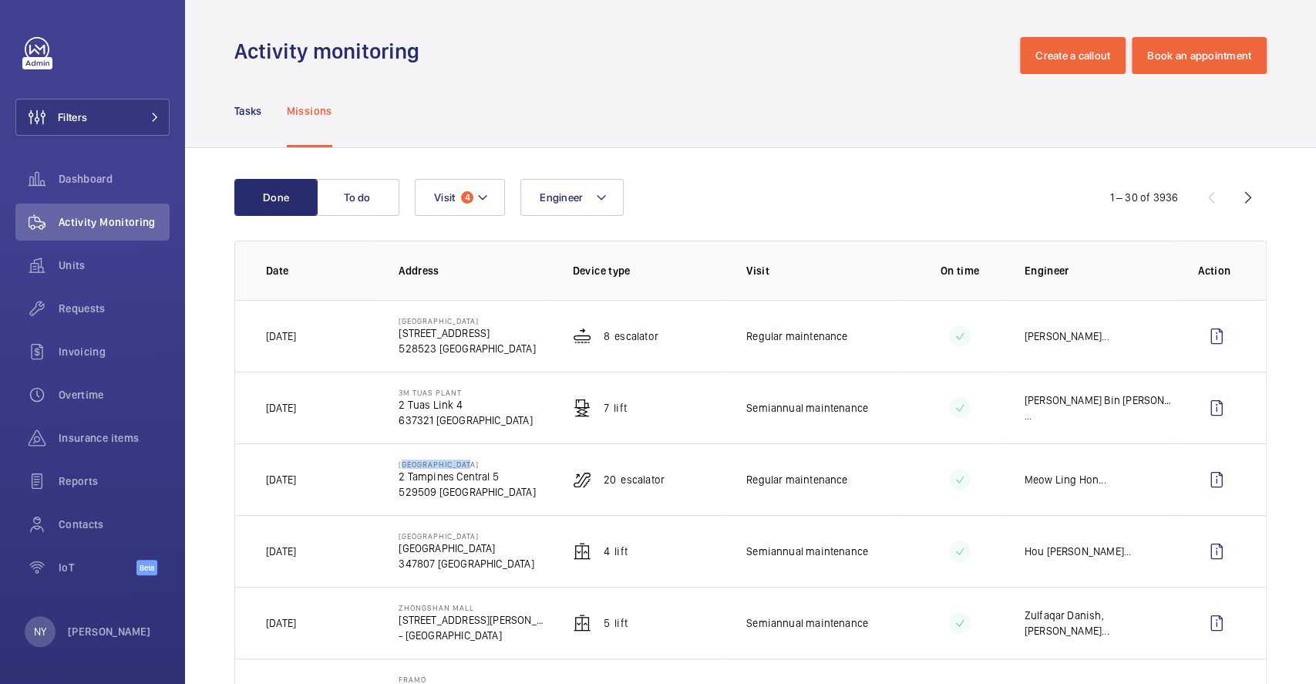
drag, startPoint x: 394, startPoint y: 465, endPoint x: 485, endPoint y: 462, distance: 91.0
click at [485, 462] on td "Century Square 2 Tampines Central 5 529509 SINGAPORE" at bounding box center [460, 479] width 173 height 72
copy p "Century Square"
click at [69, 115] on span "Filters" at bounding box center [72, 116] width 29 height 15
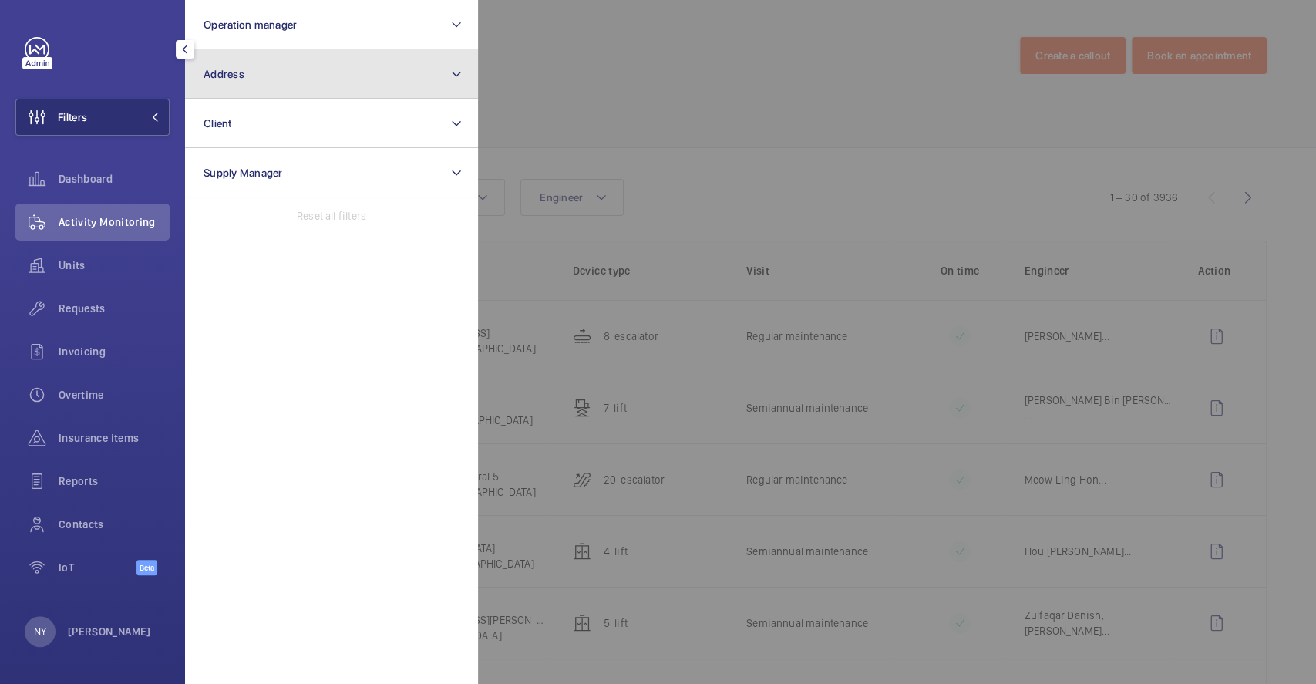
click at [294, 64] on button "Address" at bounding box center [331, 73] width 293 height 49
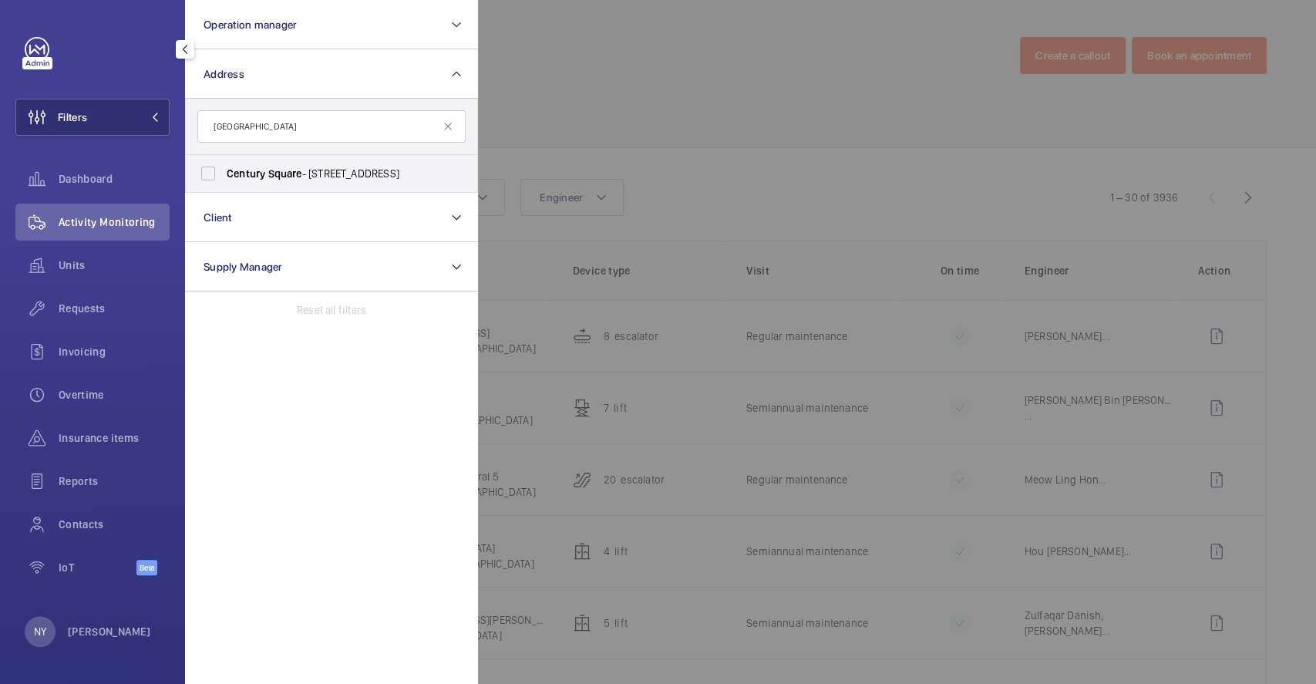
type input "Century Square"
click at [284, 167] on span "Square" at bounding box center [284, 173] width 34 height 12
click at [224, 167] on input "Century Square - 2 Tampines Central 5, SINGAPORE 529509" at bounding box center [208, 173] width 31 height 31
checkbox input "true"
click at [701, 14] on div at bounding box center [1136, 342] width 1316 height 684
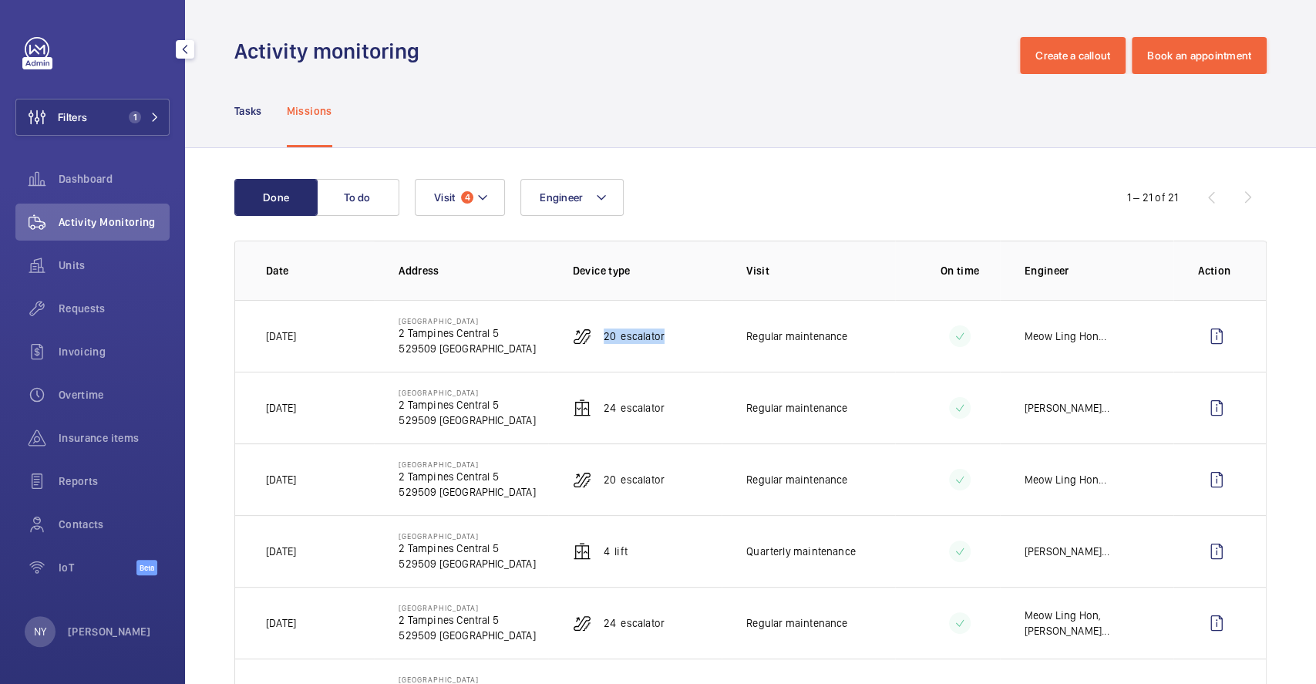
drag, startPoint x: 593, startPoint y: 340, endPoint x: 660, endPoint y: 341, distance: 67.1
click at [660, 341] on td "20 Escalator" at bounding box center [634, 336] width 173 height 72
copy p "20 Escalator"
click at [1211, 344] on wm-front-icon-button at bounding box center [1216, 336] width 37 height 37
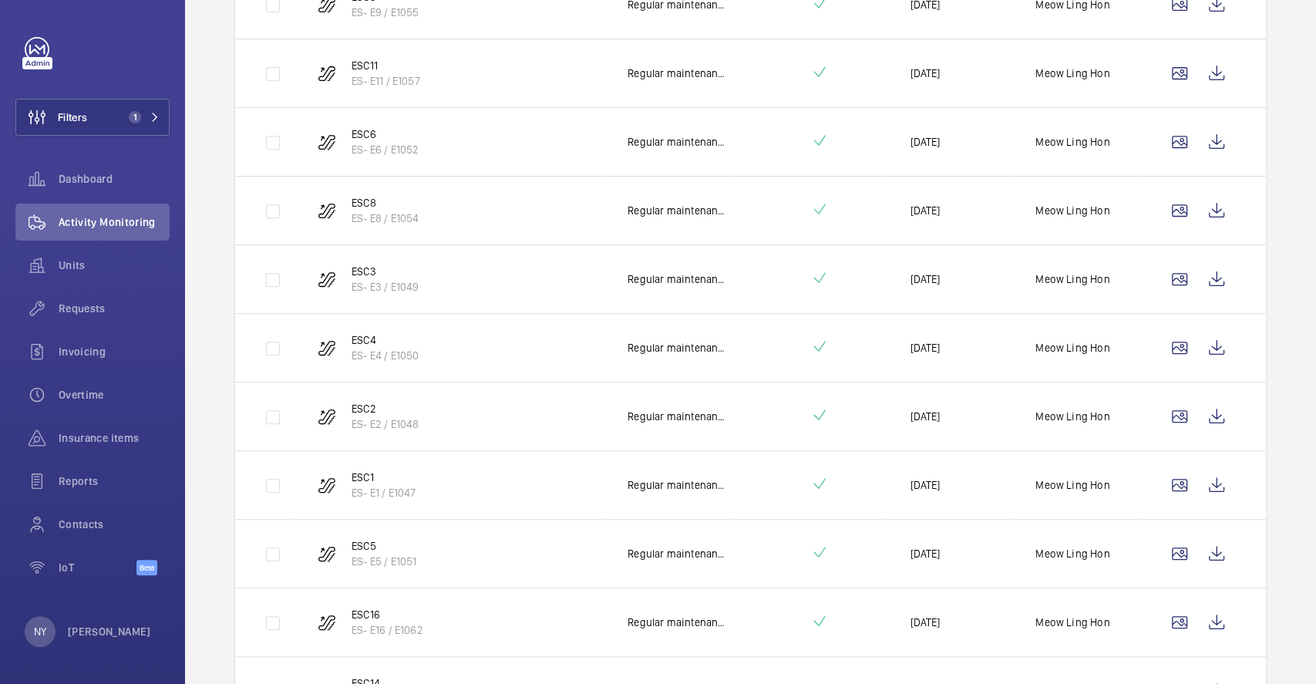
scroll to position [117, 0]
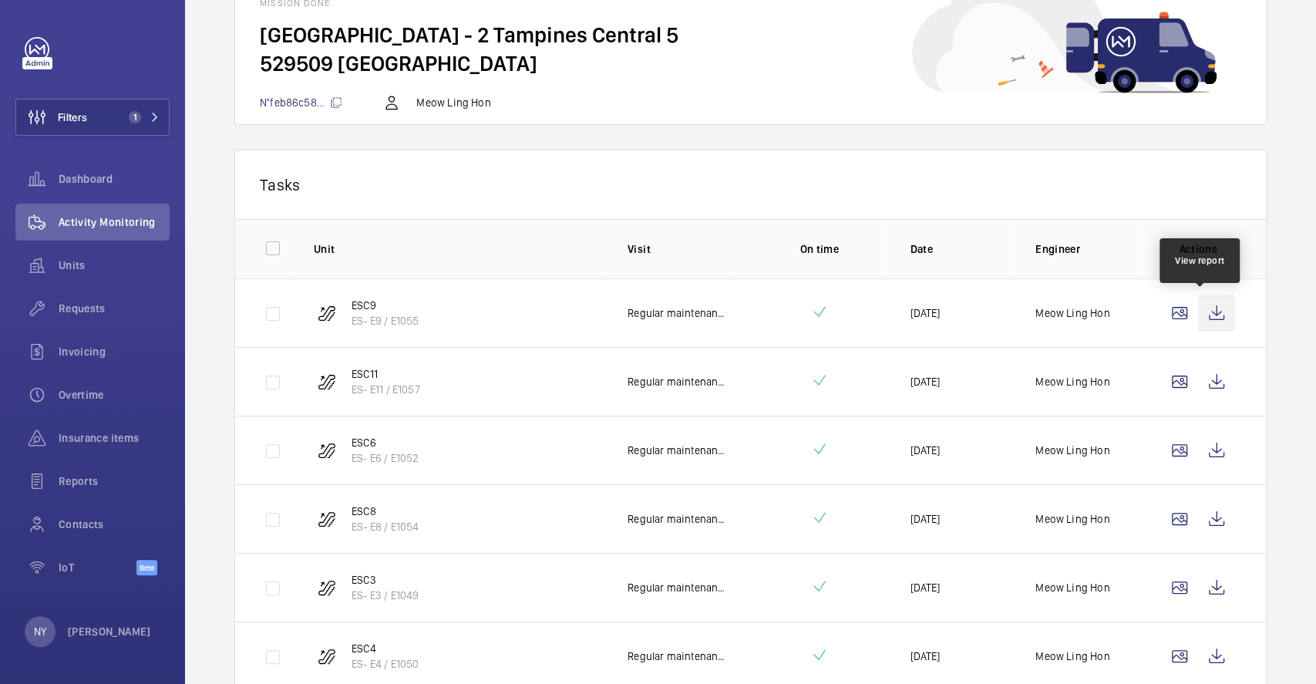
click at [1214, 310] on wm-front-icon-button at bounding box center [1216, 312] width 37 height 37
click at [1198, 374] on wm-front-icon-button at bounding box center [1216, 381] width 37 height 37
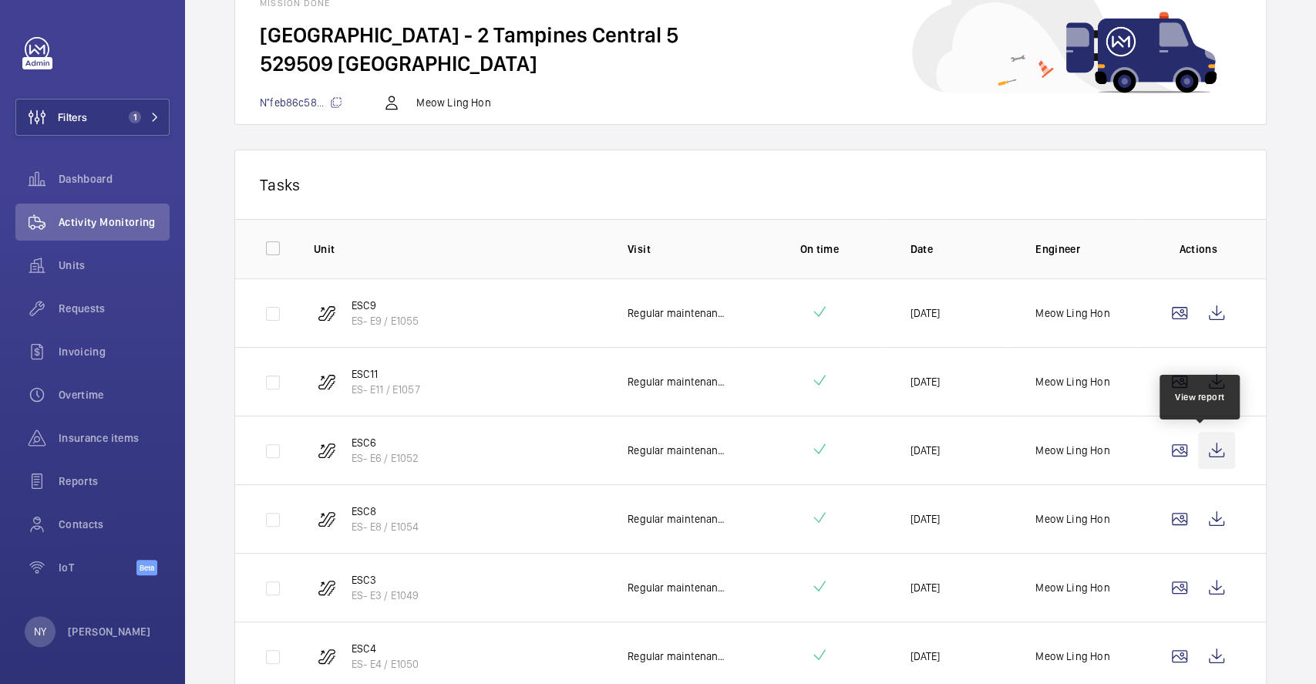
click at [1202, 442] on wm-front-icon-button at bounding box center [1216, 450] width 37 height 37
click at [1215, 523] on wm-front-icon-button at bounding box center [1216, 518] width 37 height 37
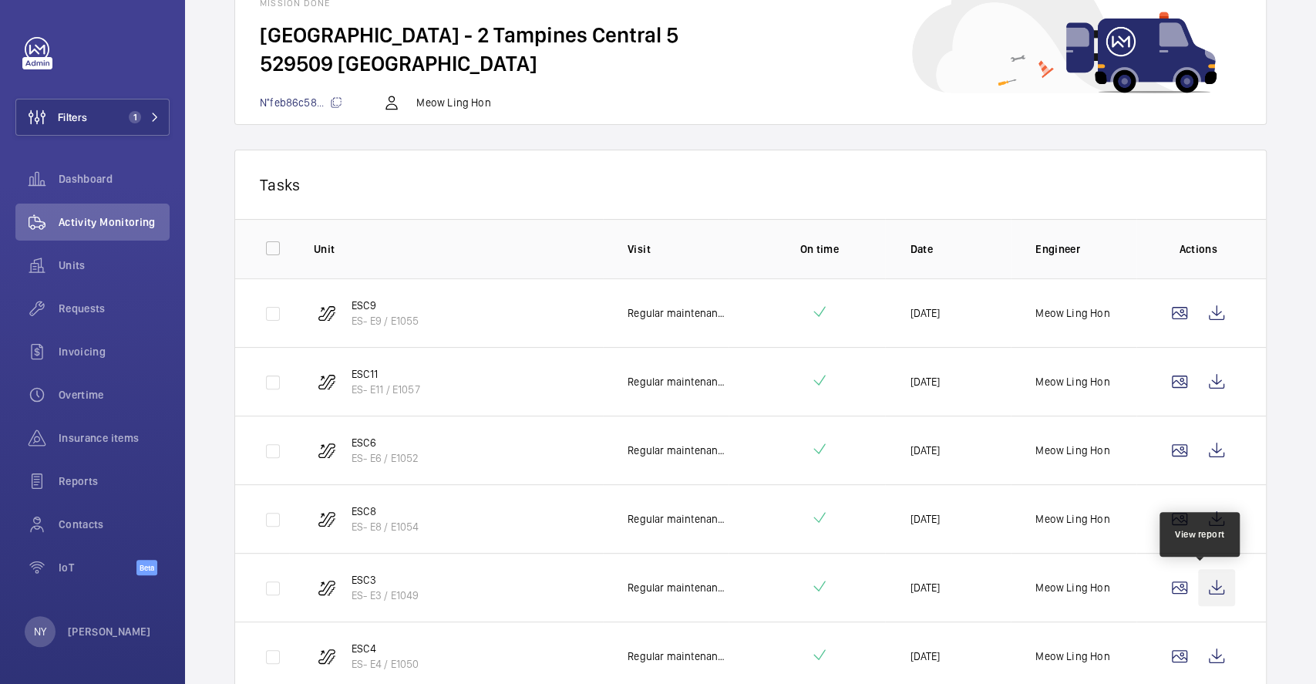
click at [1198, 574] on wm-front-icon-button at bounding box center [1216, 587] width 37 height 37
click at [1209, 657] on wm-front-icon-button at bounding box center [1216, 655] width 37 height 37
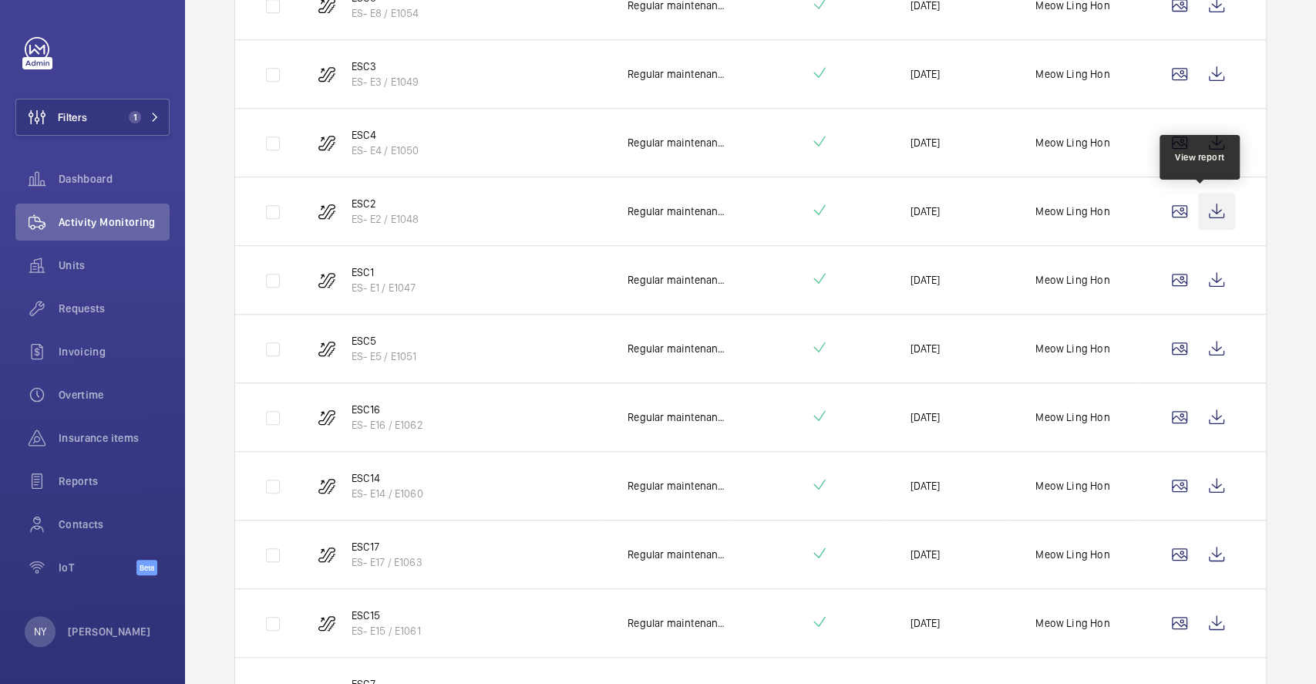
click at [1198, 206] on wm-front-icon-button at bounding box center [1216, 211] width 37 height 37
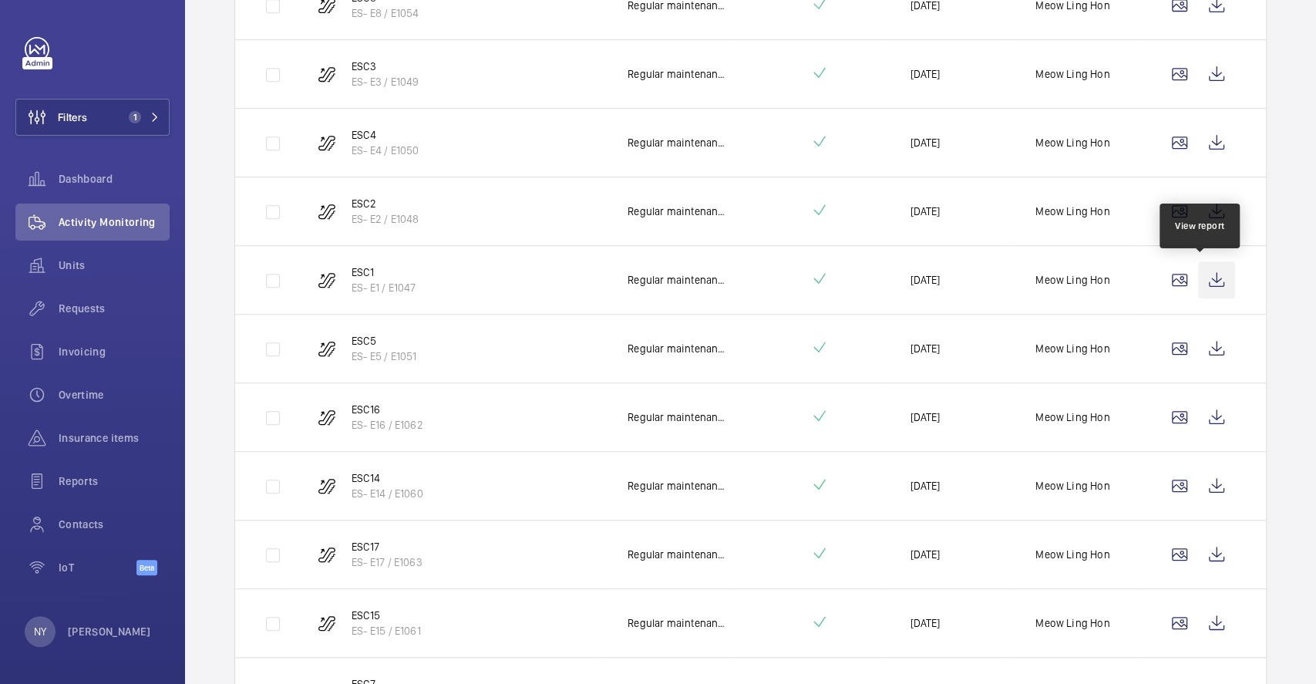
click at [1208, 269] on wm-front-icon-button at bounding box center [1216, 279] width 37 height 37
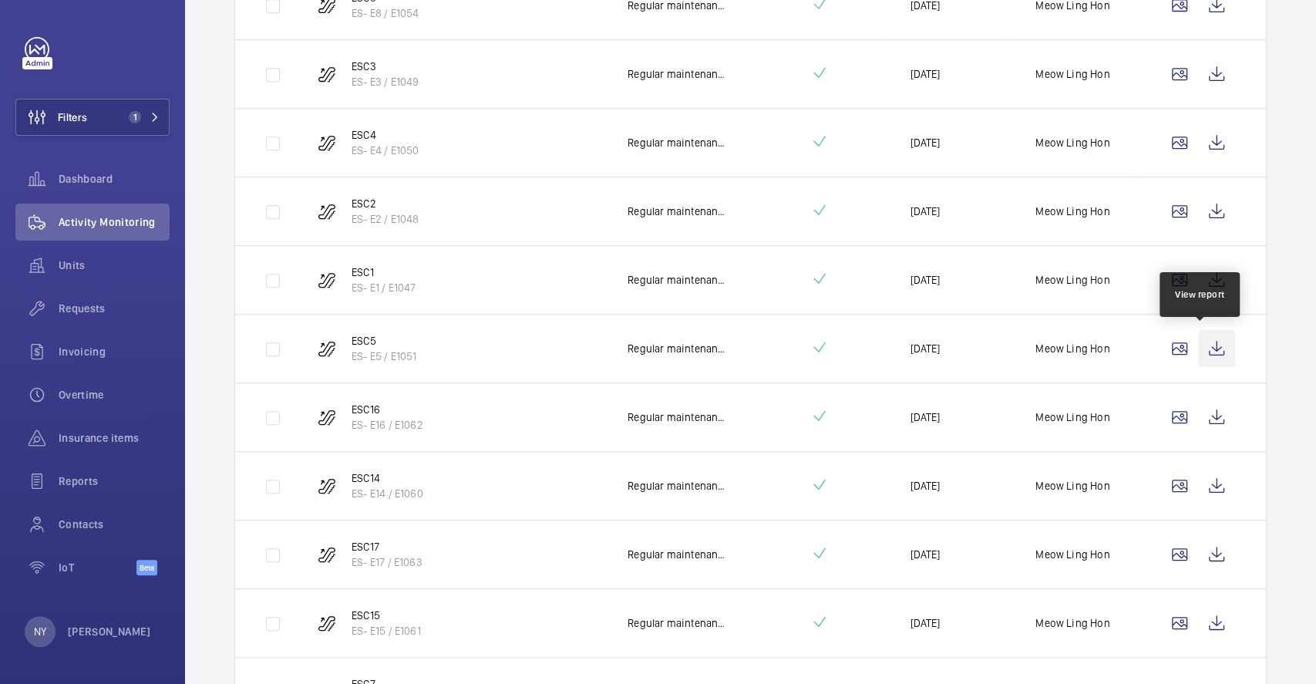
click at [1211, 331] on wm-front-icon-button at bounding box center [1216, 348] width 37 height 37
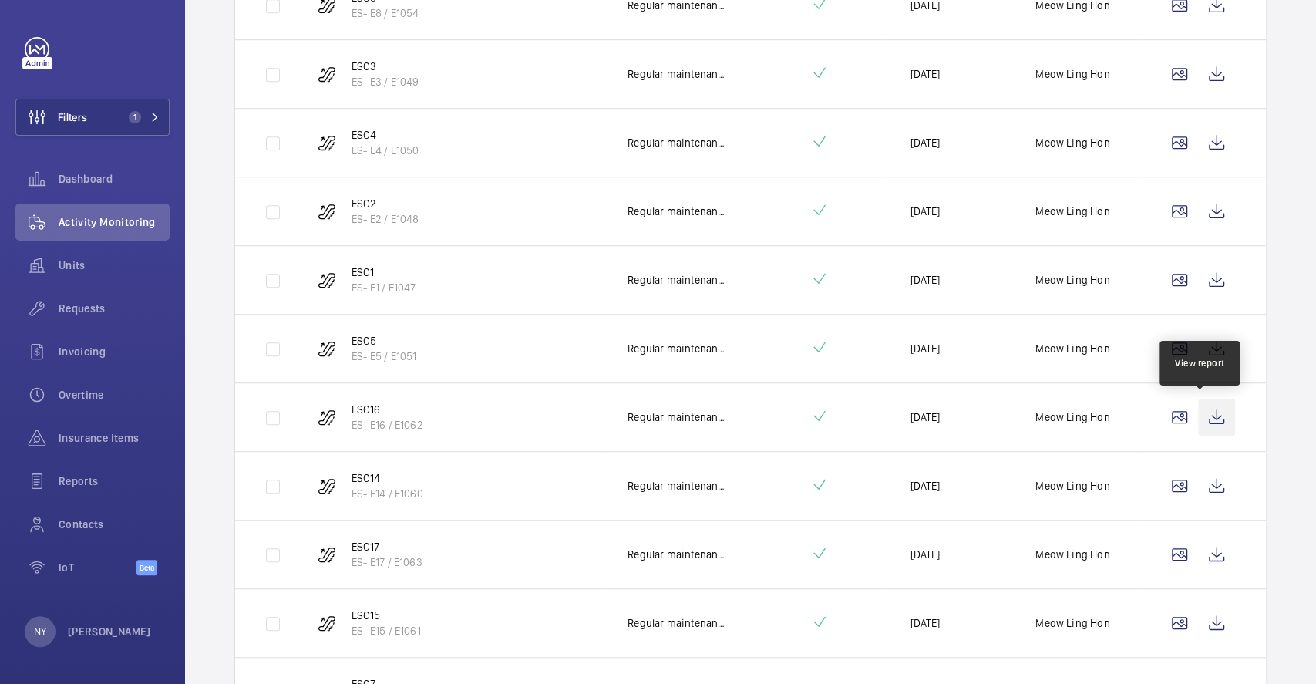
click at [1206, 414] on wm-front-icon-button at bounding box center [1216, 416] width 37 height 37
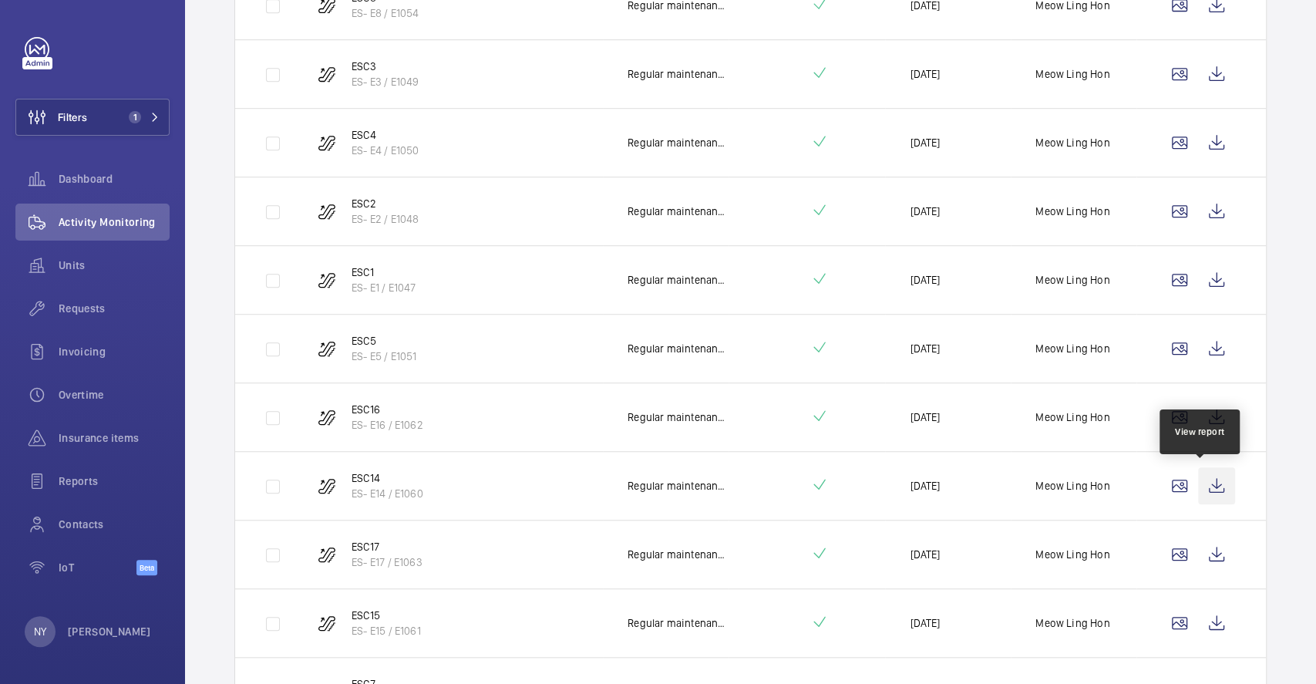
click at [1198, 479] on wm-front-icon-button at bounding box center [1216, 485] width 37 height 37
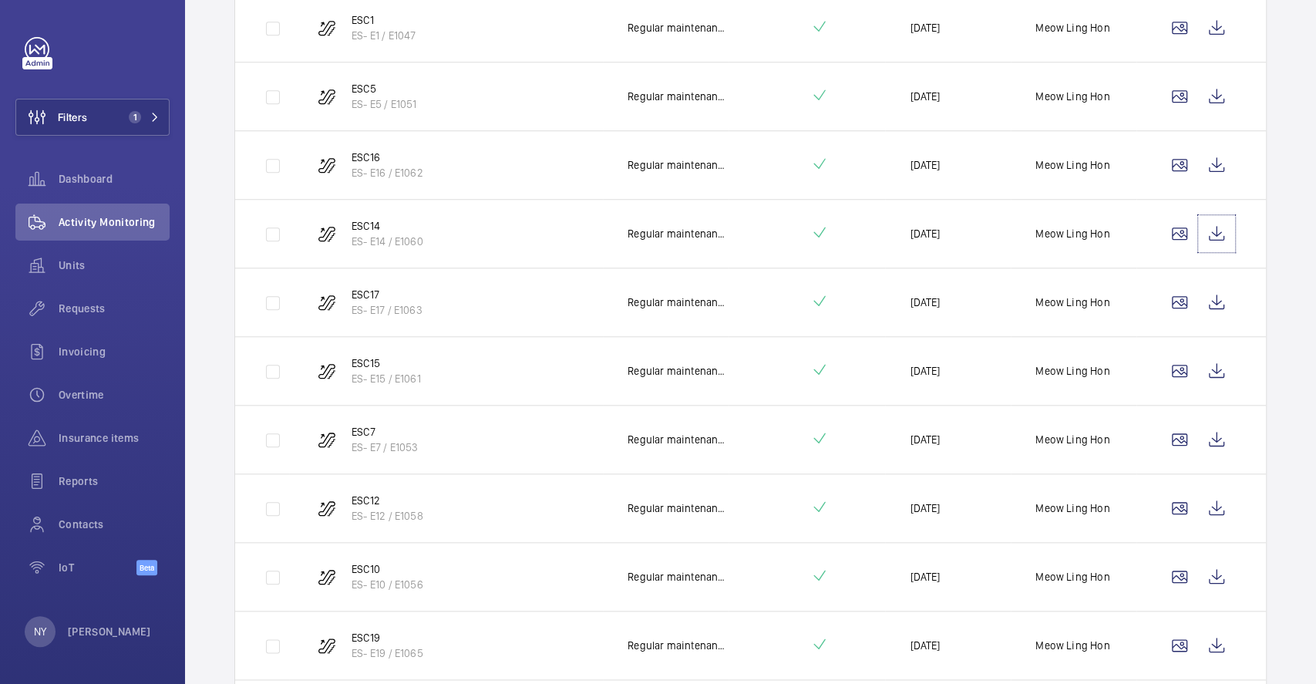
scroll to position [836, 0]
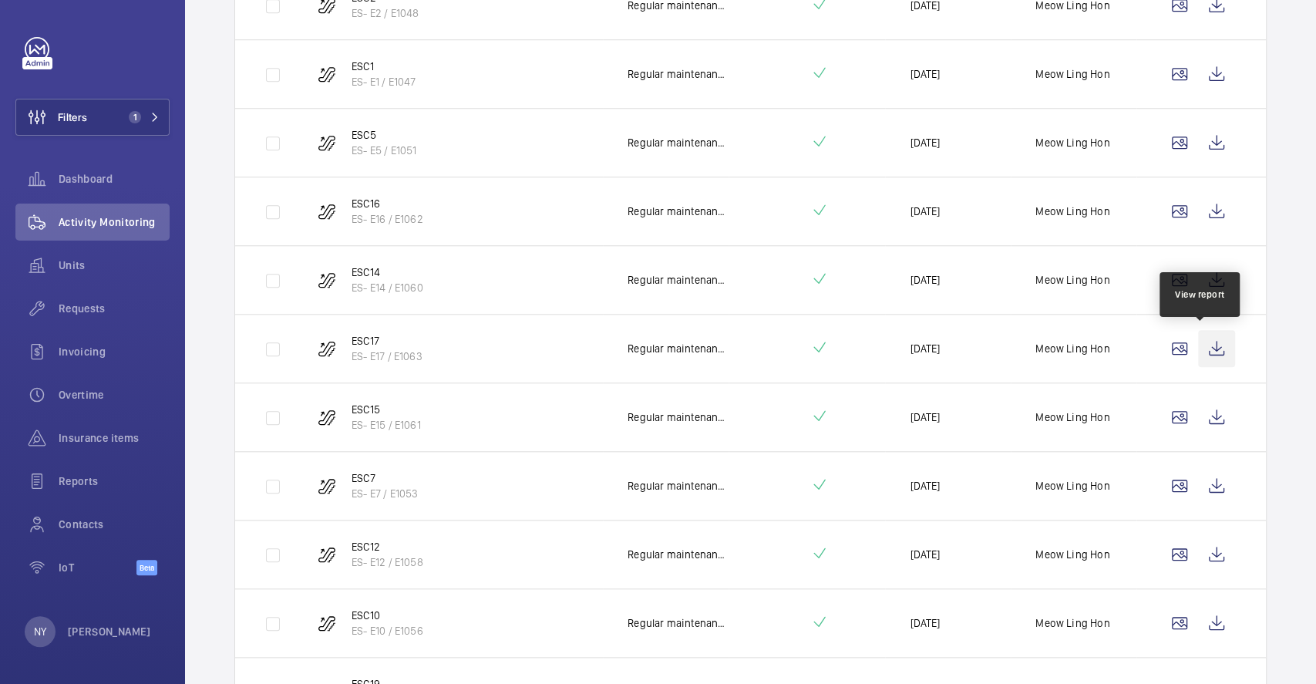
click at [1198, 351] on wm-front-icon-button at bounding box center [1216, 348] width 37 height 37
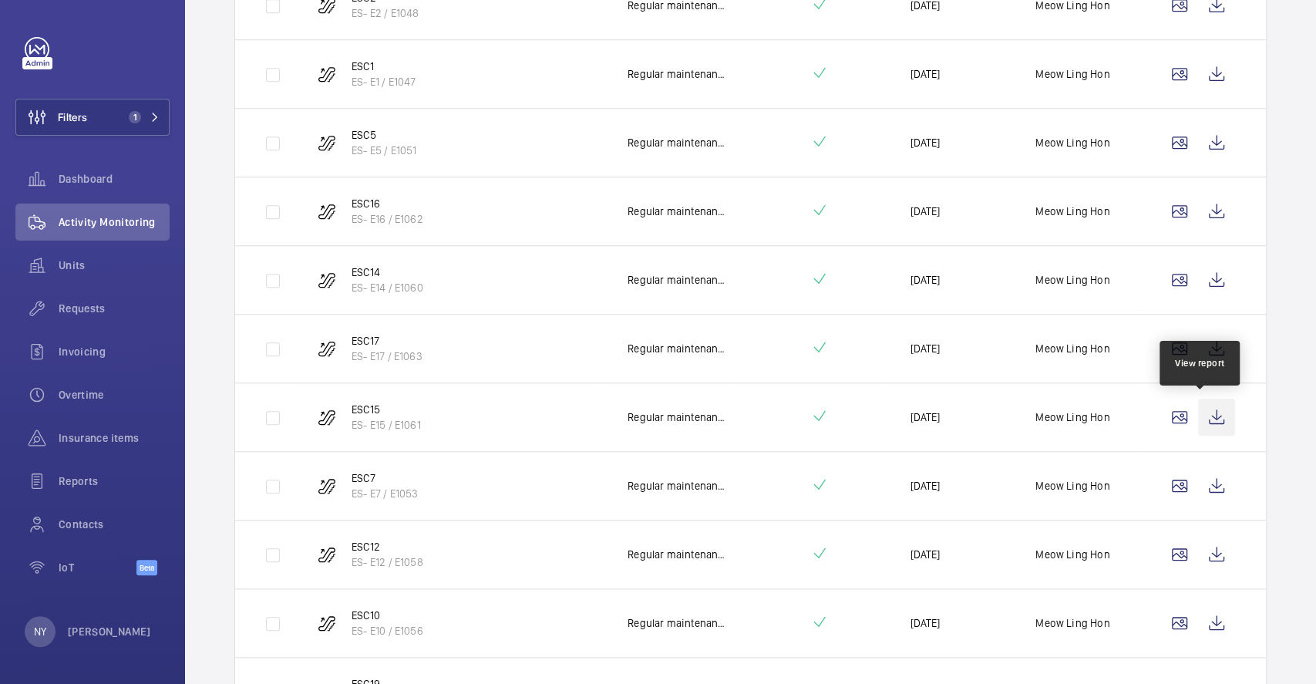
click at [1198, 422] on wm-front-icon-button at bounding box center [1216, 416] width 37 height 37
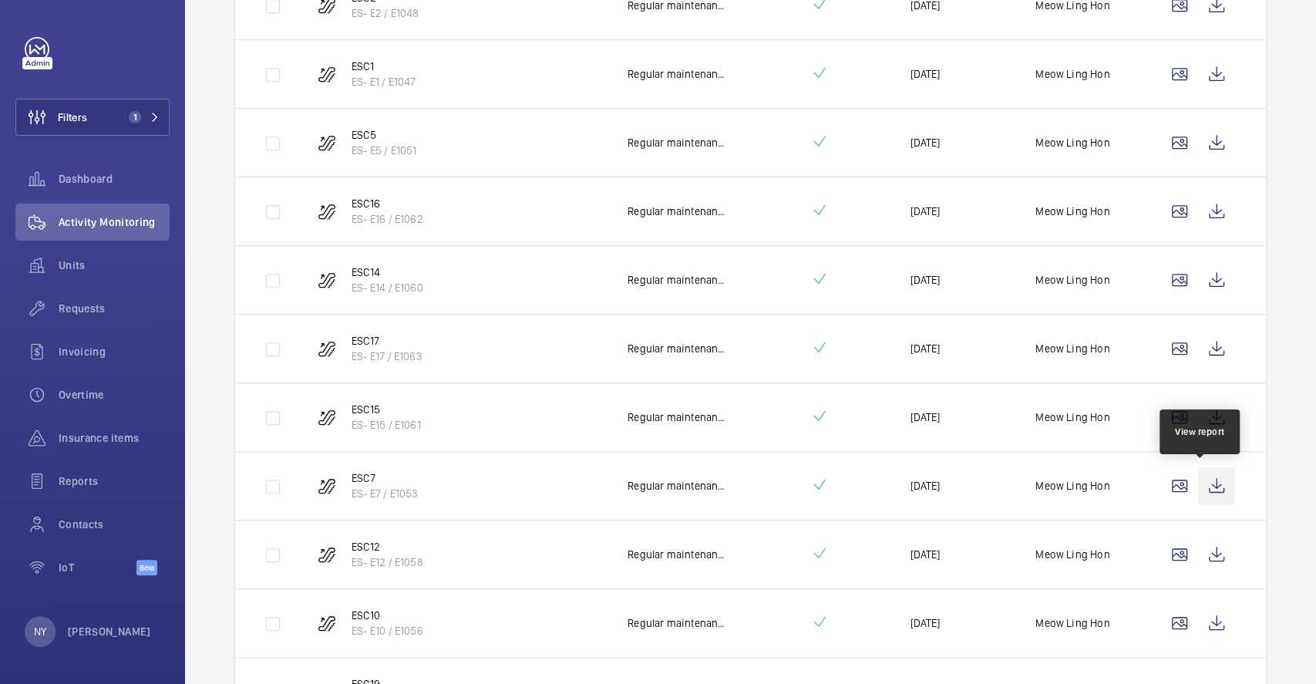
click at [1208, 477] on wm-front-icon-button at bounding box center [1216, 485] width 37 height 37
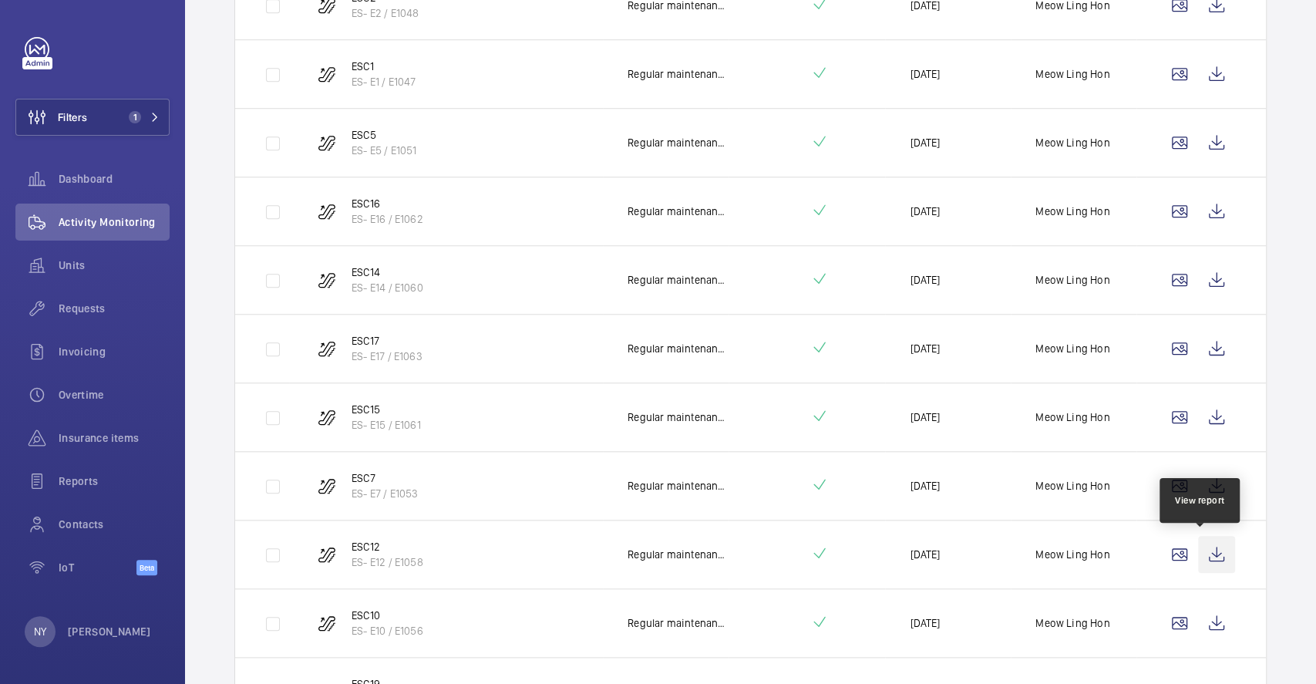
click at [1204, 558] on wm-front-icon-button at bounding box center [1216, 554] width 37 height 37
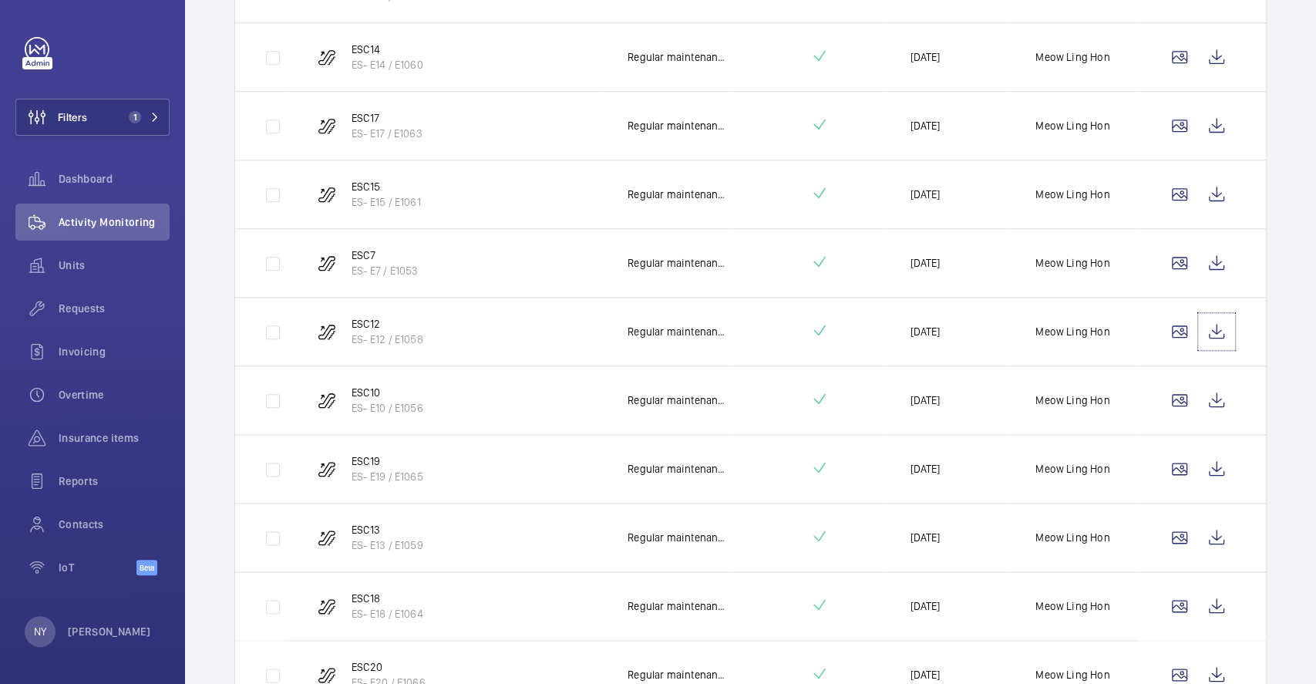
scroll to position [1145, 0]
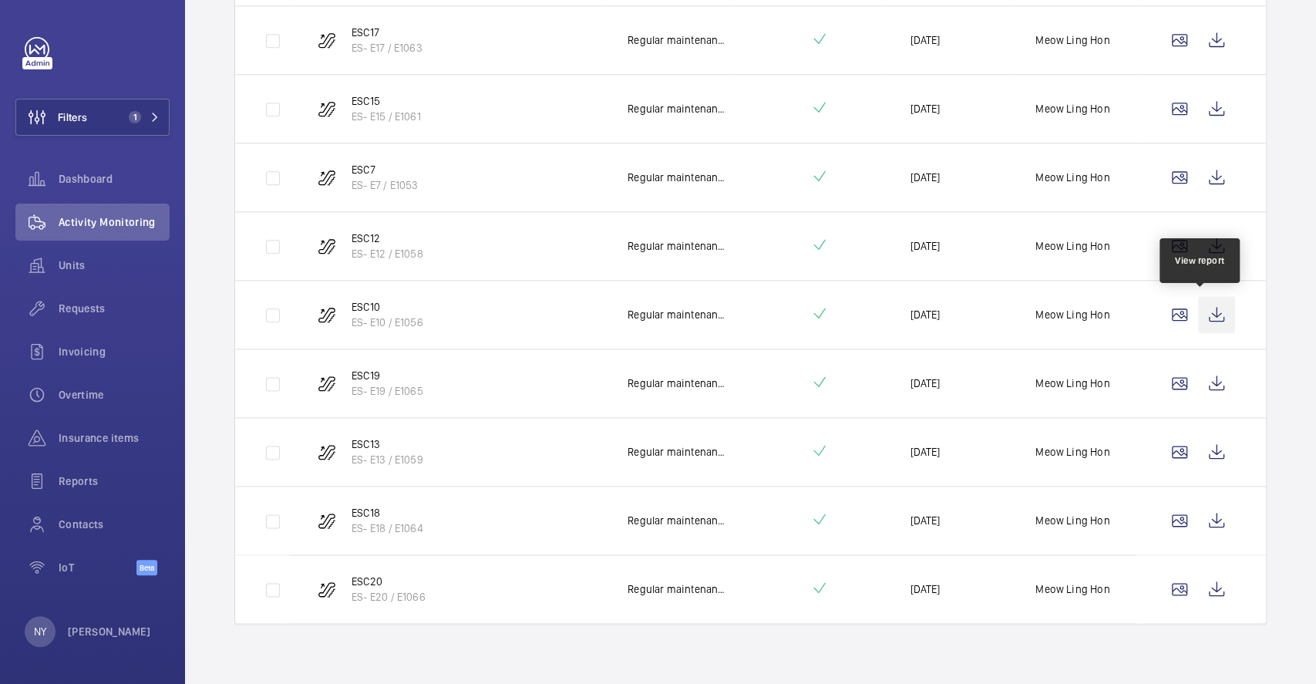
click at [1199, 304] on wm-front-icon-button at bounding box center [1216, 314] width 37 height 37
click at [1199, 392] on wm-front-icon-button at bounding box center [1216, 383] width 37 height 37
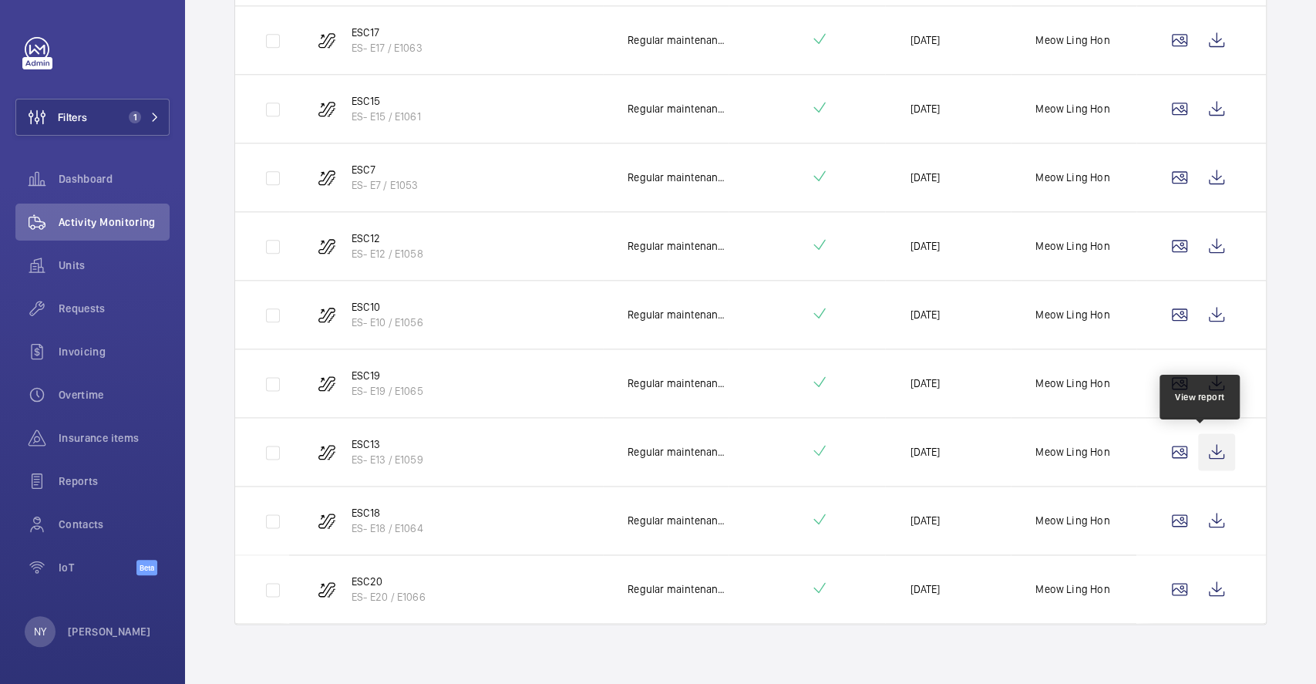
click at [1209, 452] on wm-front-icon-button at bounding box center [1216, 451] width 37 height 37
click at [1198, 514] on wm-front-icon-button at bounding box center [1216, 520] width 37 height 37
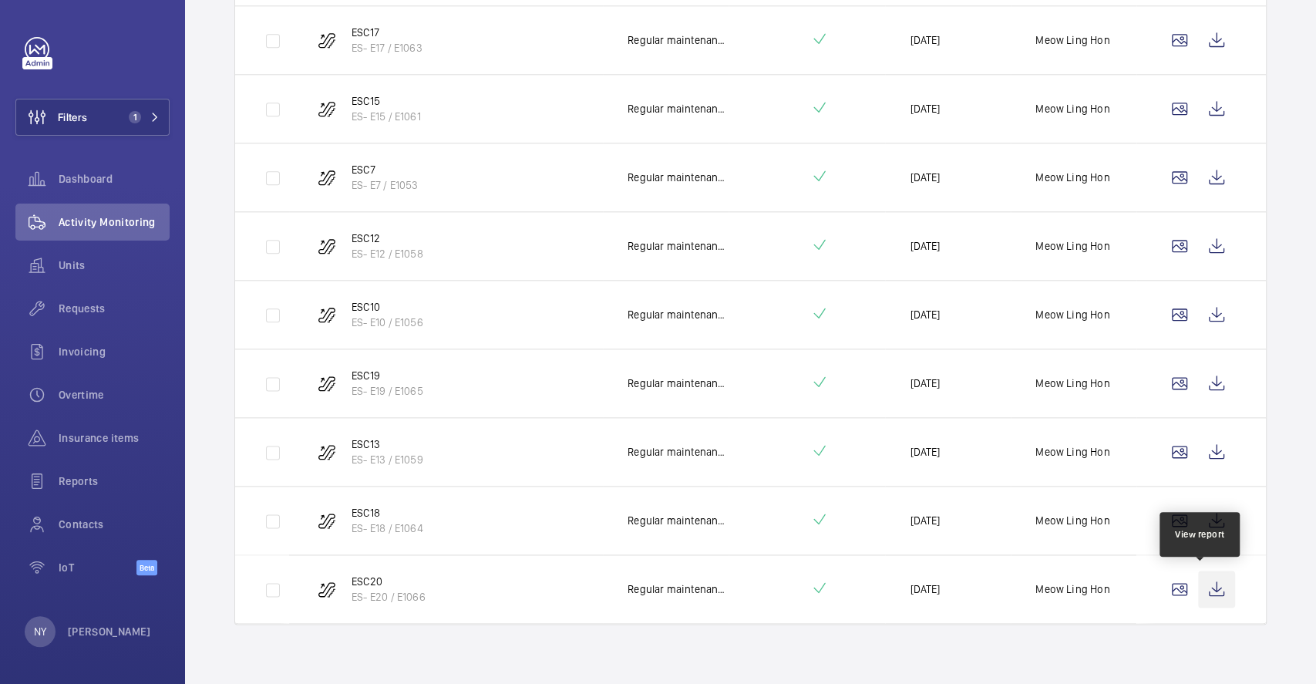
click at [1198, 594] on wm-front-icon-button at bounding box center [1216, 588] width 37 height 37
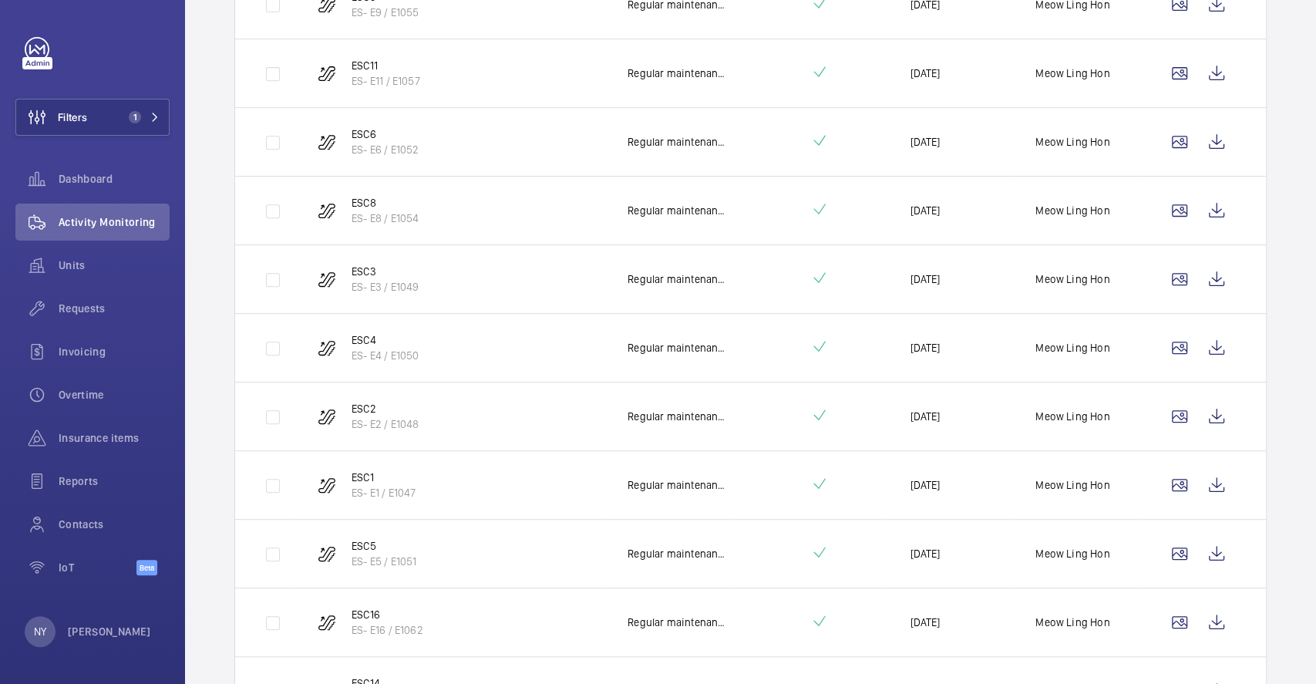
scroll to position [0, 0]
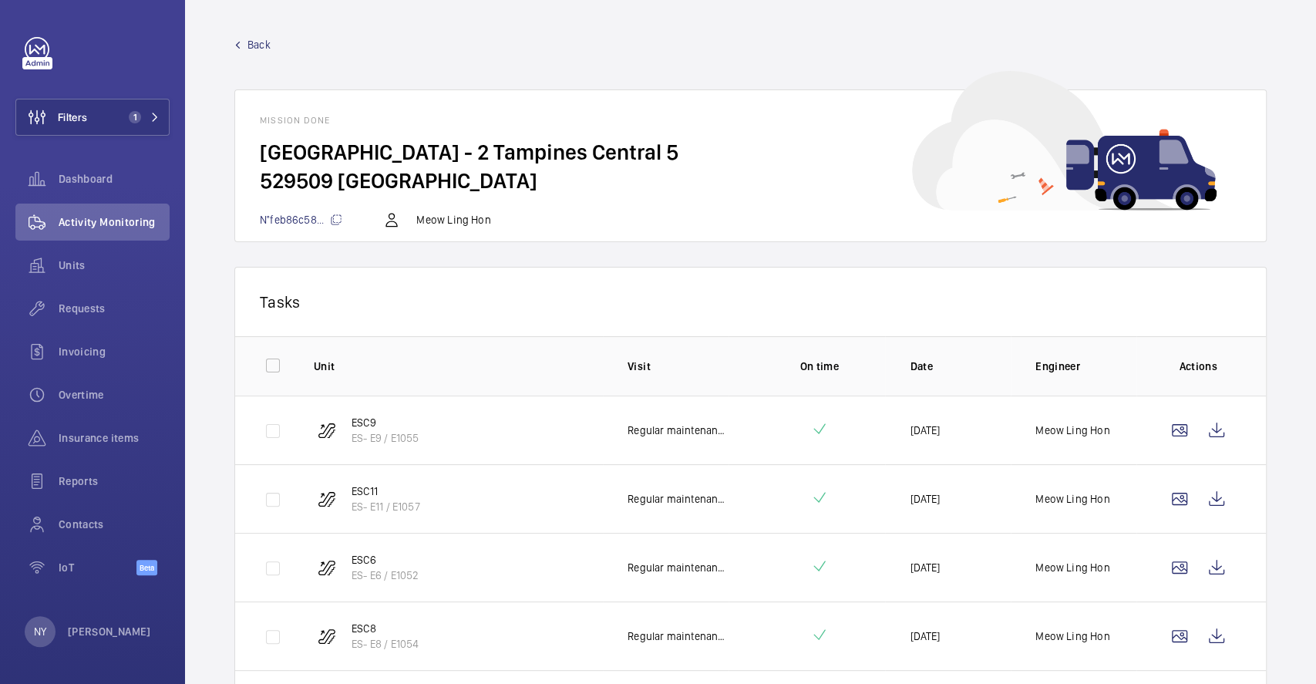
click at [259, 48] on span "Back" at bounding box center [258, 44] width 23 height 15
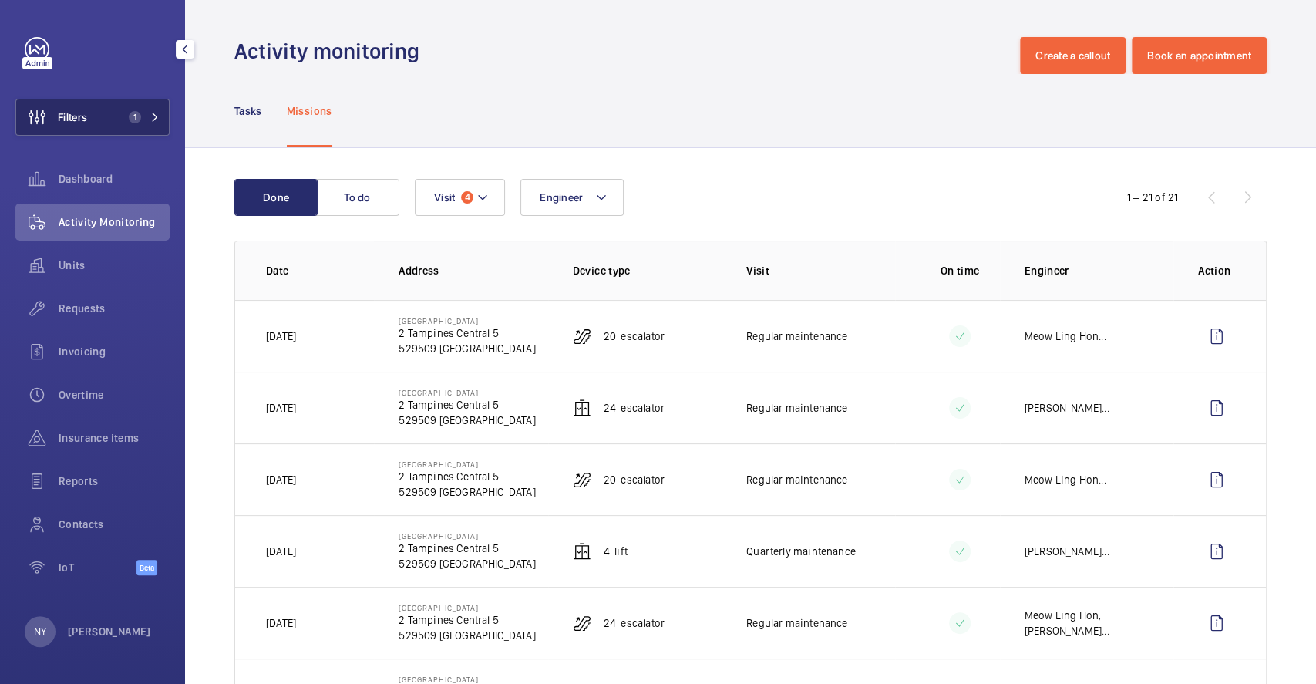
click at [87, 119] on span "Filters" at bounding box center [72, 116] width 29 height 15
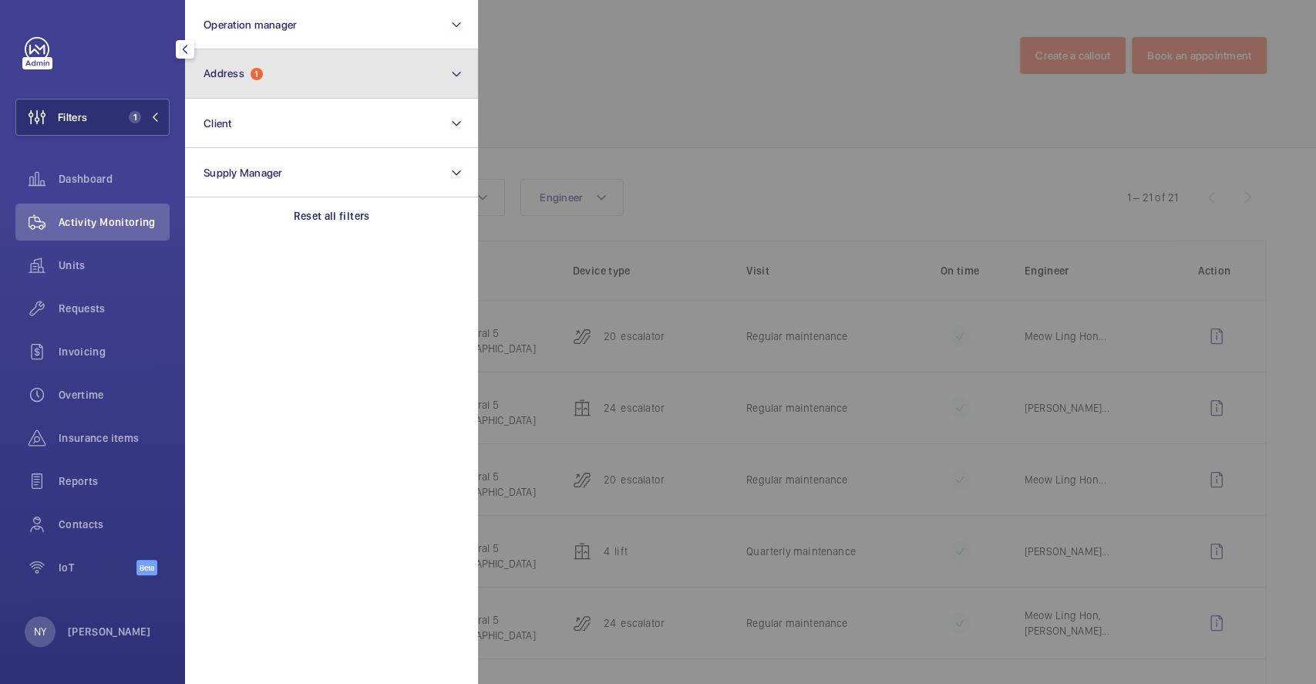
click at [327, 61] on button "Address 1" at bounding box center [331, 73] width 293 height 49
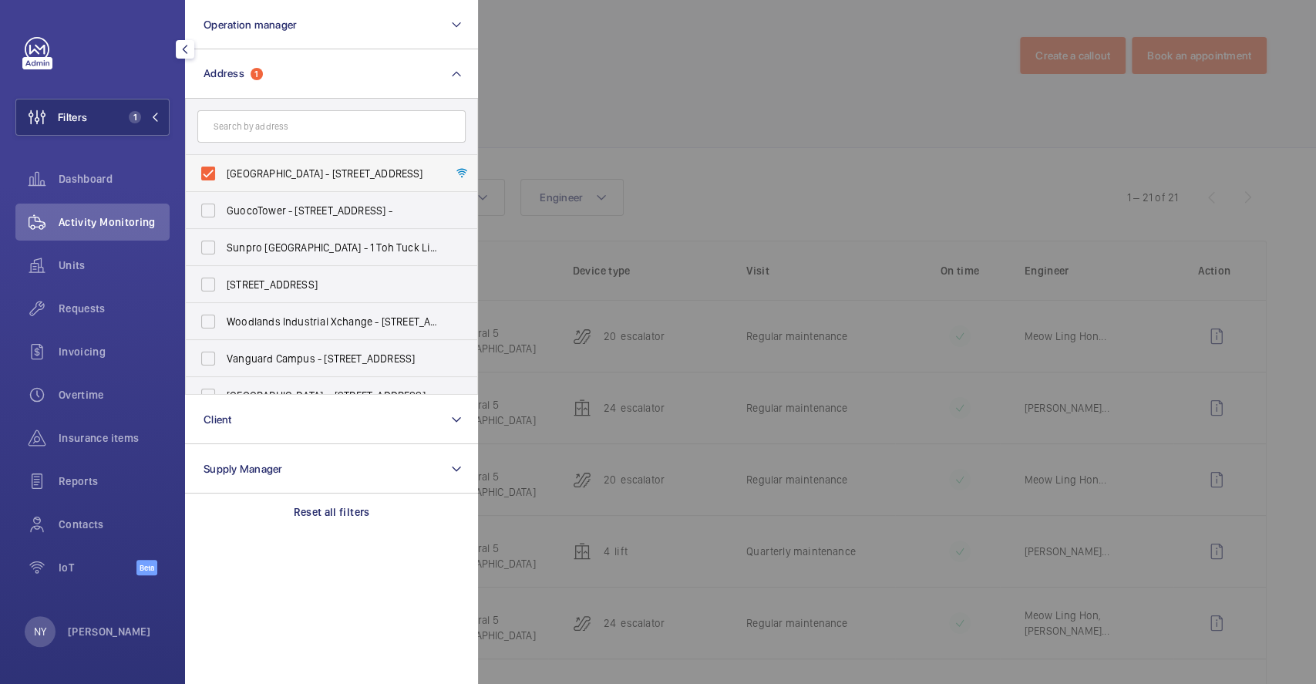
click at [277, 180] on span "Century Square - 2 Tampines Central 5, SINGAPORE 529509" at bounding box center [333, 173] width 212 height 15
click at [224, 180] on input "Century Square - 2 Tampines Central 5, SINGAPORE 529509" at bounding box center [208, 173] width 31 height 31
checkbox input "false"
click at [594, 102] on div at bounding box center [1136, 342] width 1316 height 684
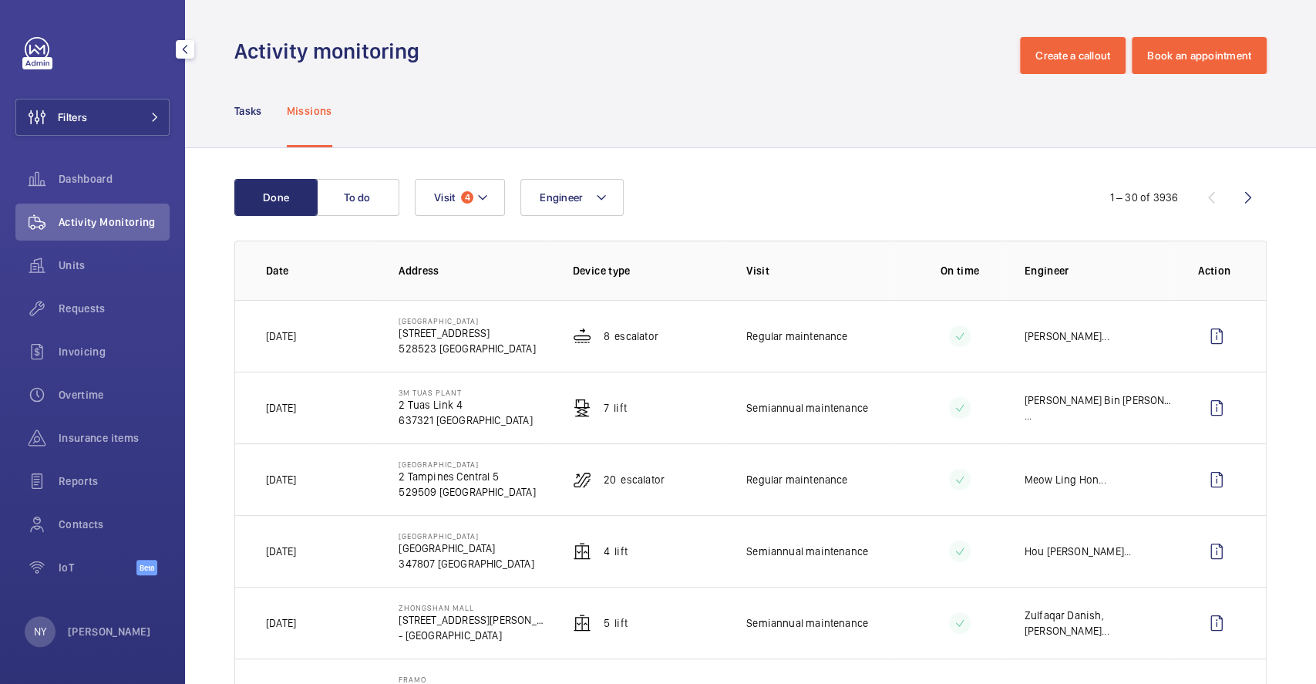
drag, startPoint x: 398, startPoint y: 391, endPoint x: 481, endPoint y: 390, distance: 82.5
click at [481, 390] on p "3M Tuas Plant" at bounding box center [464, 392] width 133 height 9
copy p "3M Tuas Plant"
click at [118, 130] on button "Filters" at bounding box center [92, 117] width 154 height 37
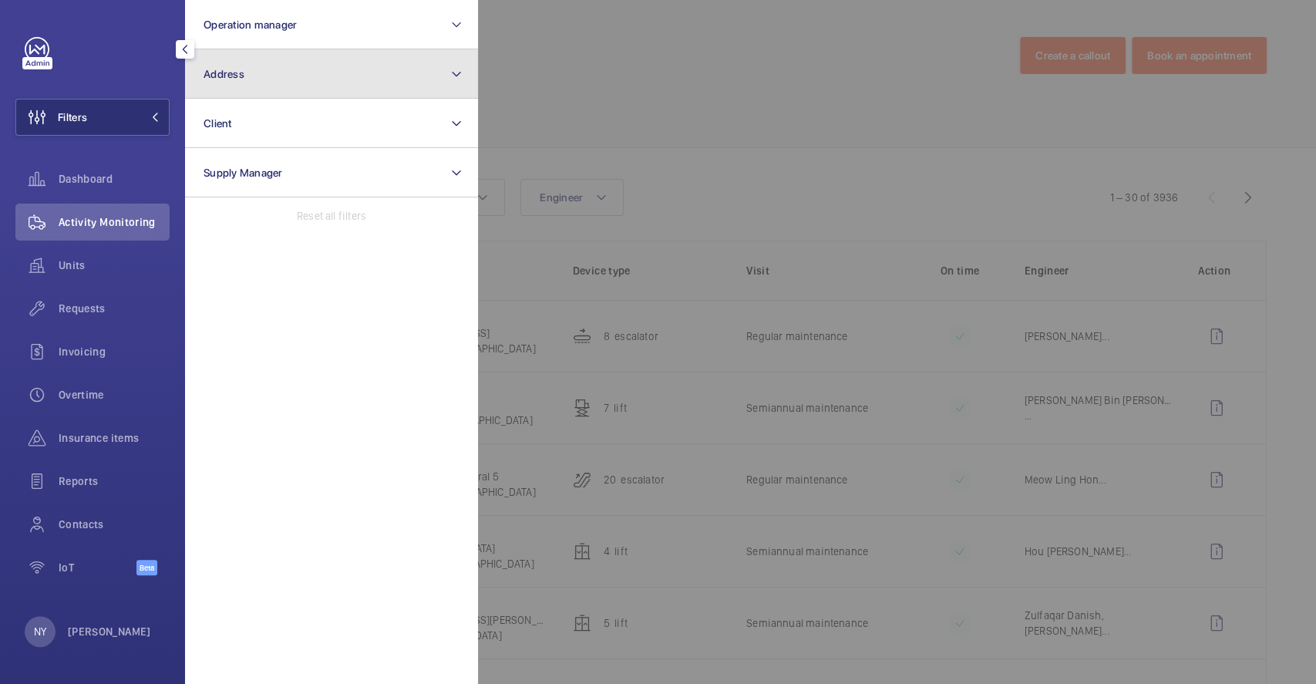
click at [265, 89] on button "Address" at bounding box center [331, 73] width 293 height 49
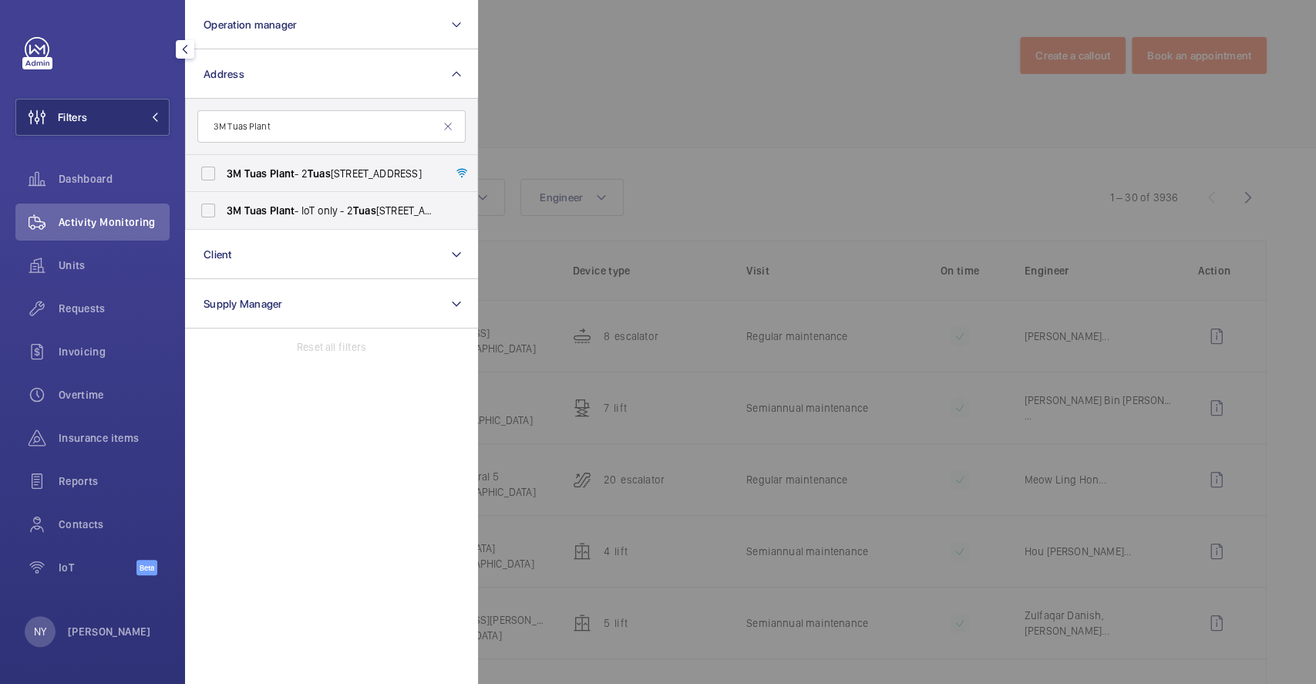
type input "3M Tuas Plant"
click at [293, 170] on span "Plant" at bounding box center [281, 173] width 25 height 12
click at [224, 170] on input "3M Tuas Plant - 2 Tuas Link 4, SINGAPORE 637321" at bounding box center [208, 173] width 31 height 31
checkbox input "true"
click at [314, 200] on label "3M Tuas Plant - IoT only - 2 Tuas Link 4, SINGAPORE 637321" at bounding box center [320, 210] width 268 height 37
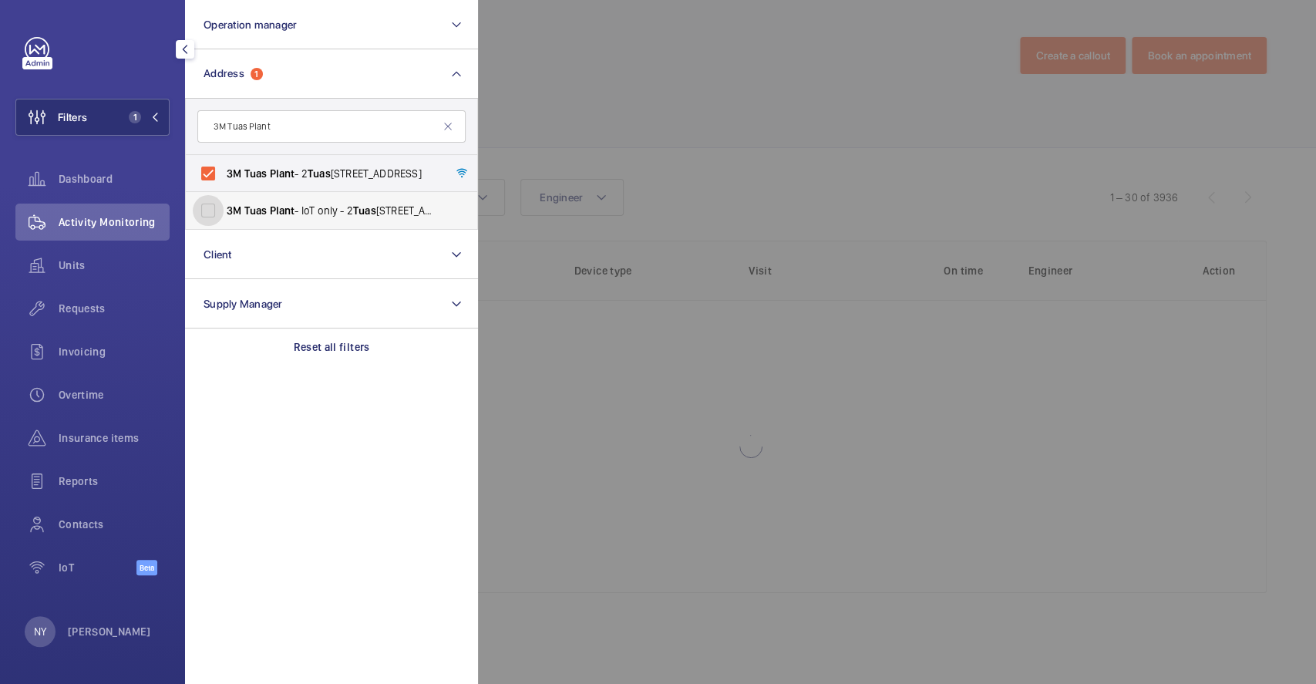
click at [224, 200] on input "3M Tuas Plant - IoT only - 2 Tuas Link 4, SINGAPORE 637321" at bounding box center [208, 210] width 31 height 31
checkbox input "true"
click at [658, 119] on div at bounding box center [1136, 342] width 1316 height 684
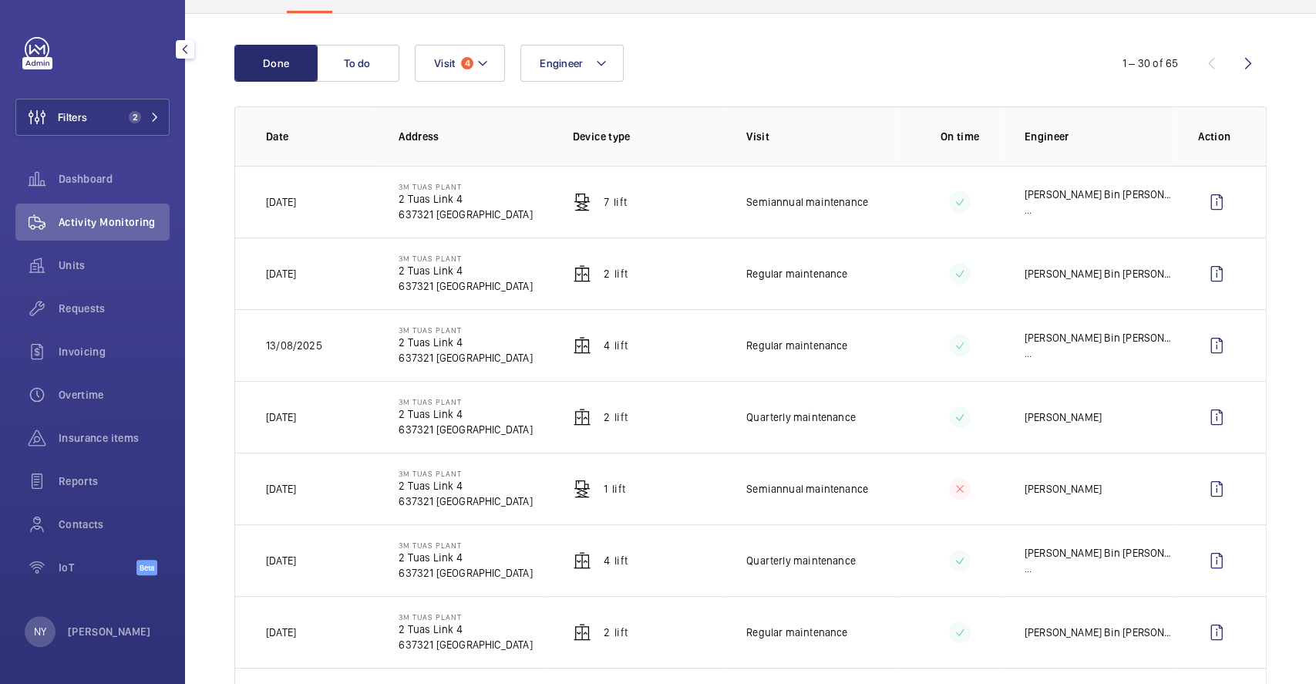
scroll to position [103, 0]
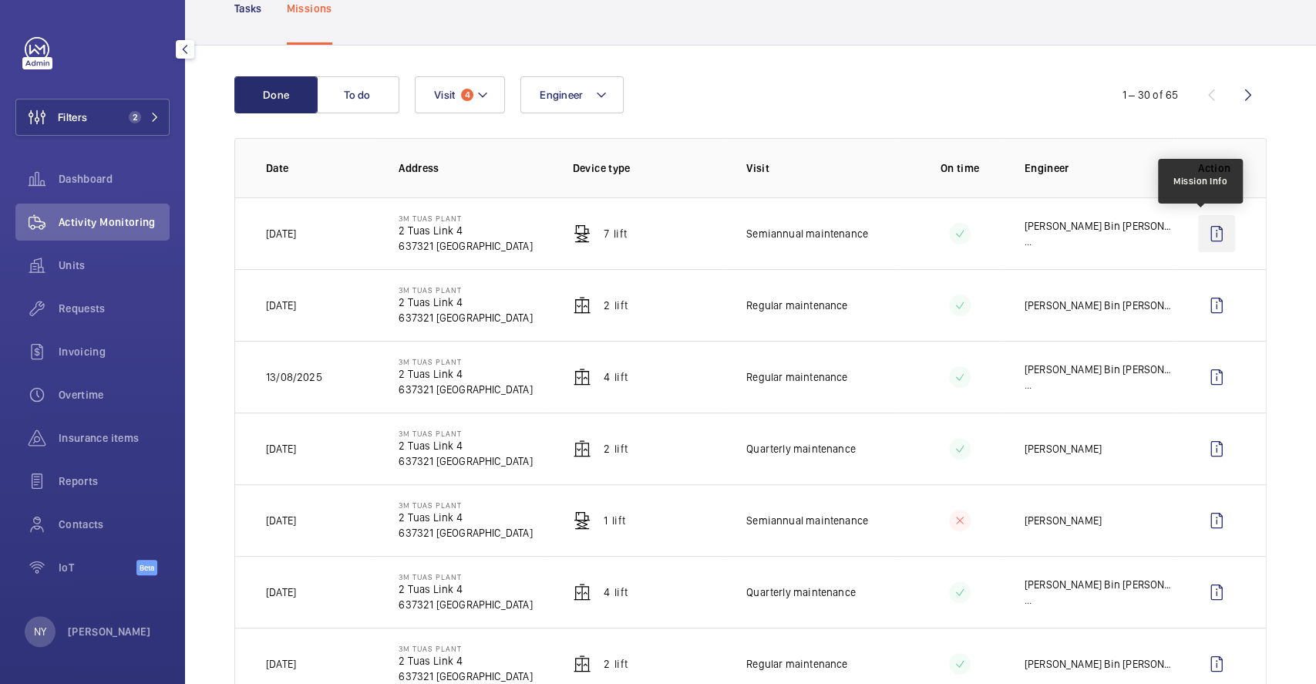
click at [1198, 244] on wm-front-icon-button at bounding box center [1216, 233] width 37 height 37
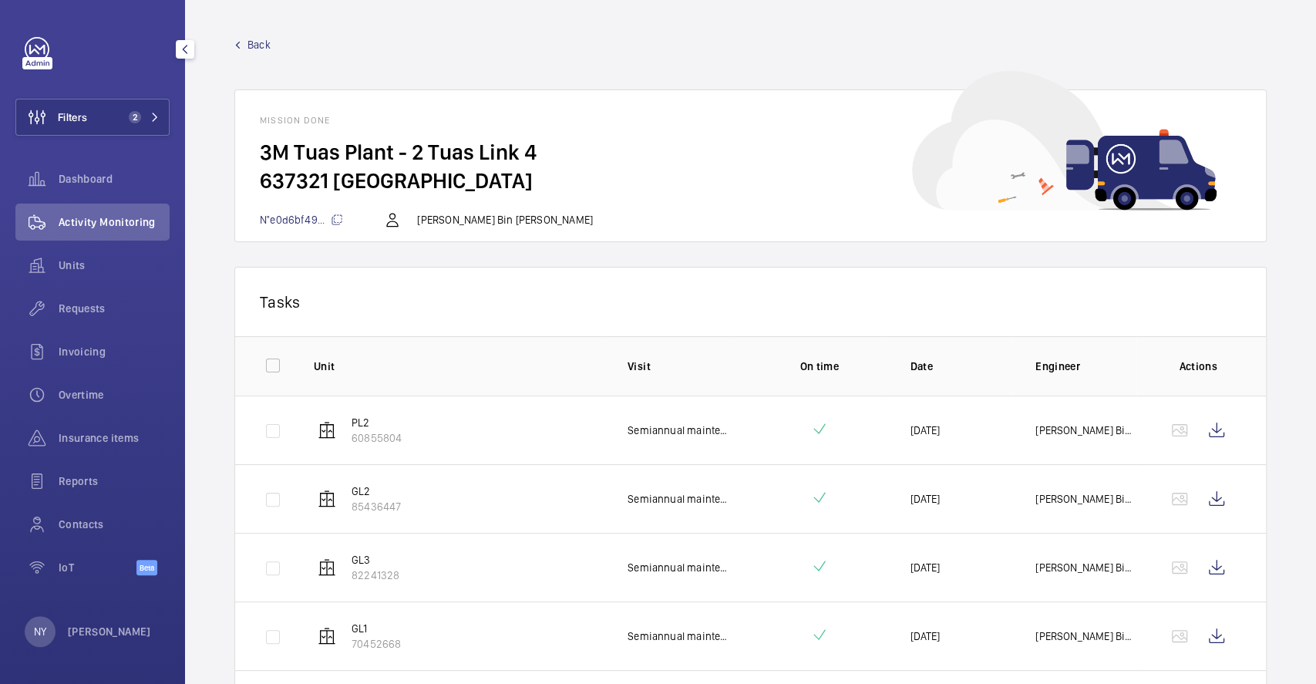
click at [254, 46] on span "Back" at bounding box center [258, 44] width 23 height 15
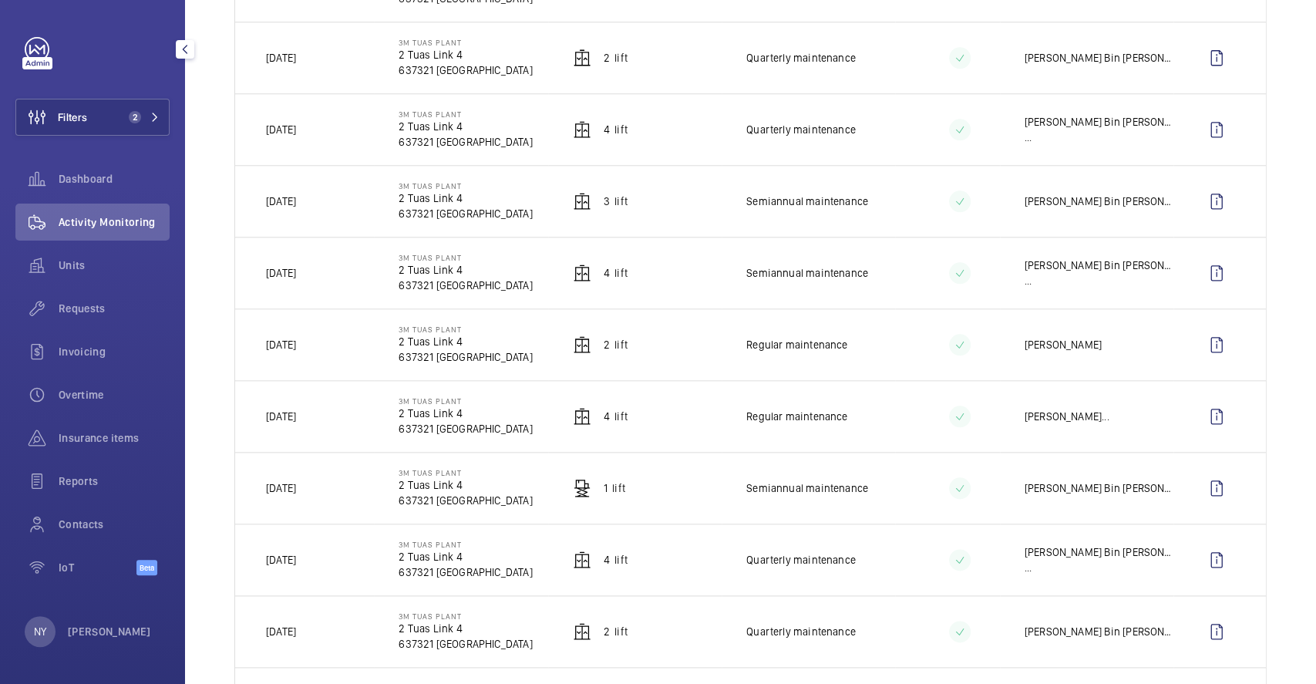
scroll to position [1027, 0]
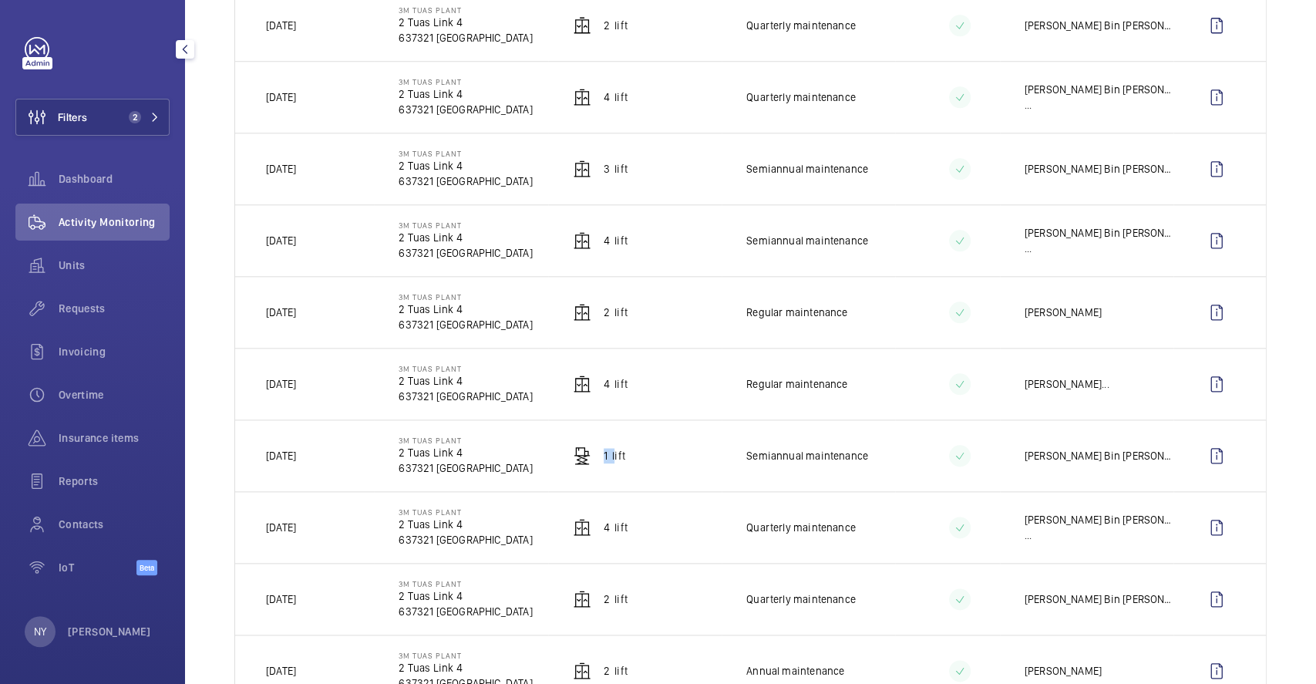
drag, startPoint x: 594, startPoint y: 470, endPoint x: 607, endPoint y: 471, distance: 12.4
click at [608, 471] on td "1 Lift" at bounding box center [634, 455] width 173 height 72
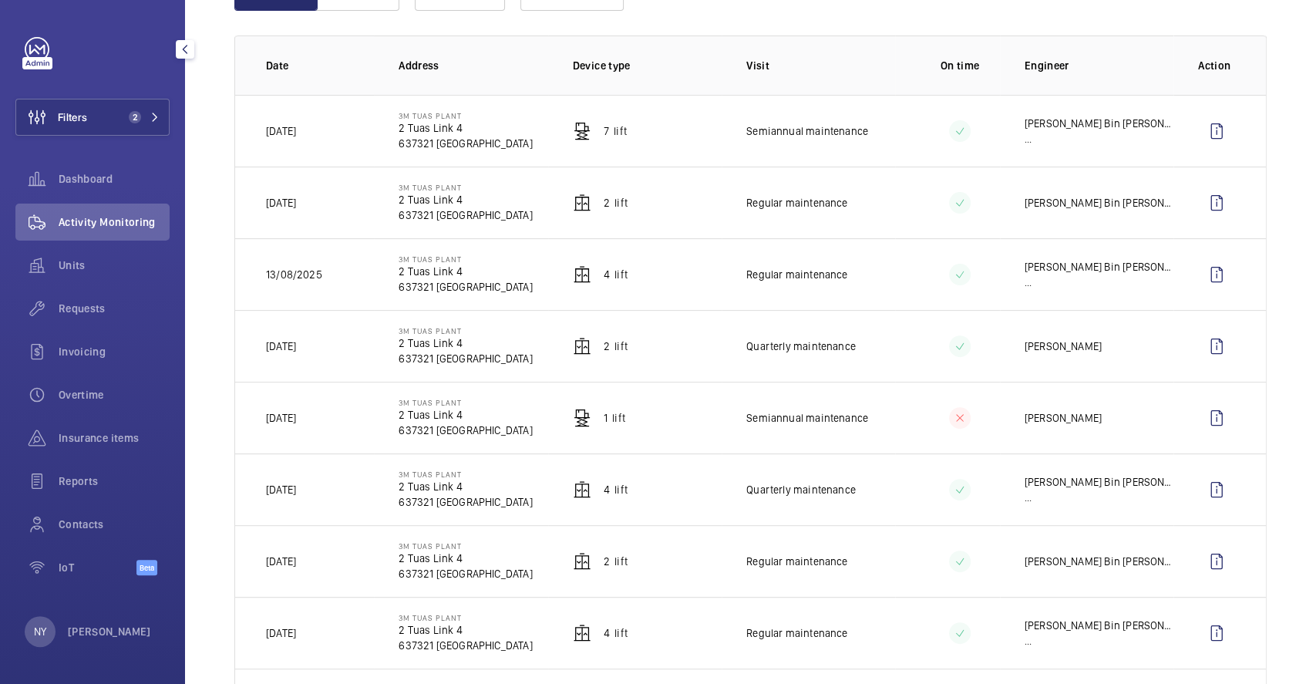
scroll to position [0, 0]
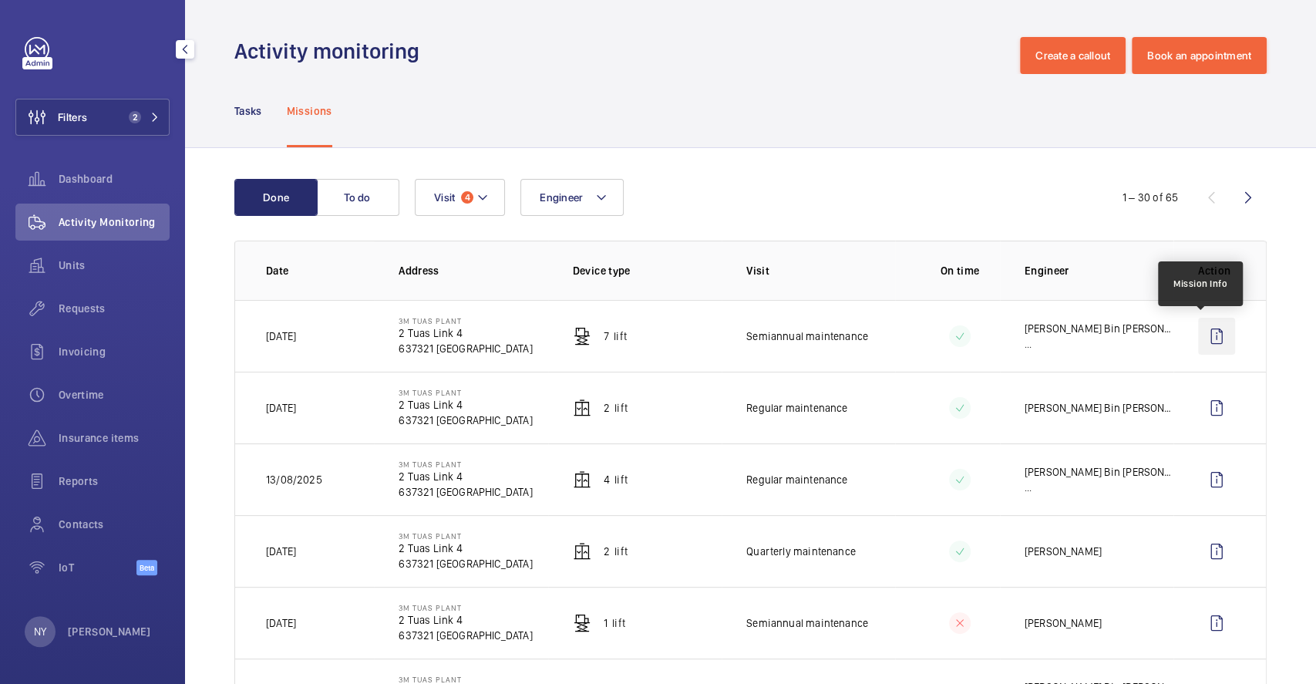
click at [1198, 329] on wm-front-icon-button at bounding box center [1216, 336] width 37 height 37
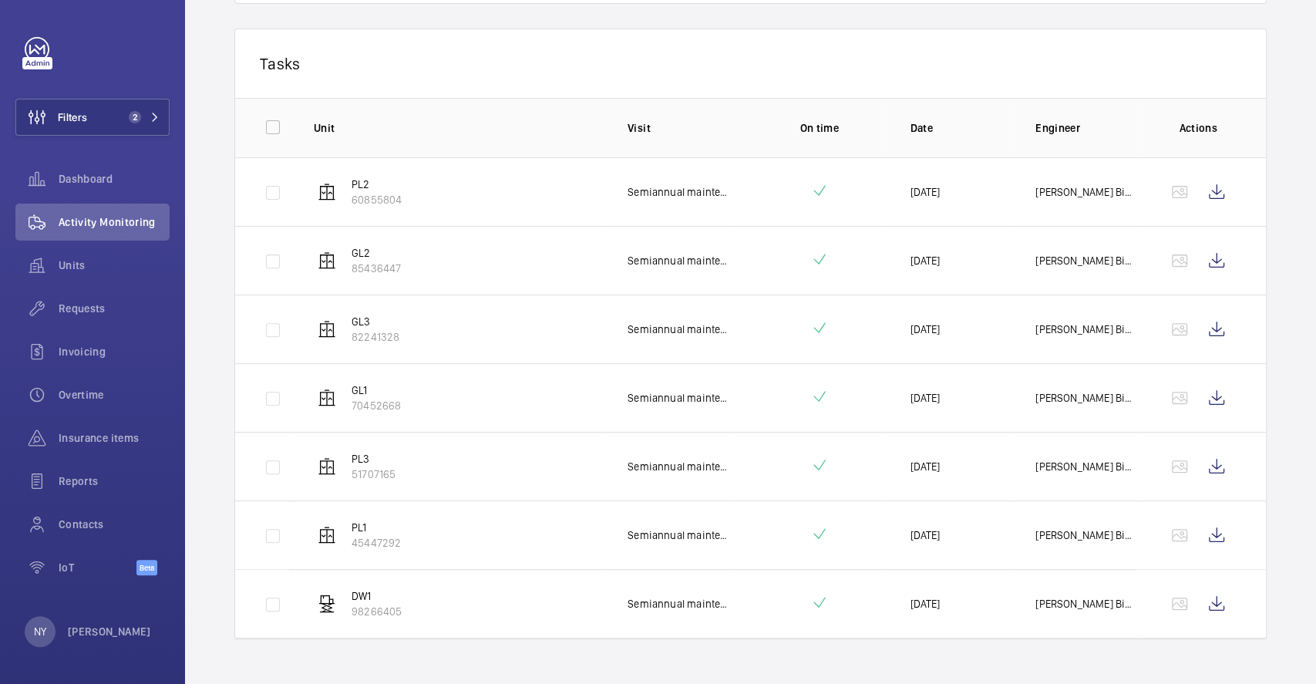
scroll to position [254, 0]
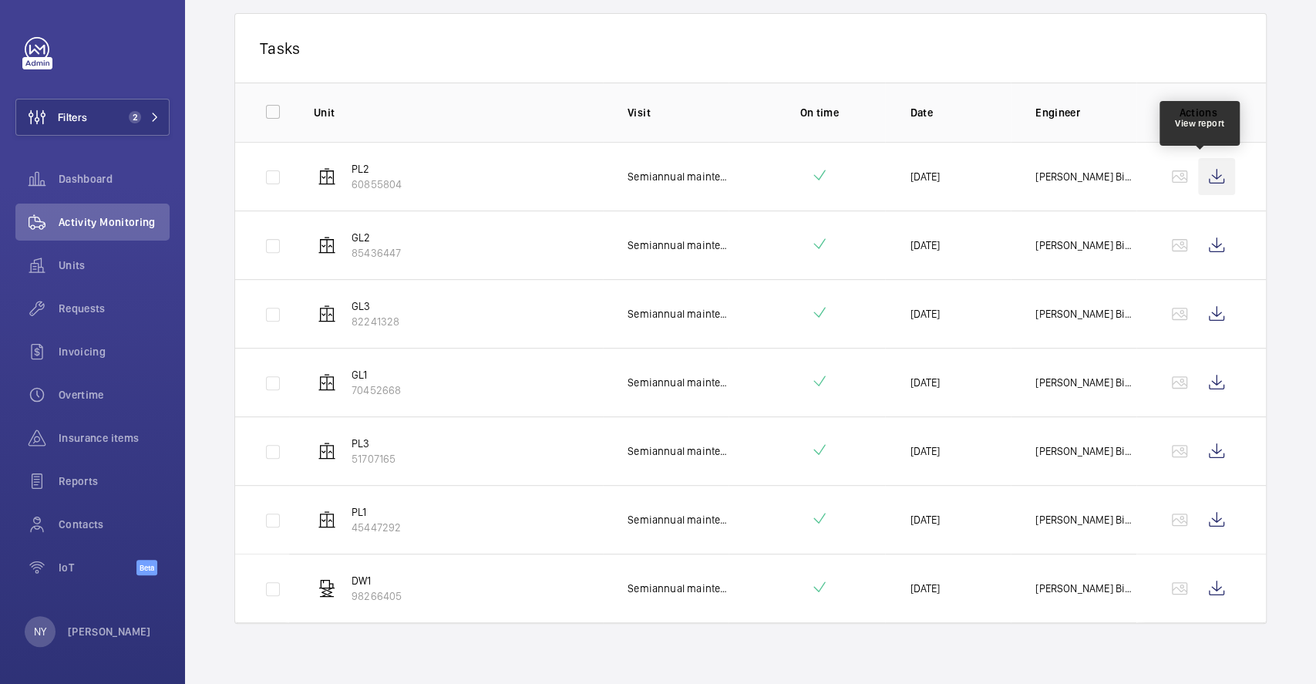
click at [1203, 178] on wm-front-icon-button at bounding box center [1216, 176] width 37 height 37
click at [1198, 237] on wm-front-icon-button at bounding box center [1216, 245] width 37 height 37
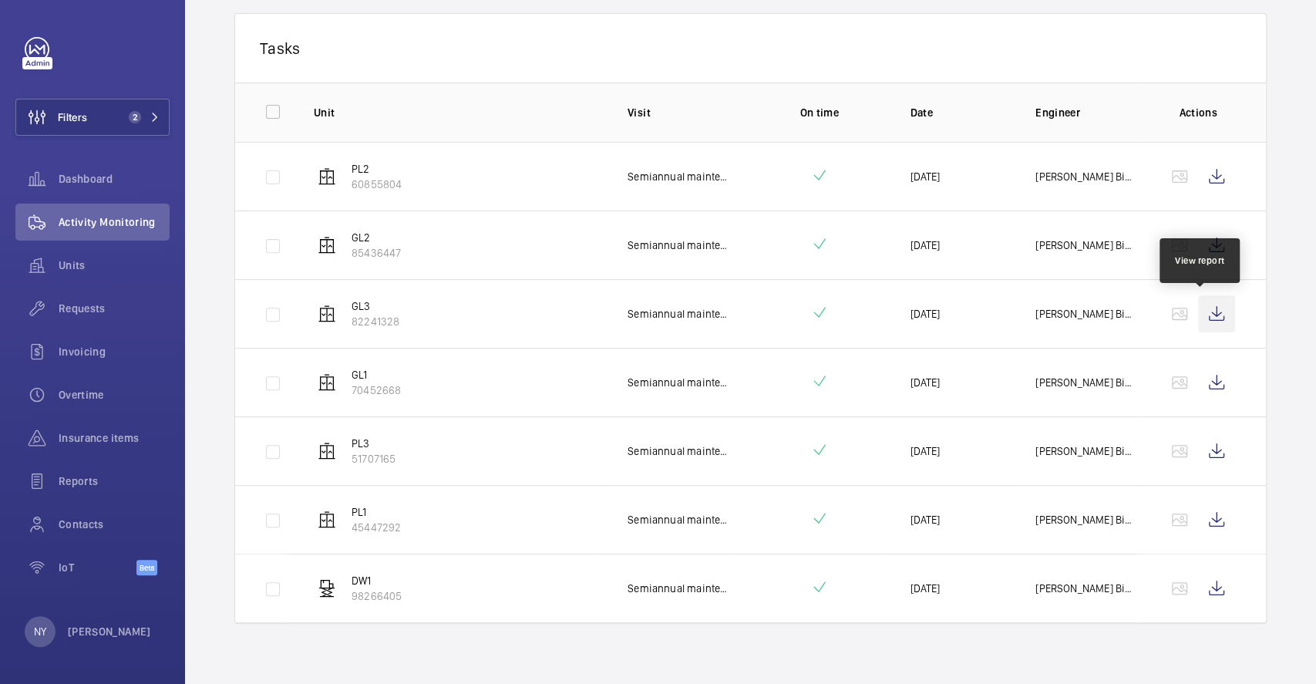
click at [1205, 313] on wm-front-icon-button at bounding box center [1216, 313] width 37 height 37
click at [1212, 365] on wm-front-icon-button at bounding box center [1216, 382] width 37 height 37
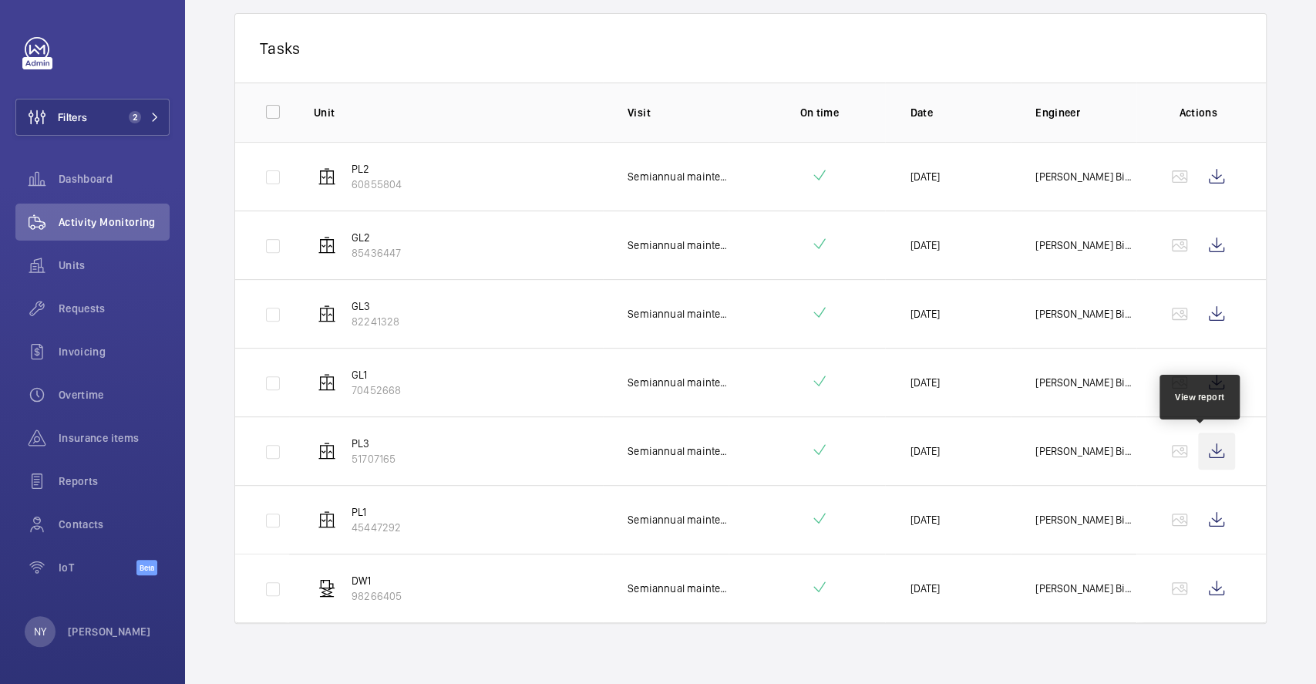
click at [1206, 456] on wm-front-icon-button at bounding box center [1216, 450] width 37 height 37
click at [1198, 511] on wm-front-icon-button at bounding box center [1216, 519] width 37 height 37
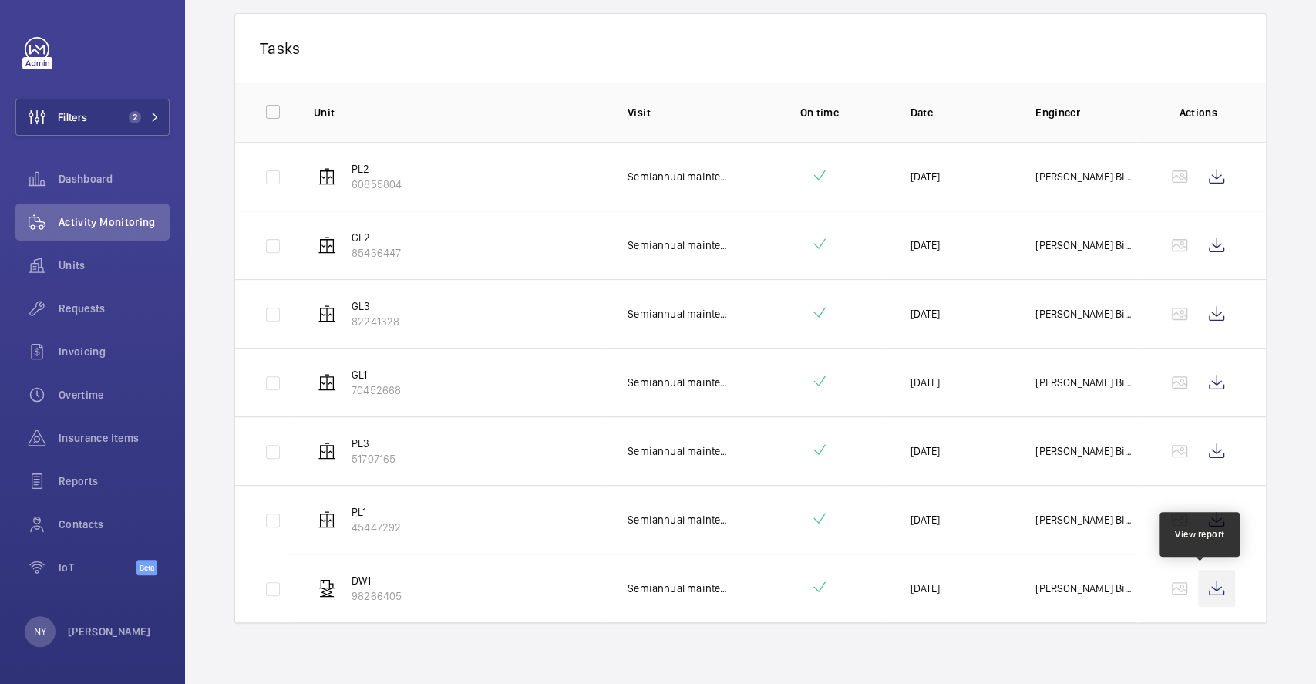
click at [1198, 582] on wm-front-icon-button at bounding box center [1216, 588] width 37 height 37
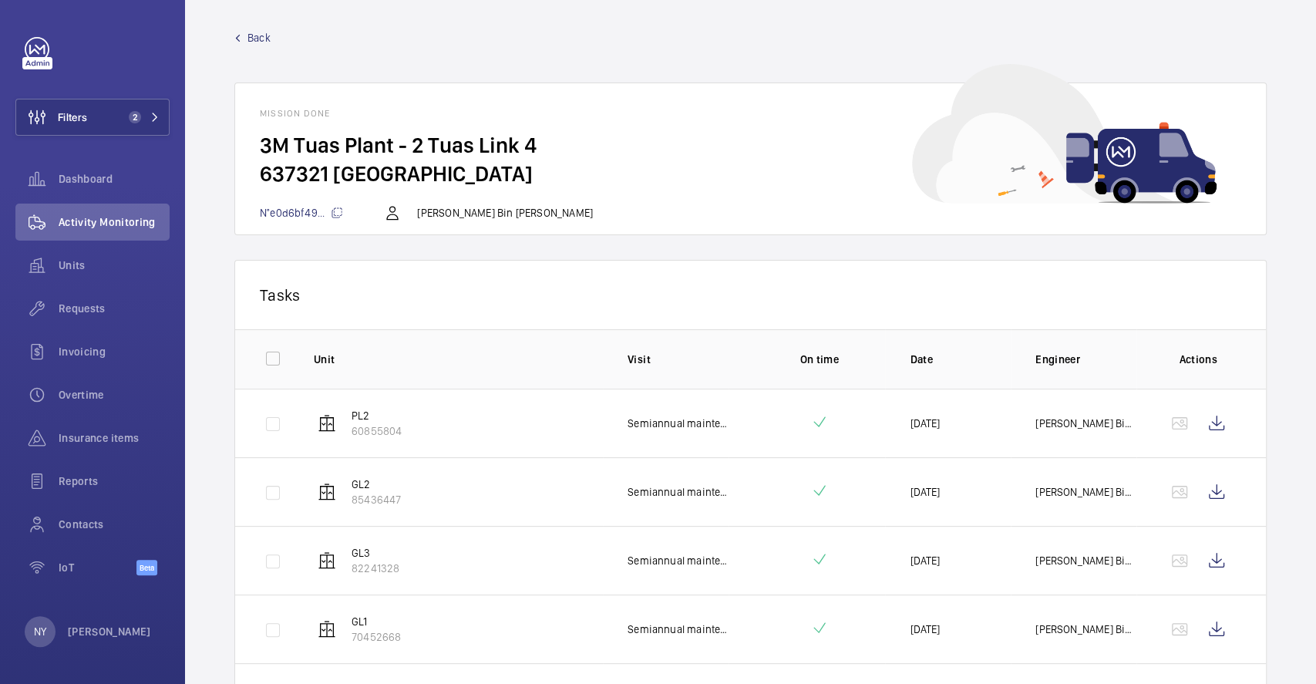
scroll to position [0, 0]
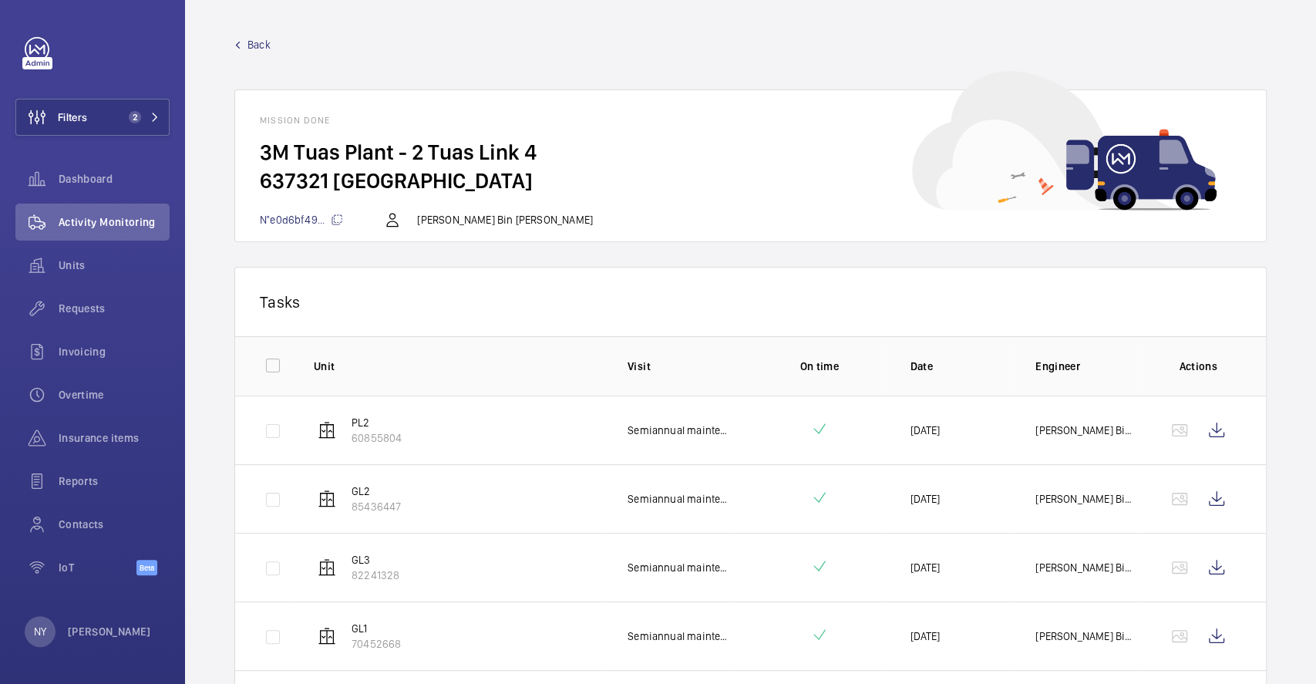
click at [247, 40] on span "Back" at bounding box center [258, 44] width 23 height 15
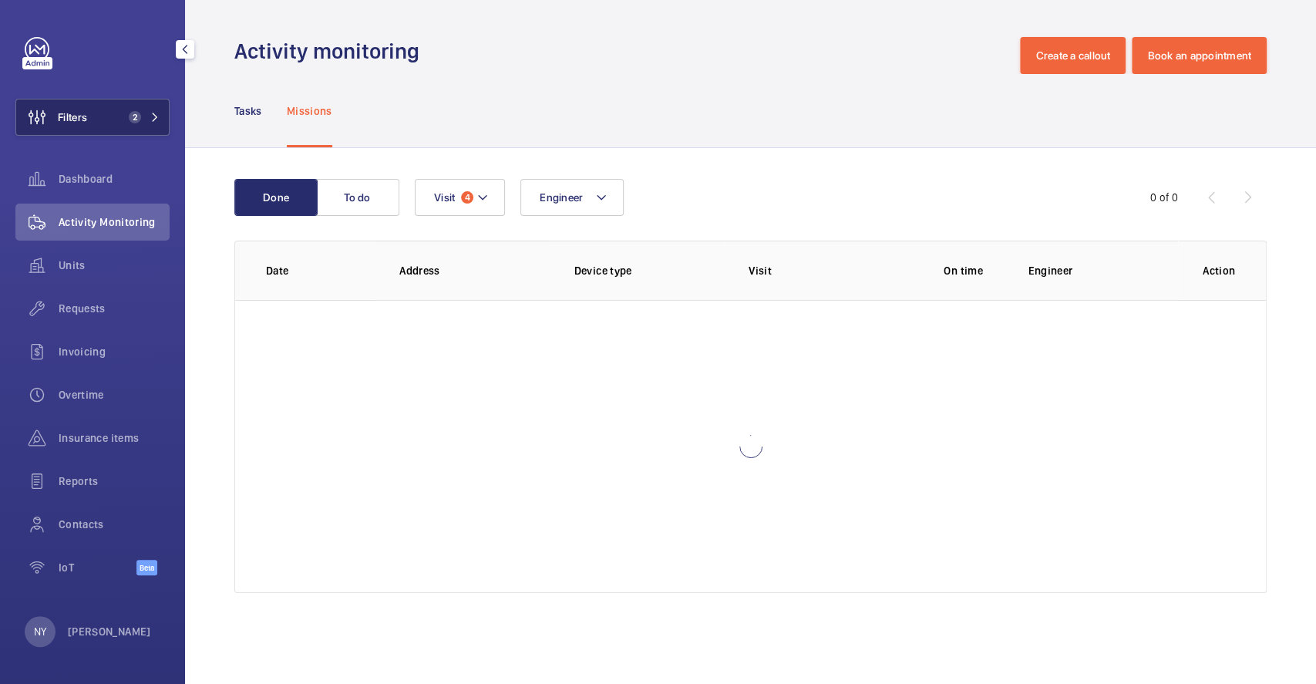
click at [111, 103] on button "Filters 2" at bounding box center [92, 117] width 154 height 37
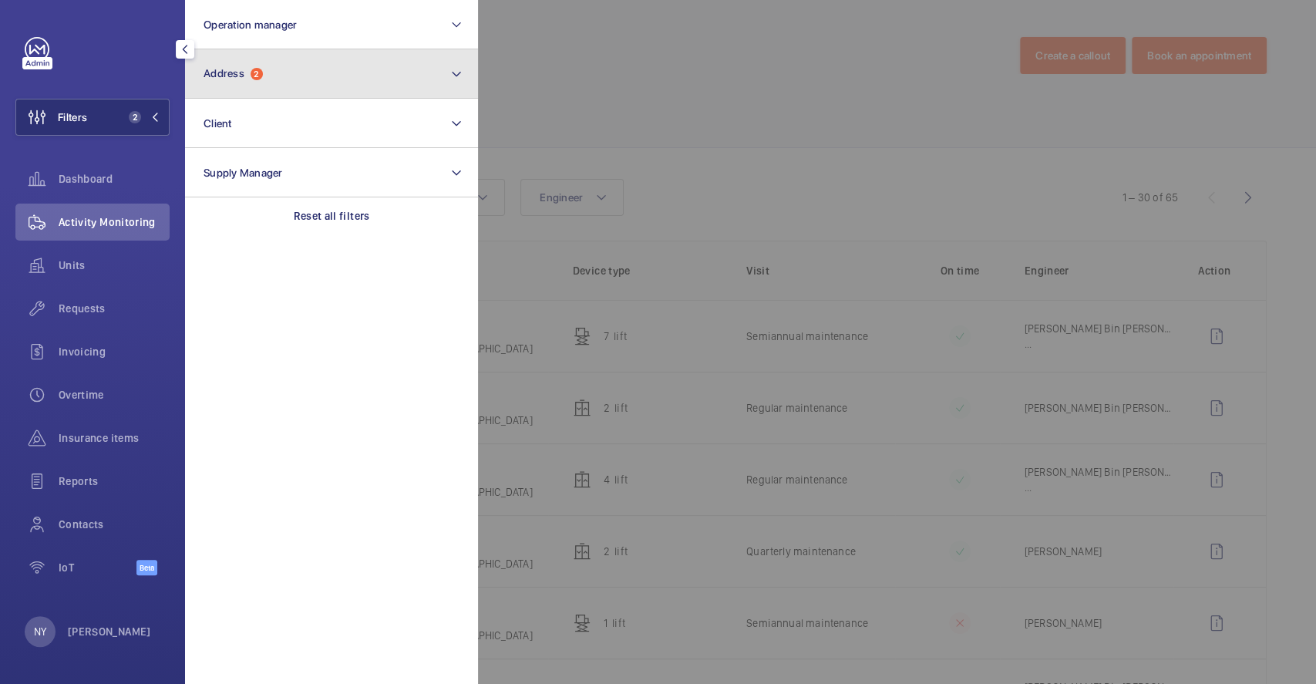
click at [318, 80] on button "Address 2" at bounding box center [331, 73] width 293 height 49
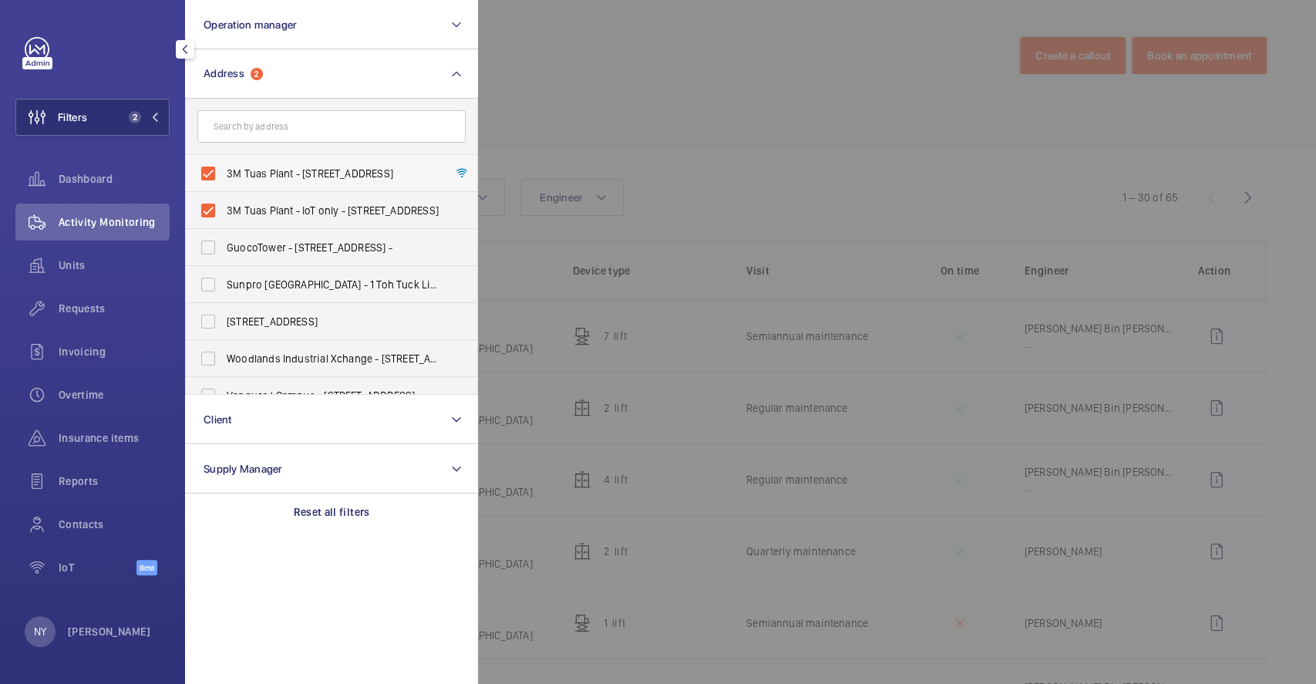
click at [257, 182] on label "3M Tuas Plant - 2 Tuas Link 4, SINGAPORE 637321" at bounding box center [320, 173] width 268 height 37
click at [224, 182] on input "3M Tuas Plant - 2 Tuas Link 4, SINGAPORE 637321" at bounding box center [208, 173] width 31 height 31
checkbox input "false"
click at [263, 207] on span "3M Tuas Plant - IoT only - 2 Tuas Link 4, SINGAPORE 637321" at bounding box center [333, 210] width 212 height 15
click at [224, 207] on input "3M Tuas Plant - IoT only - 2 Tuas Link 4, SINGAPORE 637321" at bounding box center [208, 210] width 31 height 31
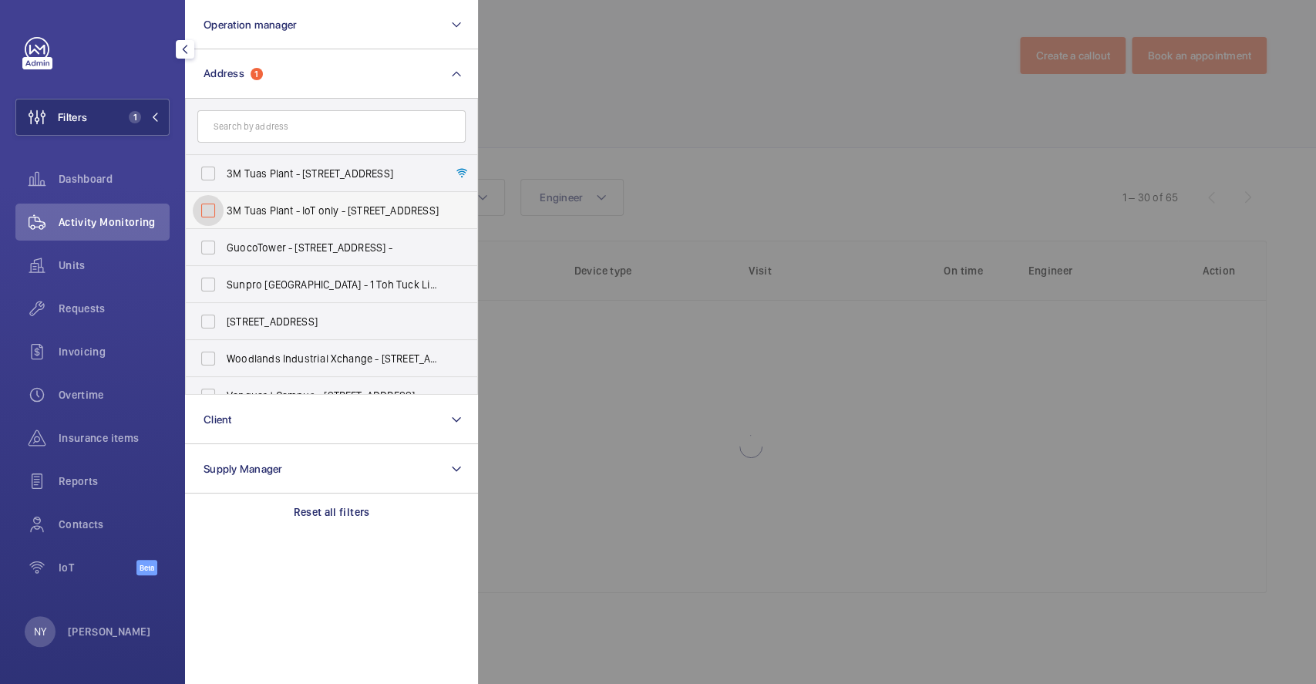
checkbox input "false"
click at [734, 166] on div at bounding box center [1136, 342] width 1316 height 684
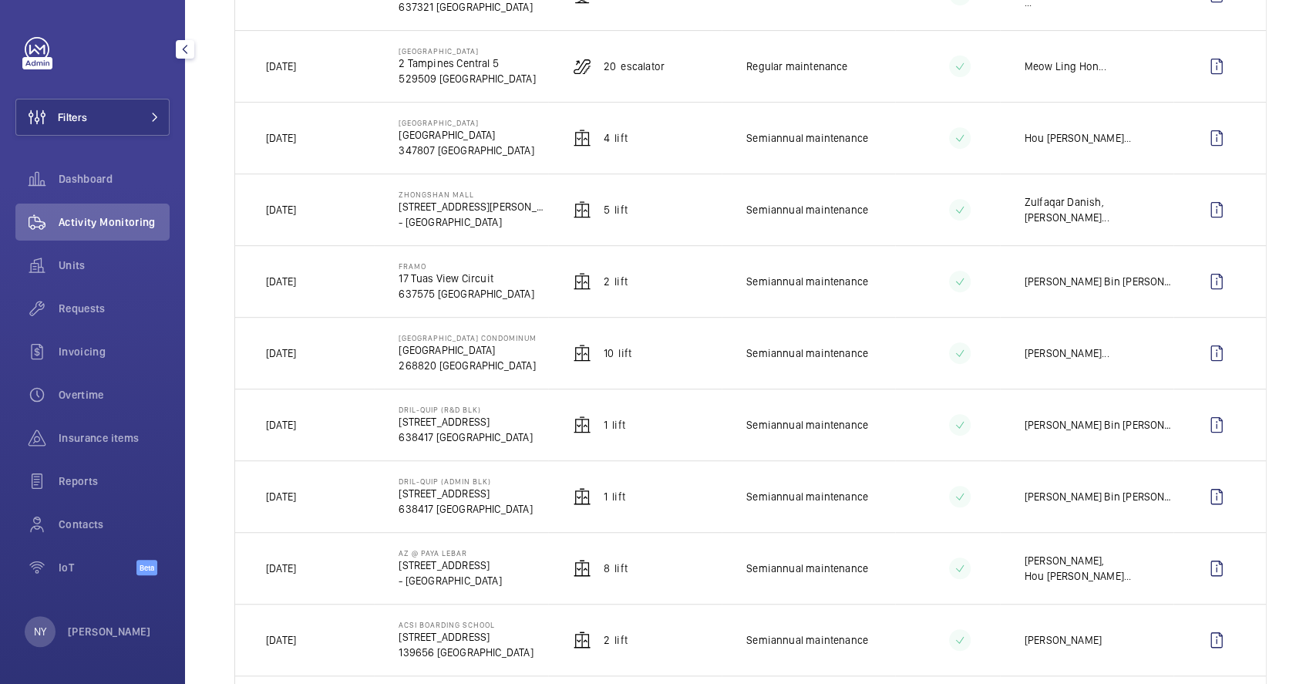
scroll to position [411, 0]
drag, startPoint x: 272, startPoint y: 351, endPoint x: 314, endPoint y: 351, distance: 42.4
click at [314, 351] on td "Yesterday" at bounding box center [304, 355] width 139 height 72
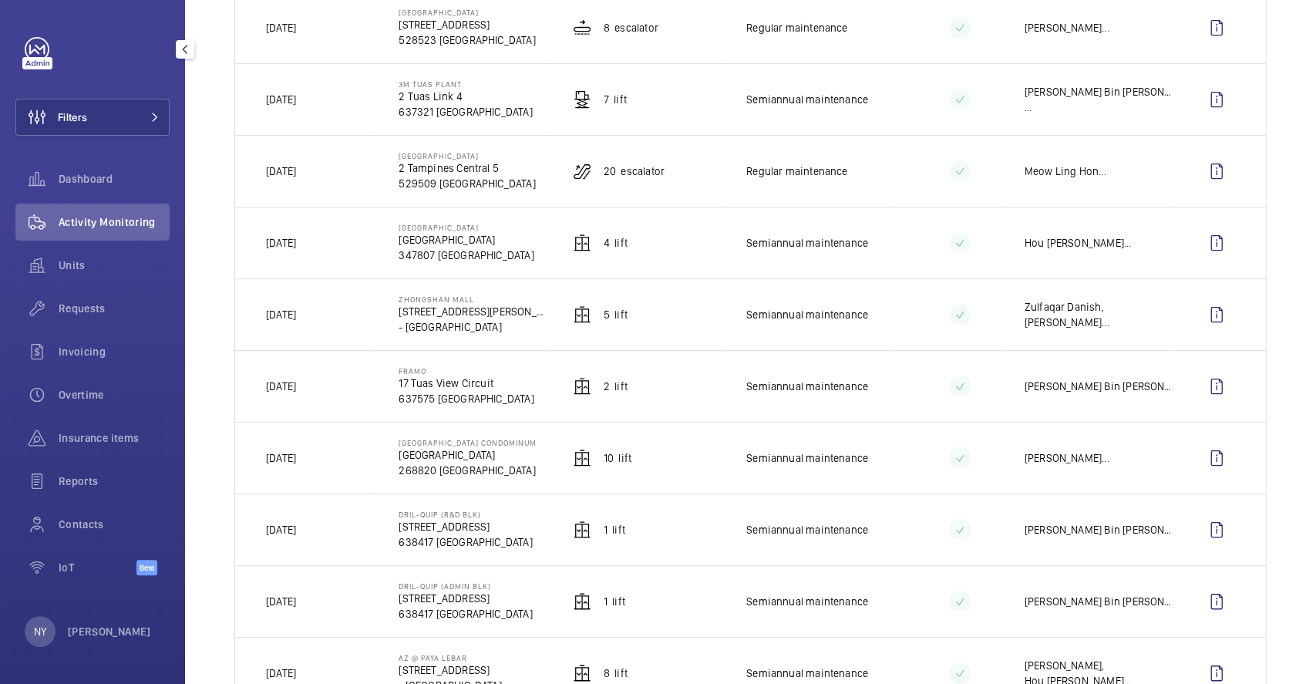
drag, startPoint x: 286, startPoint y: 240, endPoint x: 320, endPoint y: 237, distance: 34.1
click at [320, 237] on td "Yesterday" at bounding box center [304, 243] width 139 height 72
drag, startPoint x: 281, startPoint y: 104, endPoint x: 316, endPoint y: 103, distance: 35.5
click at [316, 103] on td "Yesterday" at bounding box center [304, 99] width 139 height 72
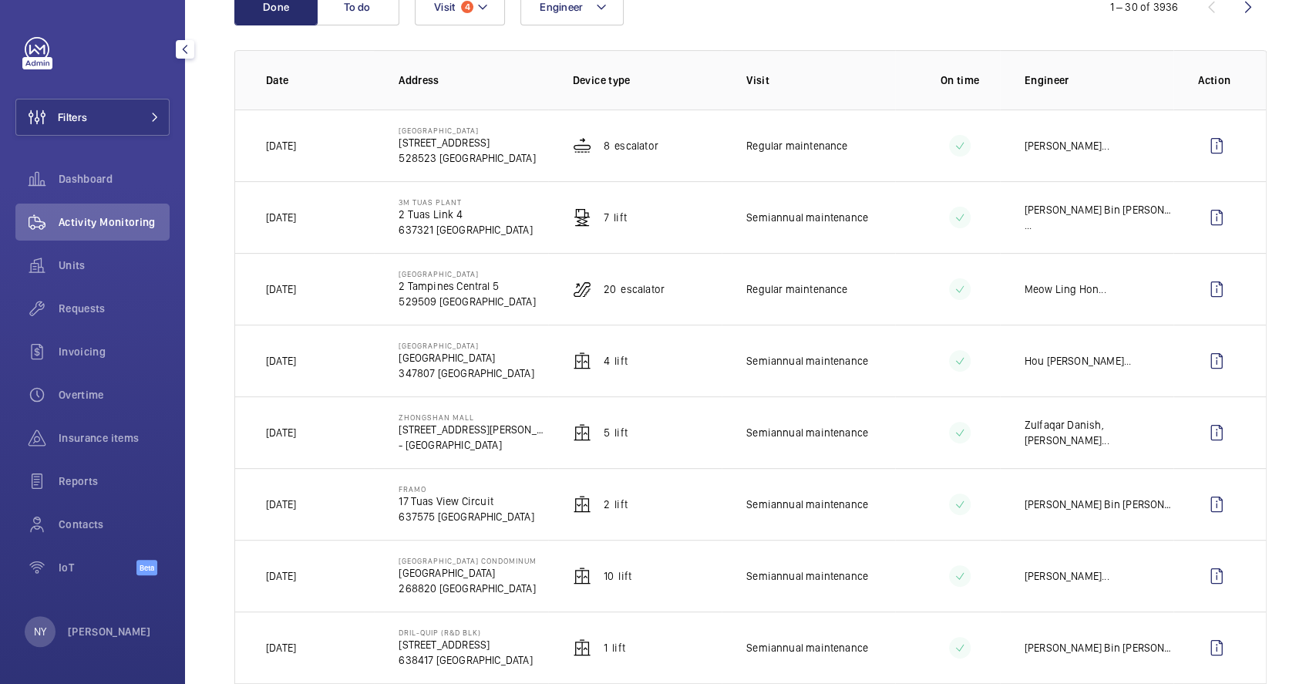
scroll to position [411, 0]
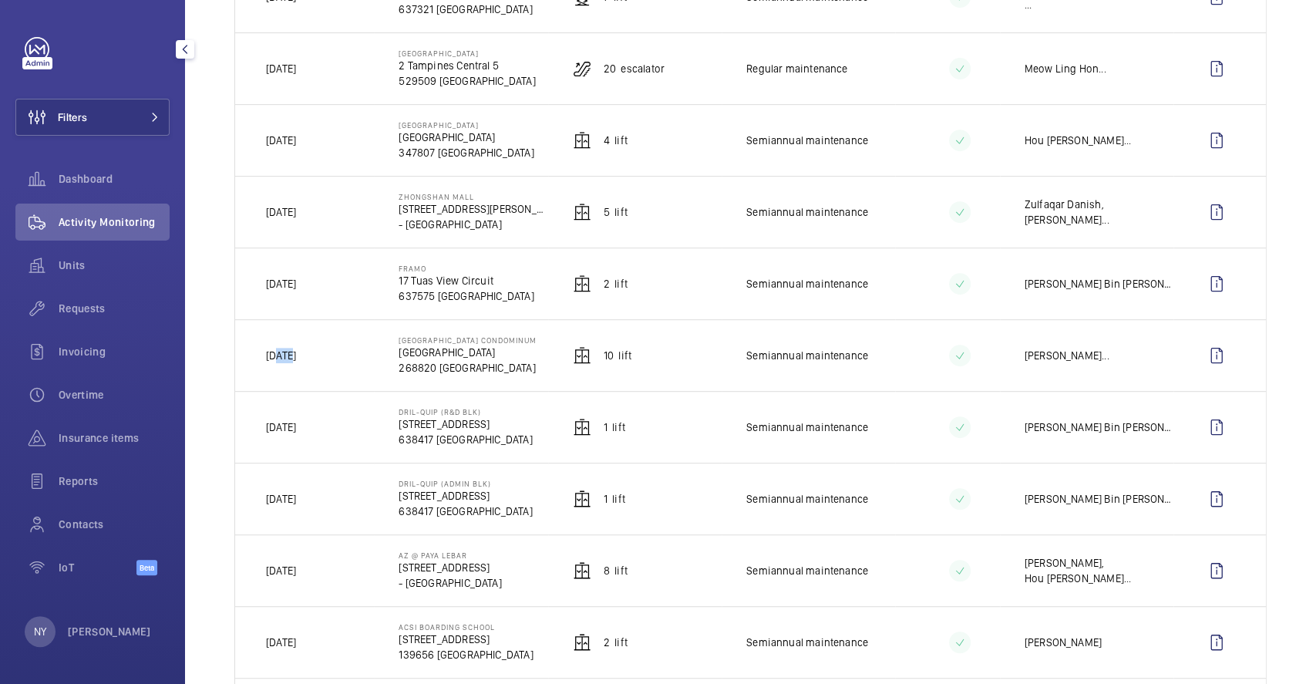
drag, startPoint x: 274, startPoint y: 361, endPoint x: 289, endPoint y: 361, distance: 15.4
click at [289, 361] on p "Yesterday" at bounding box center [281, 355] width 30 height 15
drag, startPoint x: 284, startPoint y: 138, endPoint x: 321, endPoint y: 142, distance: 36.4
click at [321, 142] on td "Yesterday" at bounding box center [304, 140] width 139 height 72
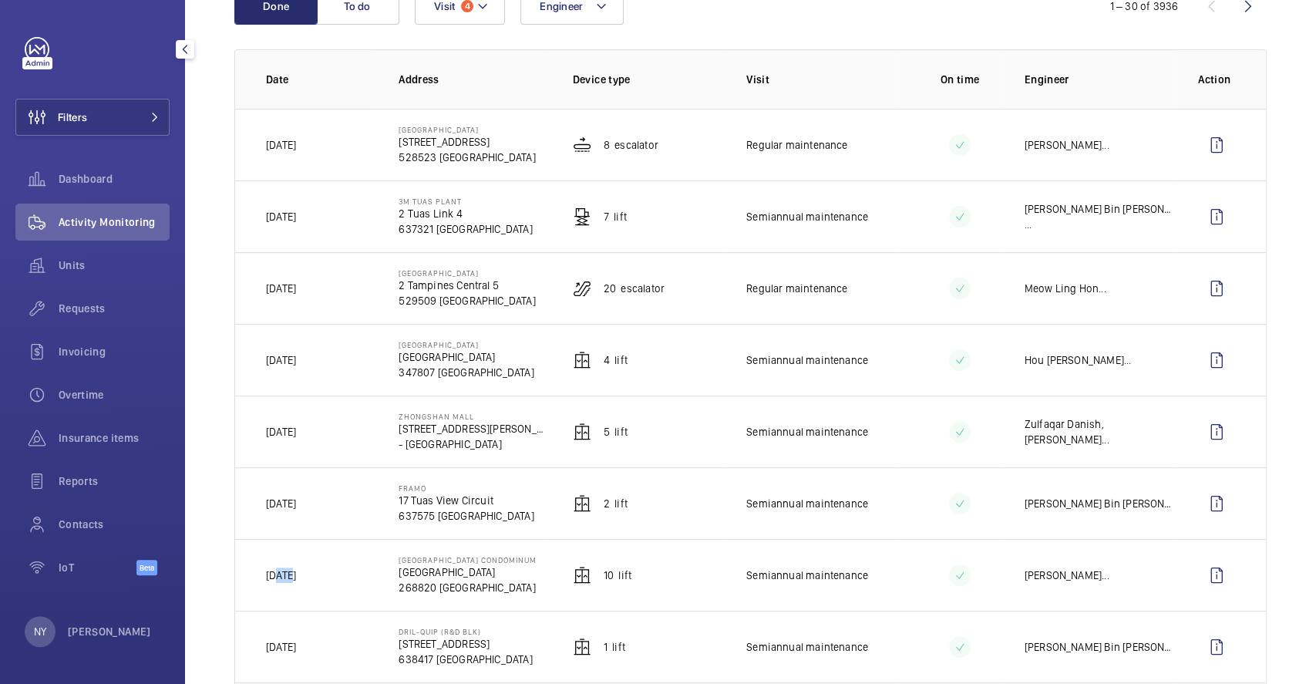
scroll to position [0, 0]
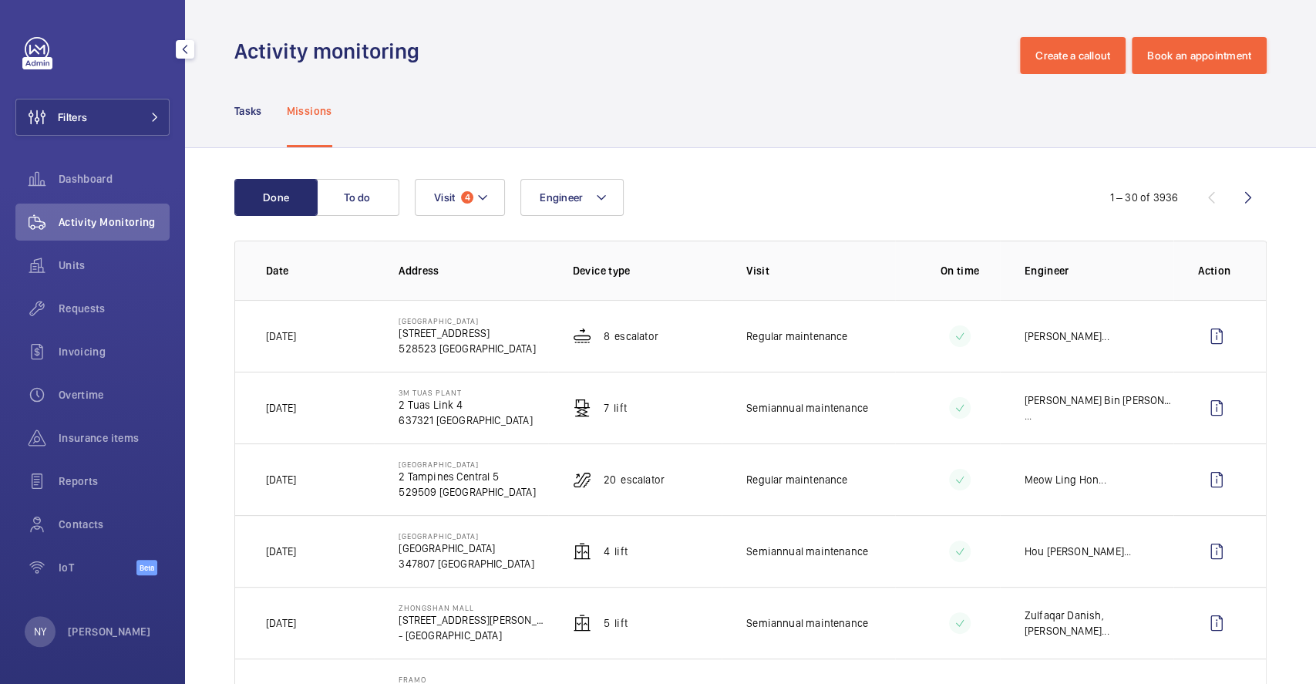
drag, startPoint x: 292, startPoint y: 408, endPoint x: 314, endPoint y: 406, distance: 21.7
click at [314, 406] on td "Yesterday" at bounding box center [304, 408] width 139 height 72
drag, startPoint x: 598, startPoint y: 328, endPoint x: 661, endPoint y: 328, distance: 63.2
click at [661, 328] on td "8 Escalator" at bounding box center [634, 336] width 173 height 72
click at [1199, 341] on wm-front-icon-button at bounding box center [1216, 336] width 37 height 37
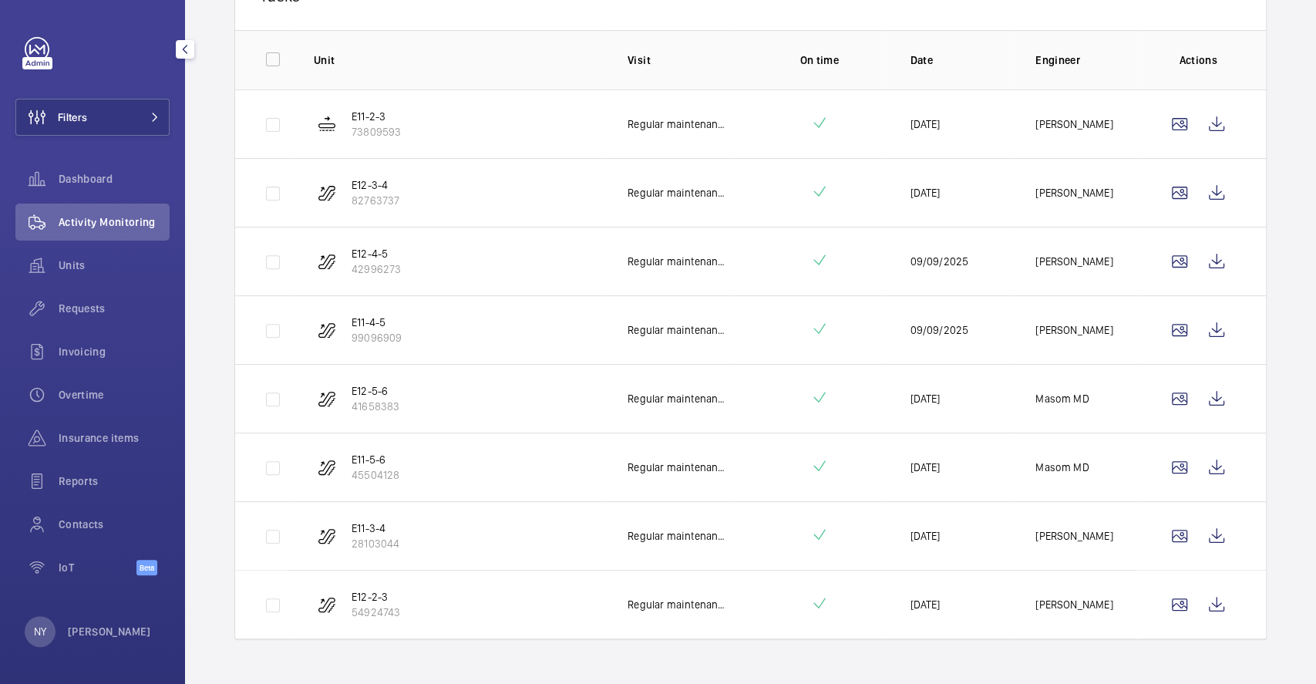
scroll to position [308, 0]
click at [1205, 121] on wm-front-icon-button at bounding box center [1216, 121] width 37 height 37
click at [1207, 176] on wm-front-icon-button at bounding box center [1216, 190] width 37 height 37
click at [1199, 261] on wm-front-icon-button at bounding box center [1216, 258] width 37 height 37
click at [1198, 334] on wm-front-icon-button at bounding box center [1216, 327] width 37 height 37
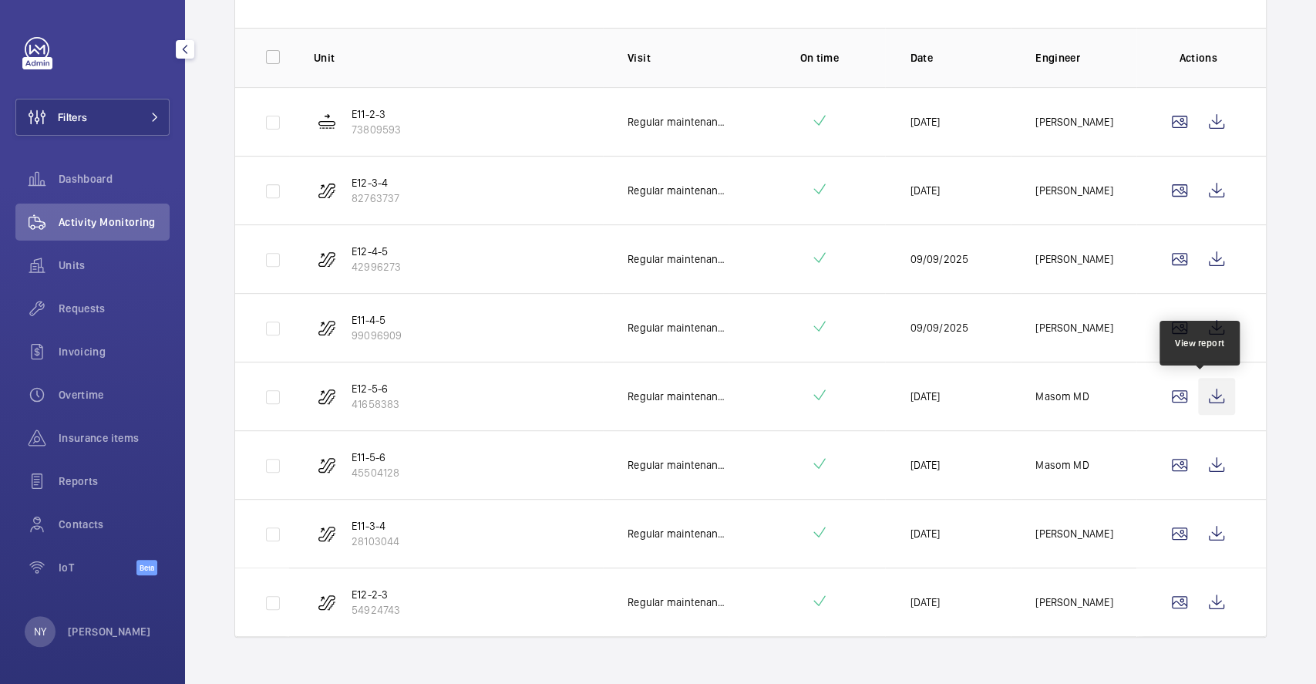
click at [1209, 379] on wm-front-icon-button at bounding box center [1216, 396] width 37 height 37
click at [1202, 463] on wm-front-icon-button at bounding box center [1216, 464] width 37 height 37
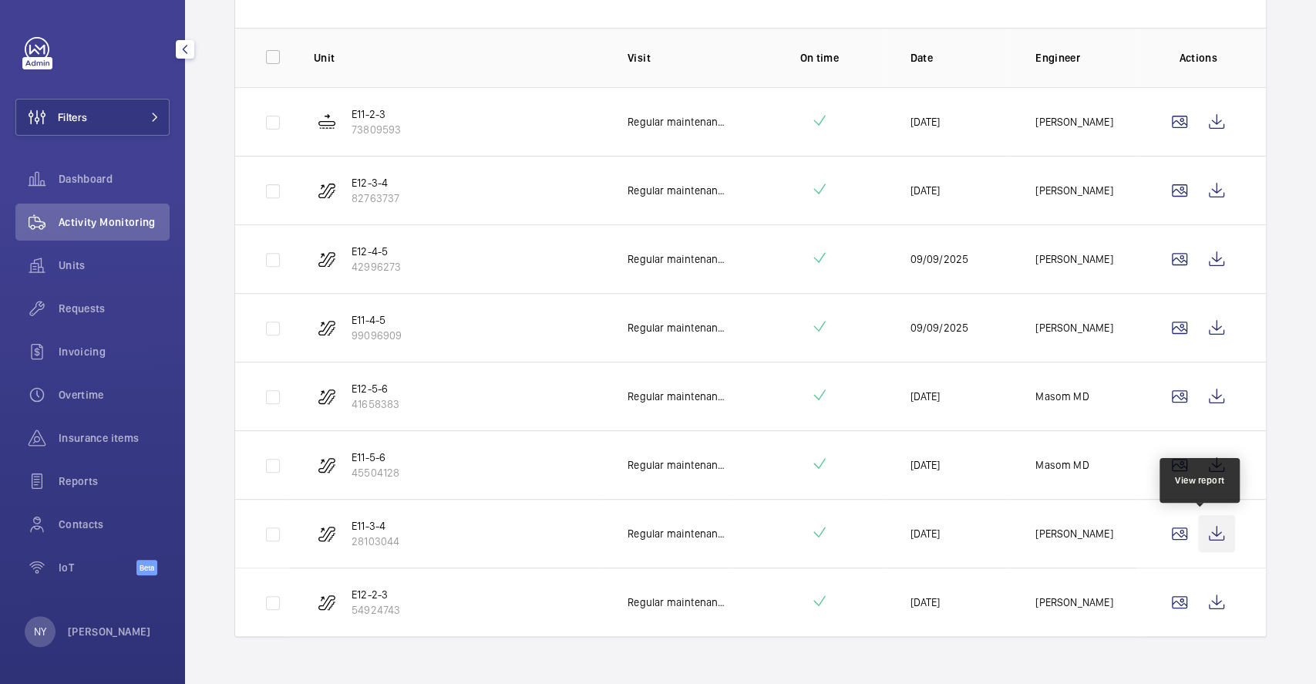
click at [1202, 516] on wm-front-icon-button at bounding box center [1216, 533] width 37 height 37
click at [1206, 612] on wm-front-icon-button at bounding box center [1216, 601] width 37 height 37
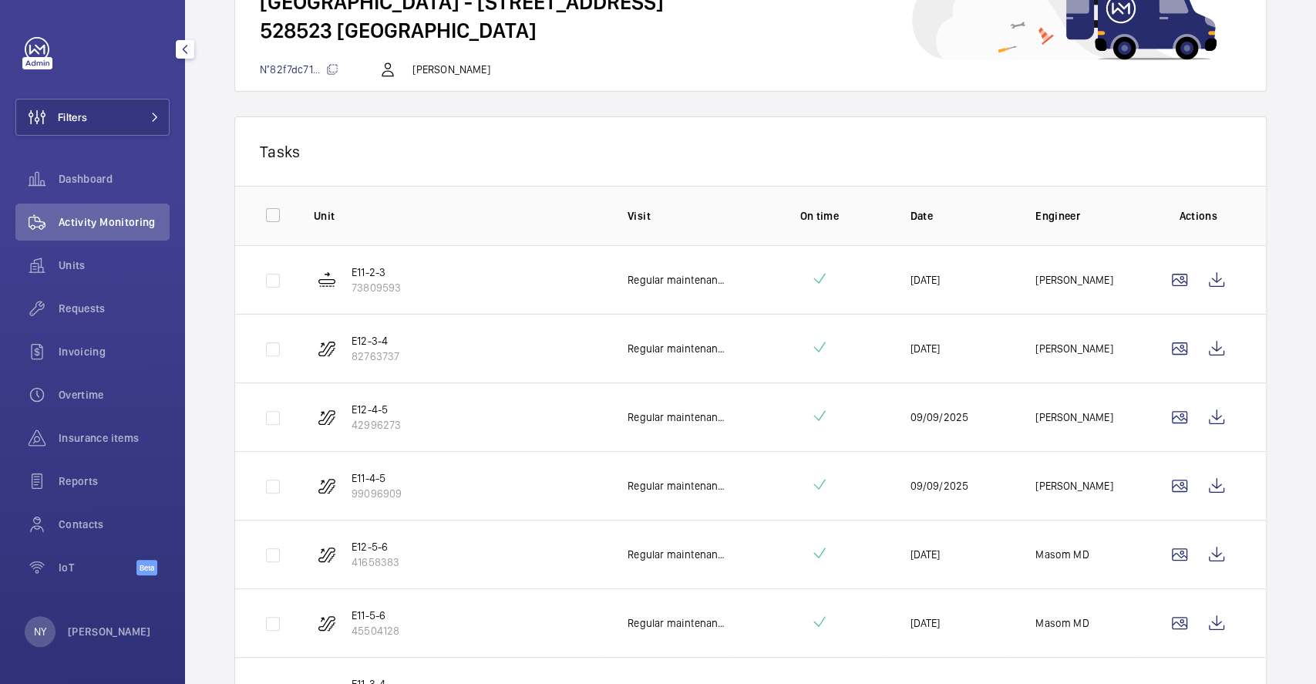
scroll to position [0, 0]
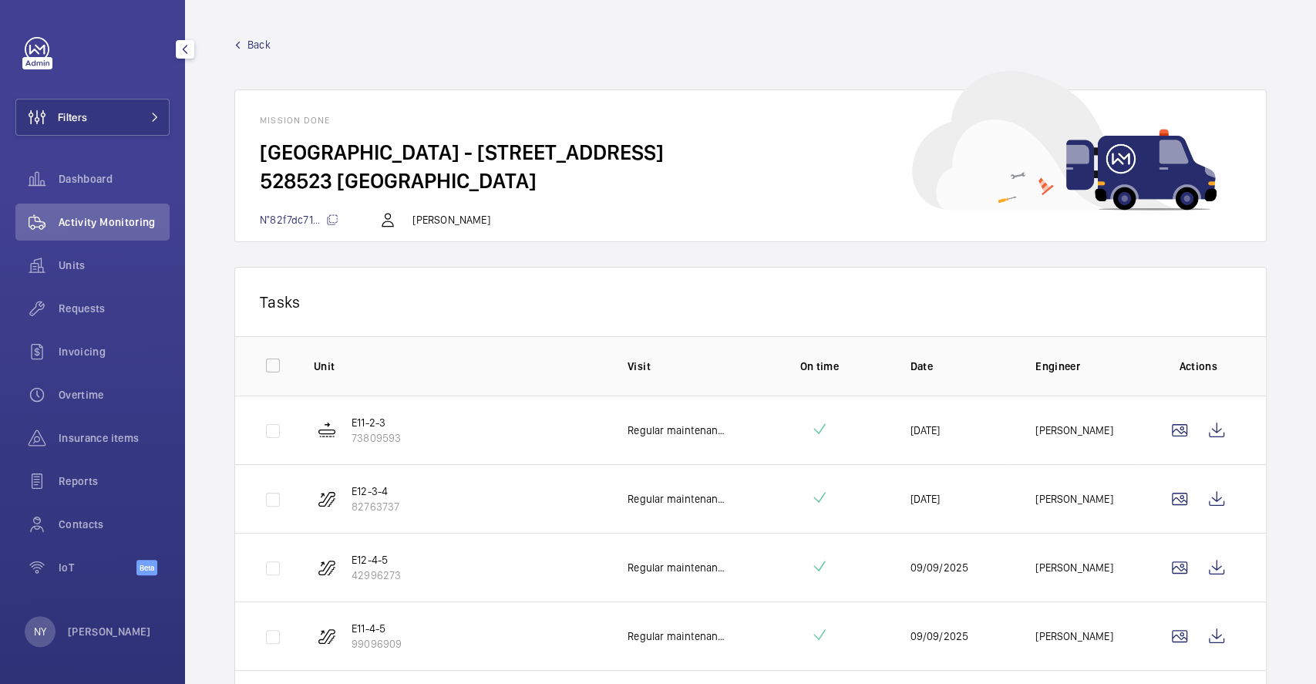
click at [254, 43] on span "Back" at bounding box center [258, 44] width 23 height 15
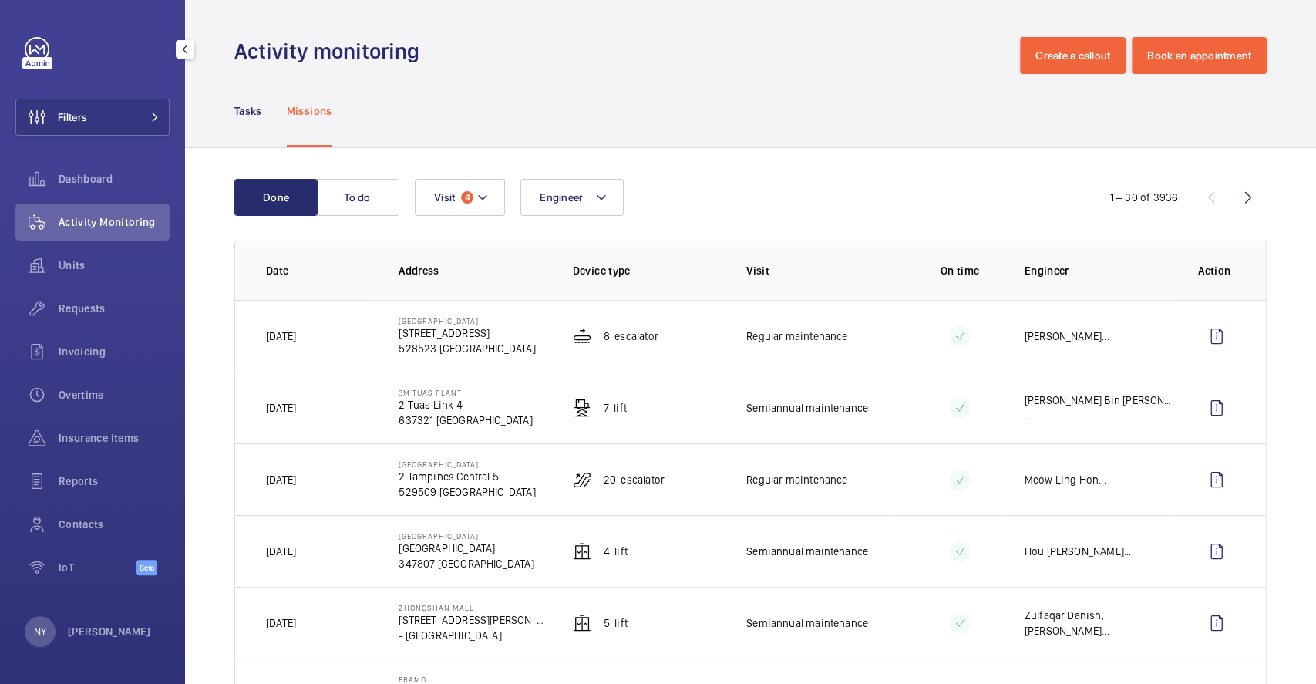
click at [113, 631] on wm-front-avatar "NY [PERSON_NAME]" at bounding box center [93, 631] width 136 height 31
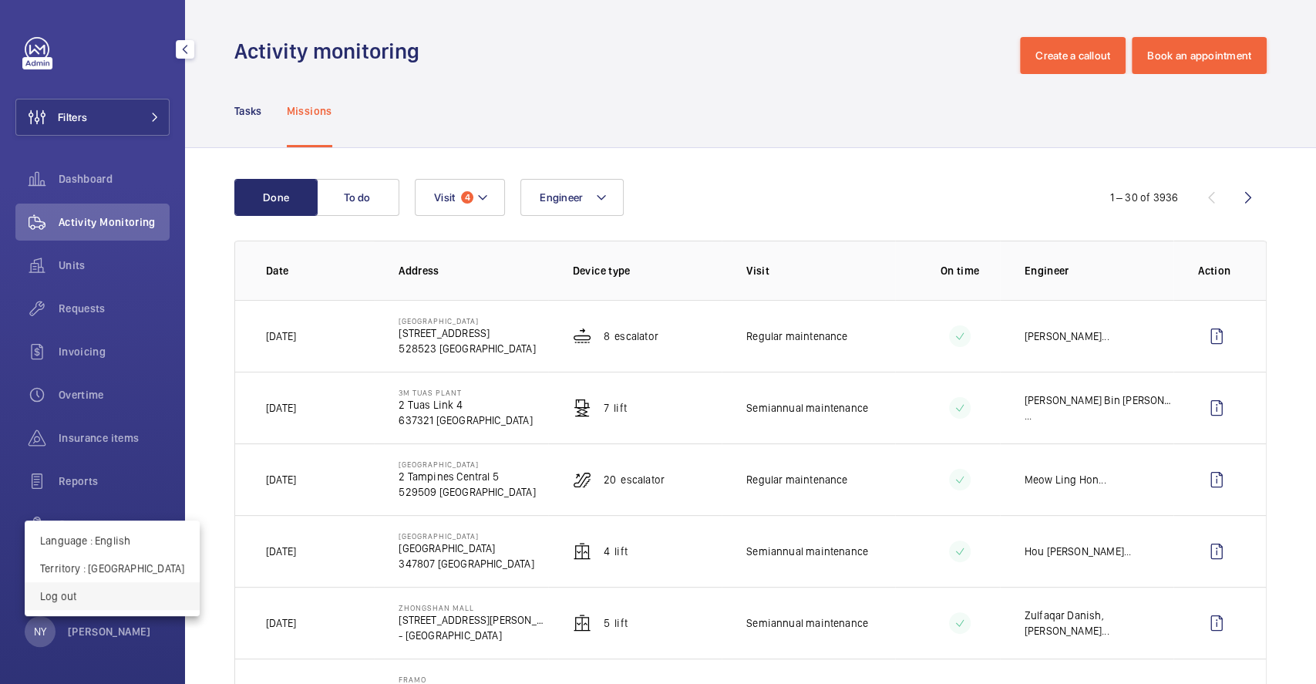
click at [107, 597] on p "Log out" at bounding box center [112, 595] width 144 height 15
